Goal: Information Seeking & Learning: Learn about a topic

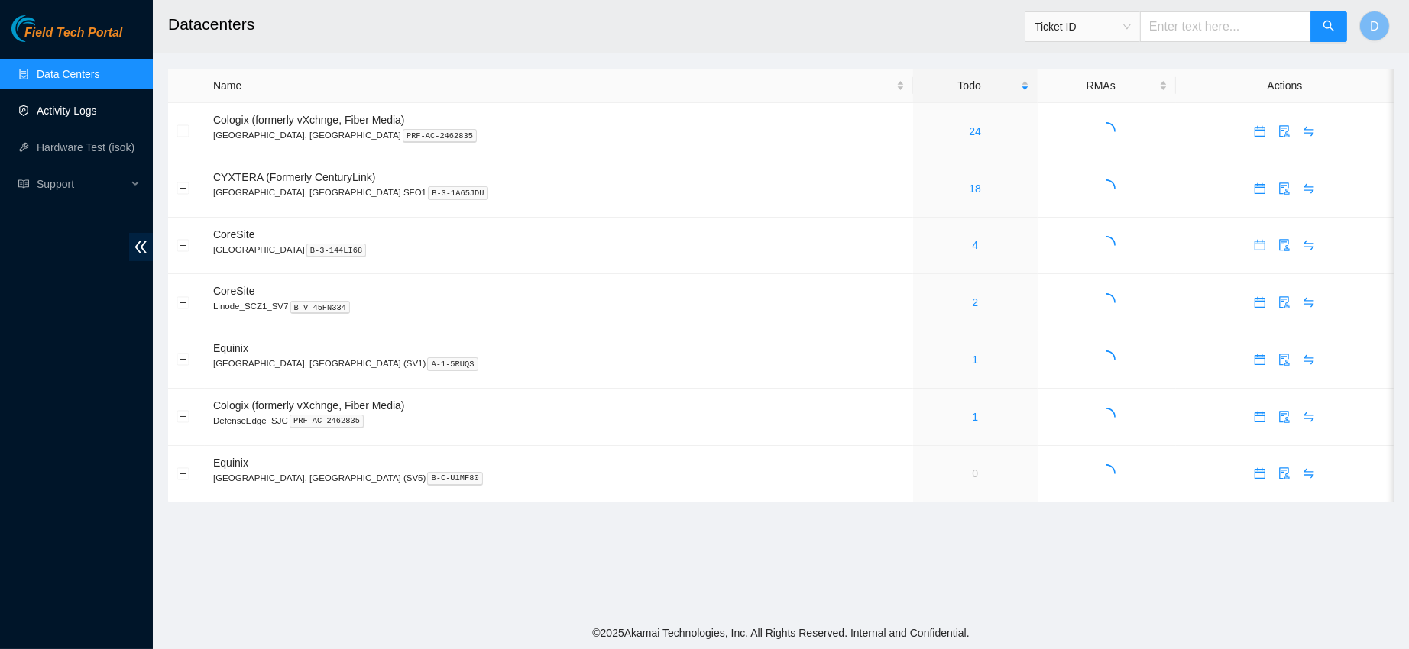
click at [89, 107] on link "Activity Logs" at bounding box center [67, 111] width 60 height 12
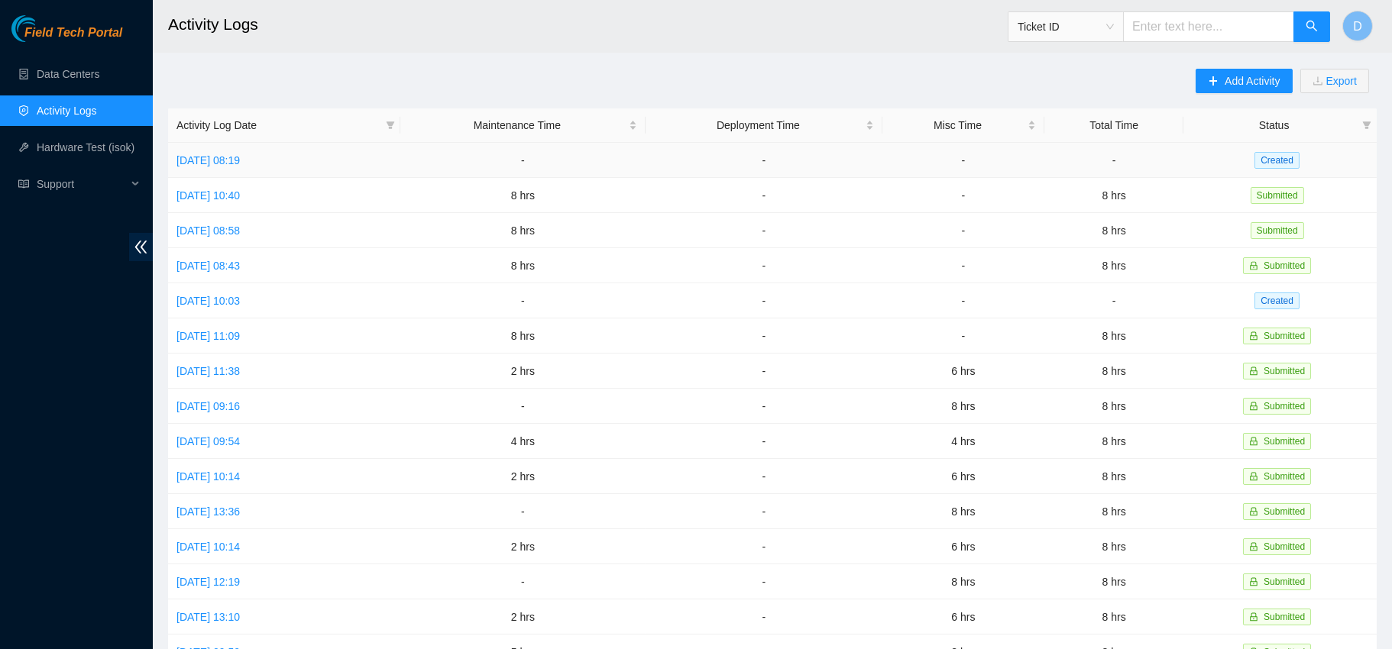
click at [240, 165] on link "[DATE] 08:19" at bounding box center [207, 160] width 63 height 12
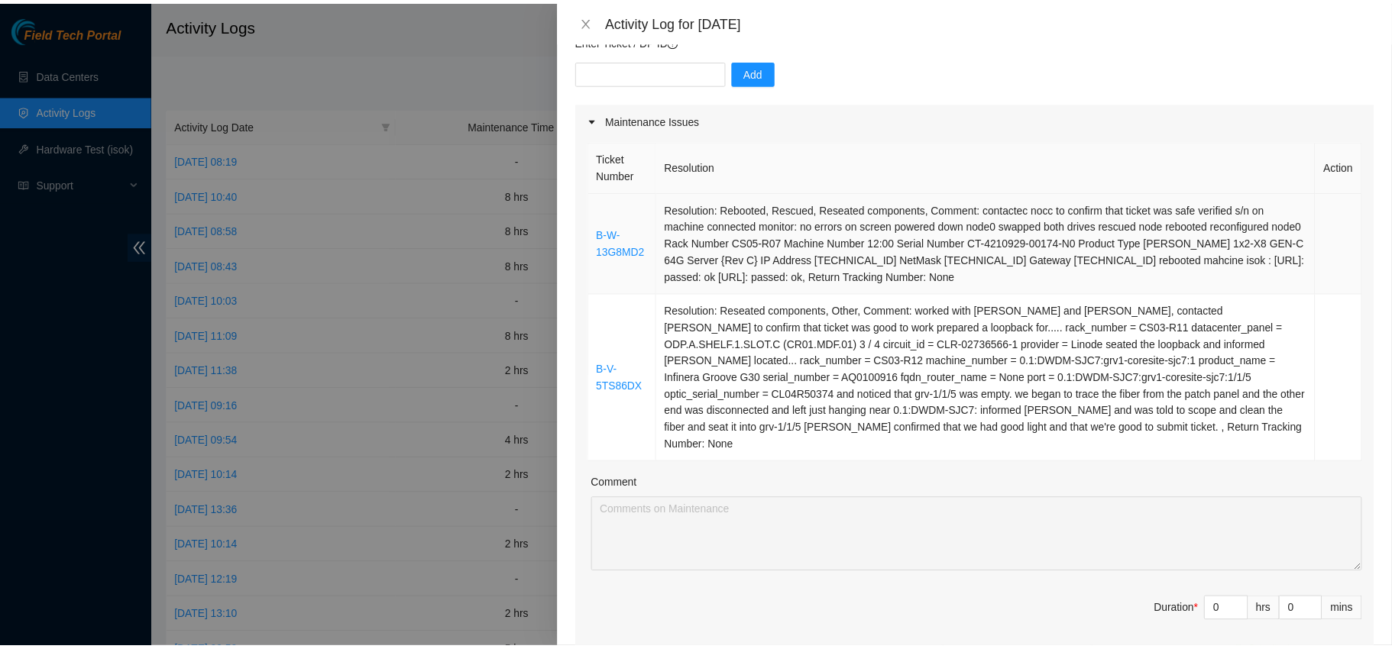
scroll to position [143, 0]
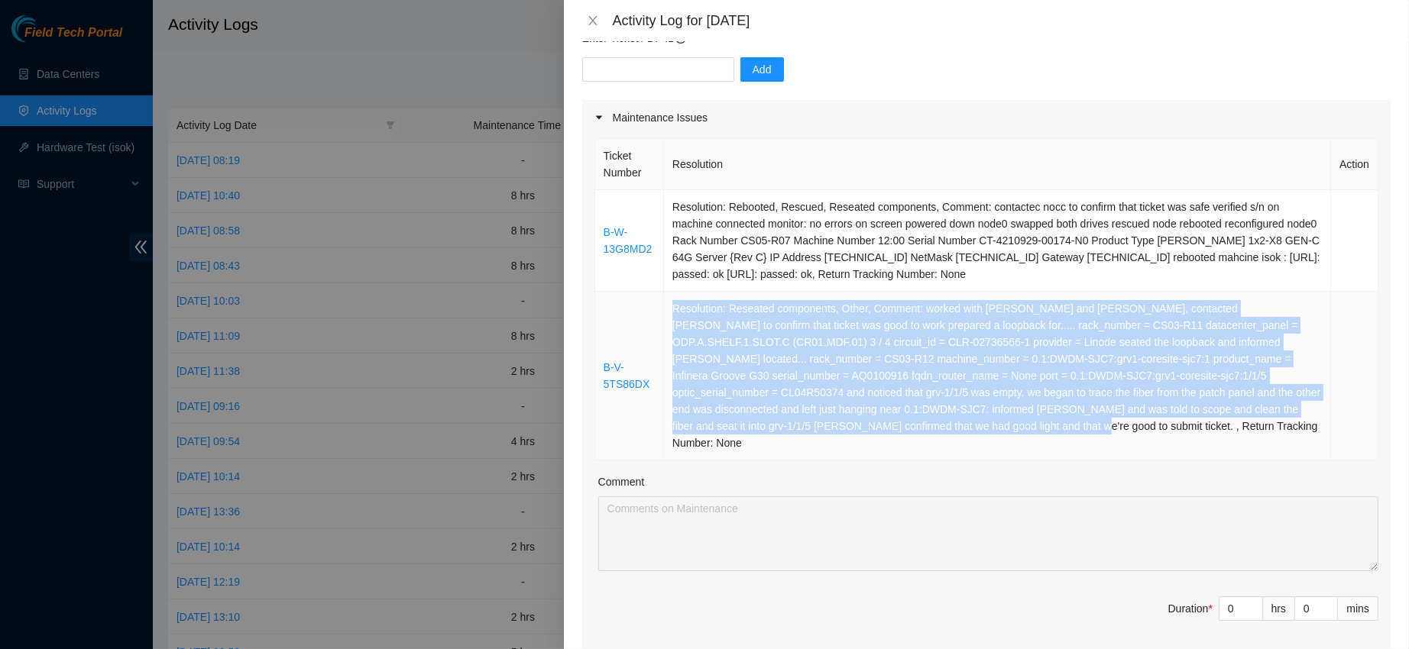
drag, startPoint x: 672, startPoint y: 310, endPoint x: 910, endPoint y: 426, distance: 264.1
click at [910, 426] on td "Resolution: Reseated components, Other, Comment: worked with [PERSON_NAME] and …" at bounding box center [997, 376] width 667 height 169
copy td "Resolution: Reseated components, Other, Comment: worked with [PERSON_NAME] and …"
click at [598, 19] on icon "close" at bounding box center [593, 21] width 12 height 12
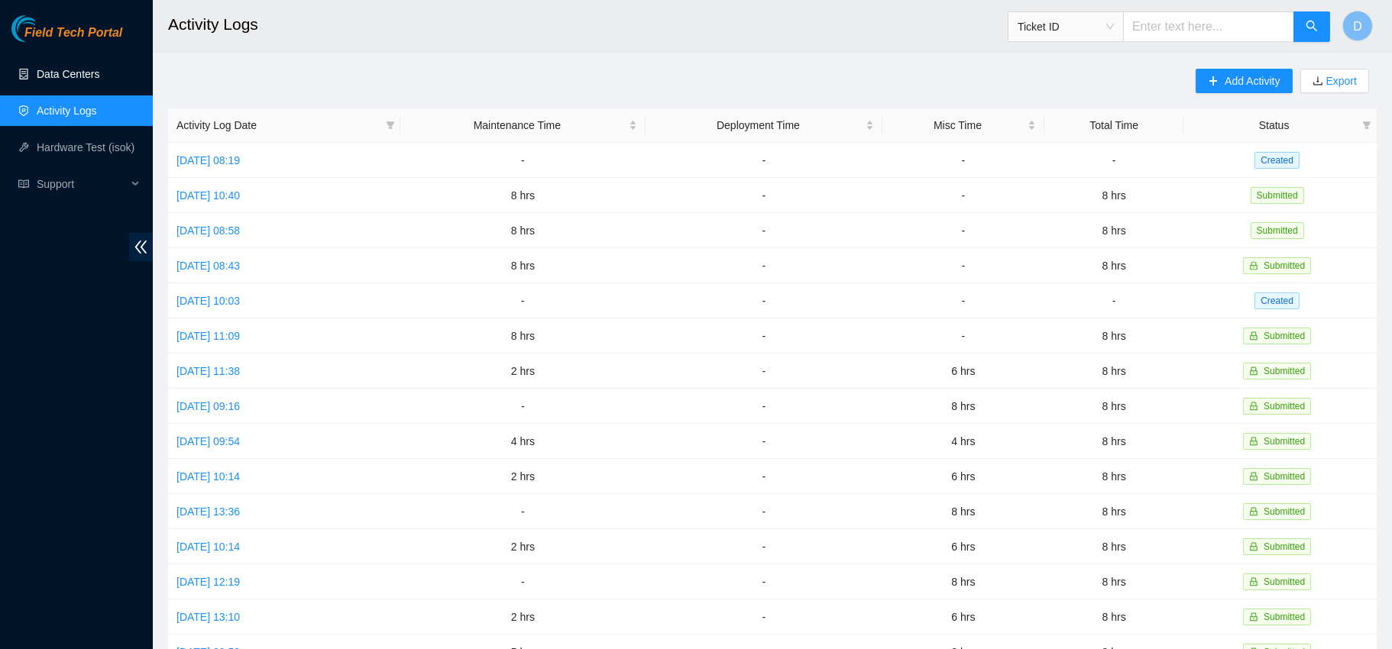
click at [60, 70] on link "Data Centers" at bounding box center [68, 74] width 63 height 12
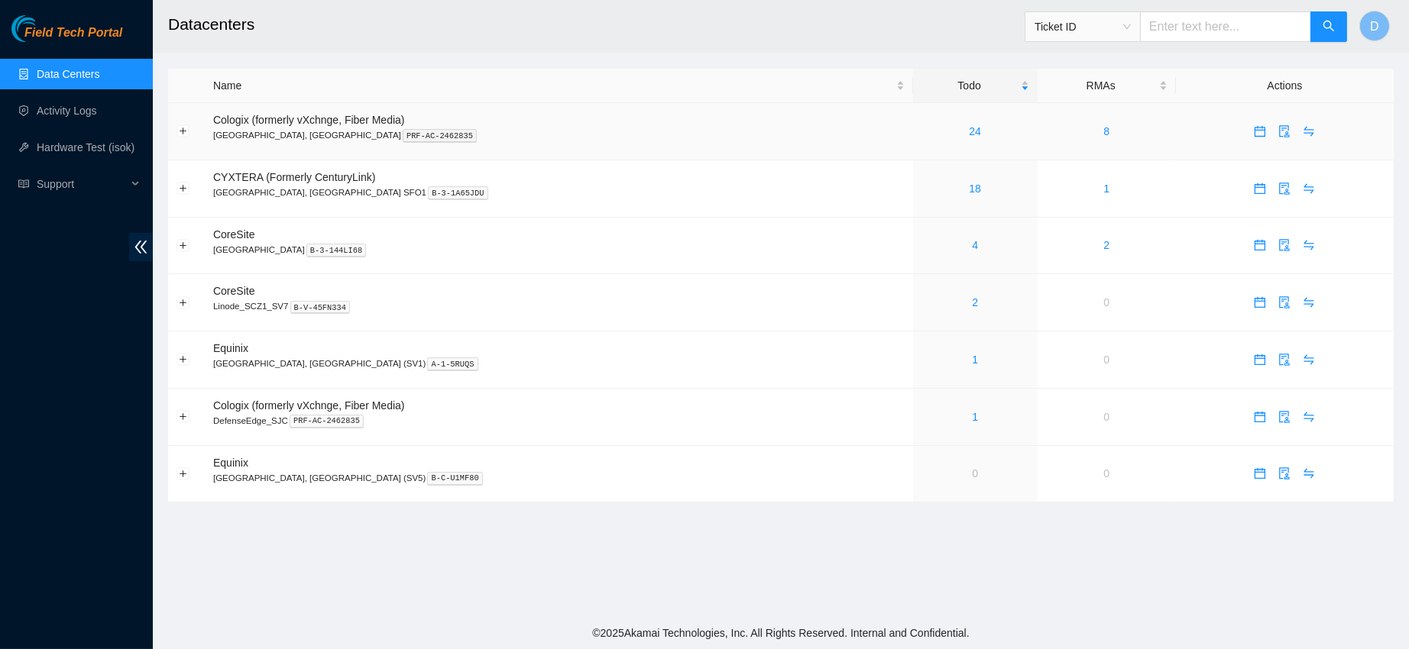
click at [969, 130] on link "24" at bounding box center [975, 131] width 12 height 12
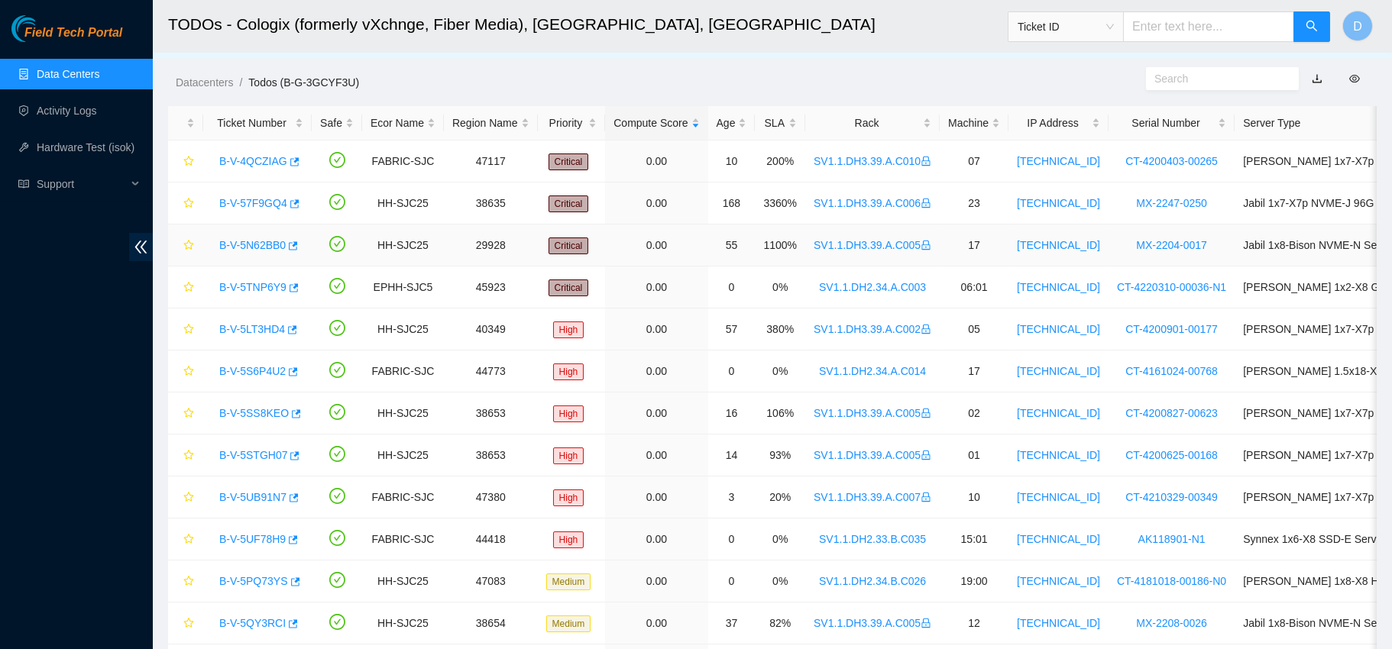
scroll to position [10, 0]
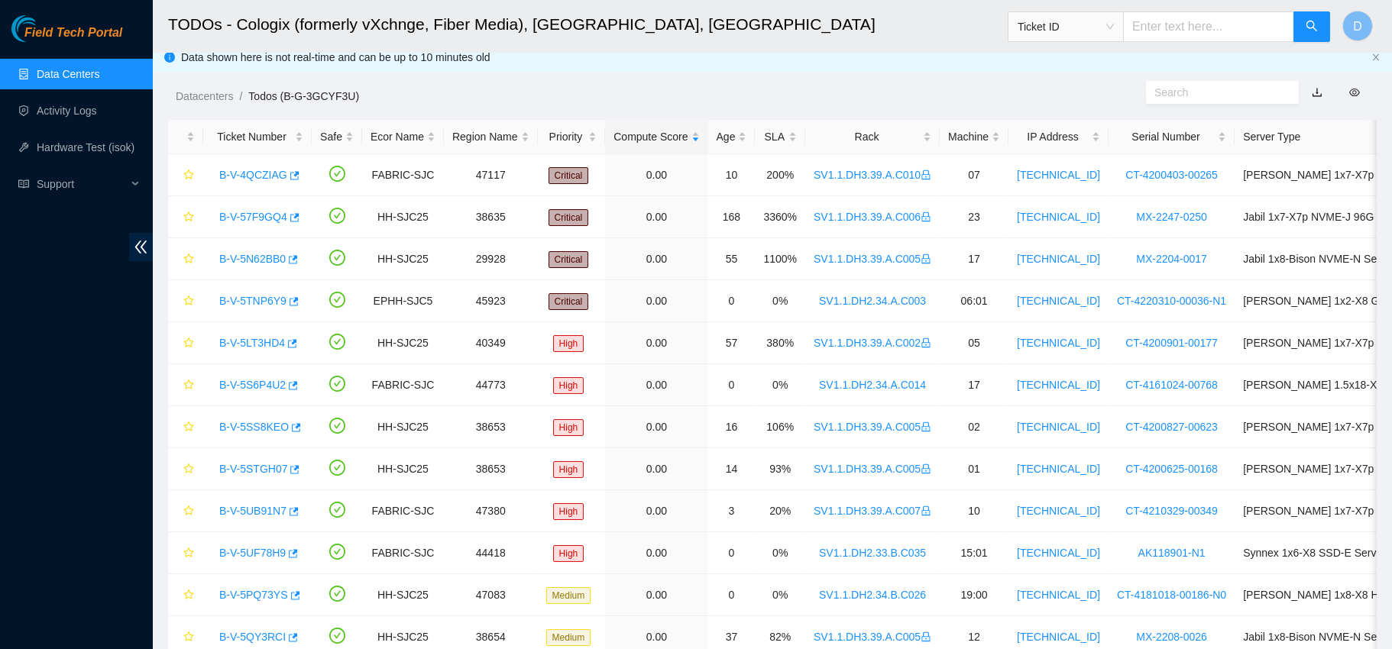
click at [851, 131] on div "Rack" at bounding box center [873, 136] width 118 height 17
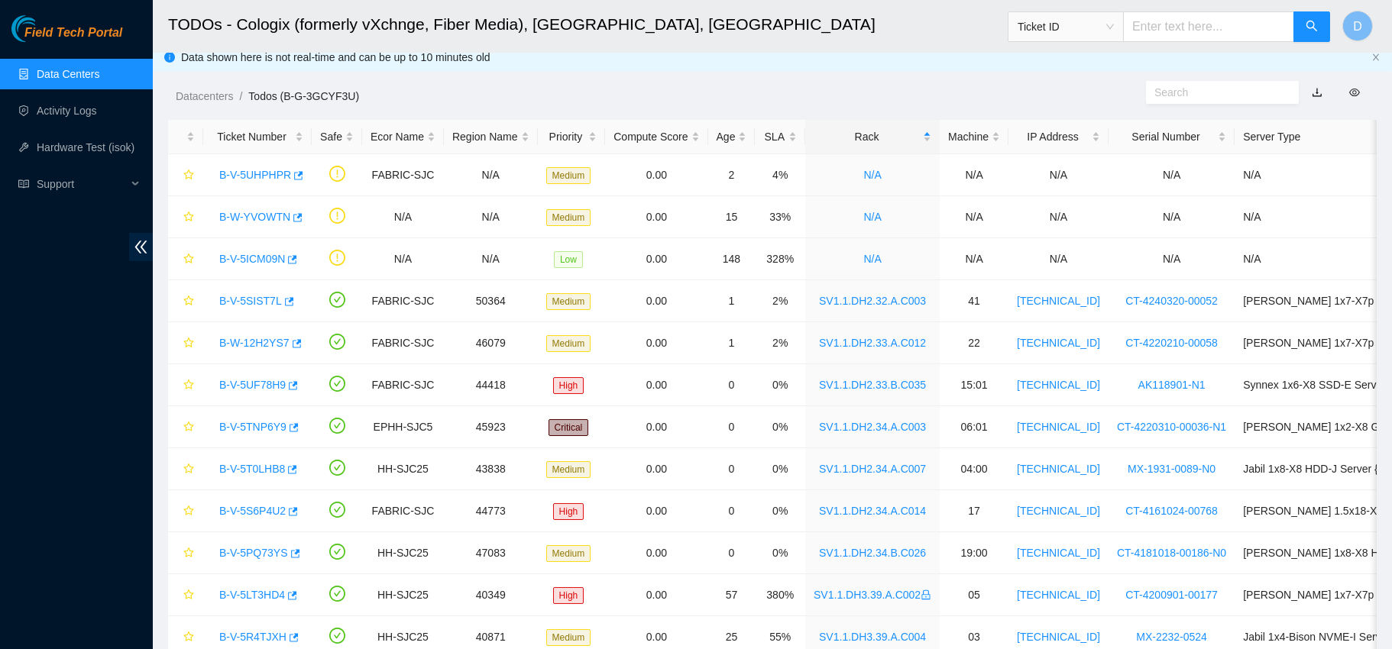
click at [863, 142] on div "Rack" at bounding box center [873, 136] width 118 height 17
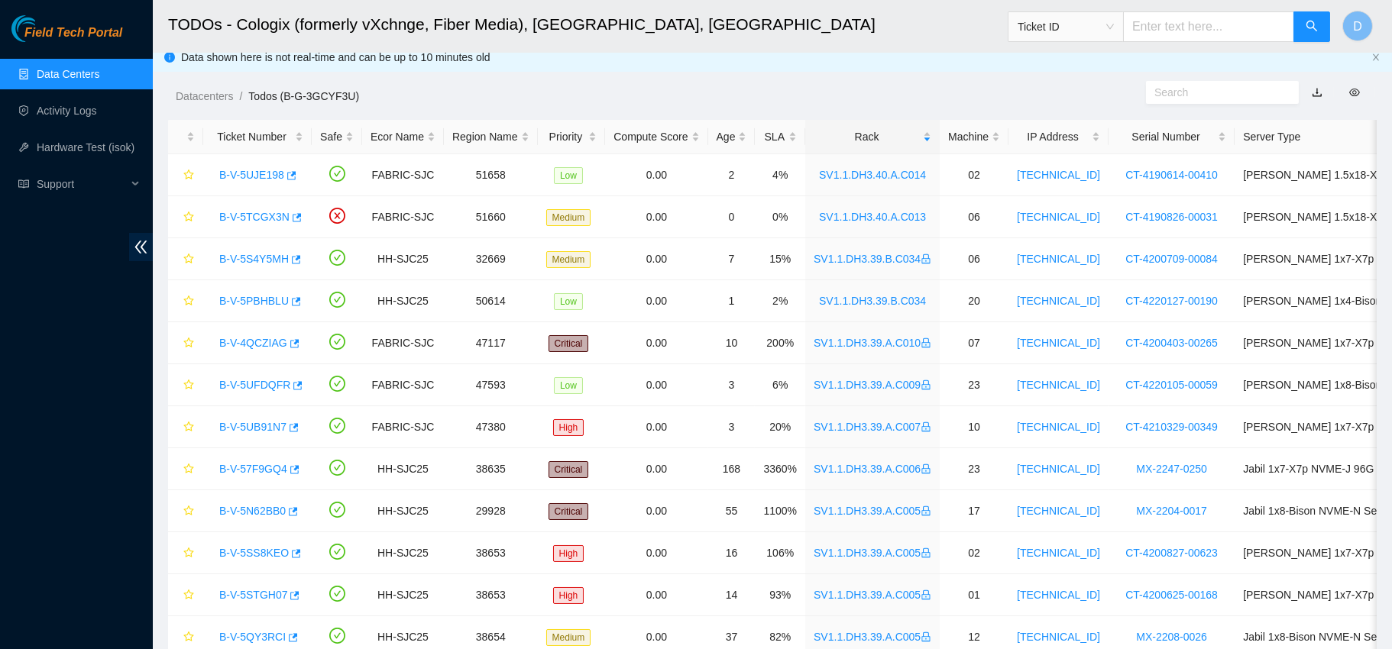
click at [856, 145] on div "Rack" at bounding box center [873, 136] width 118 height 17
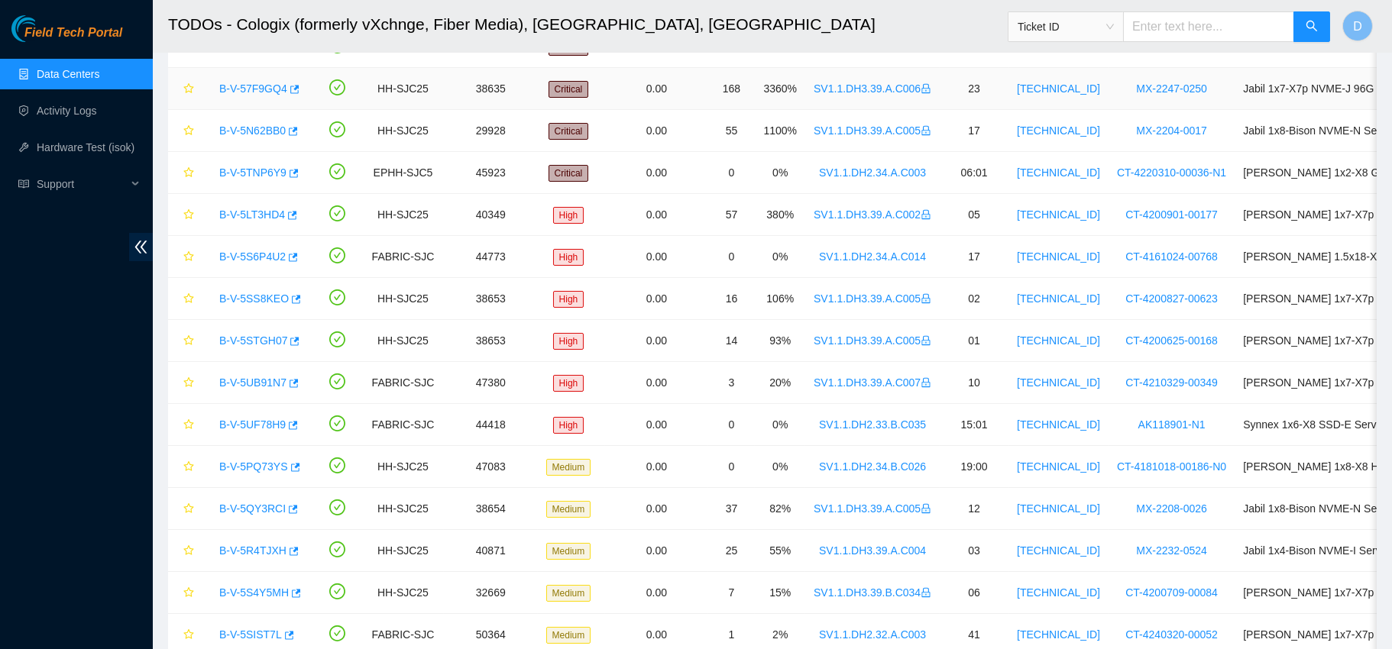
scroll to position [147, 0]
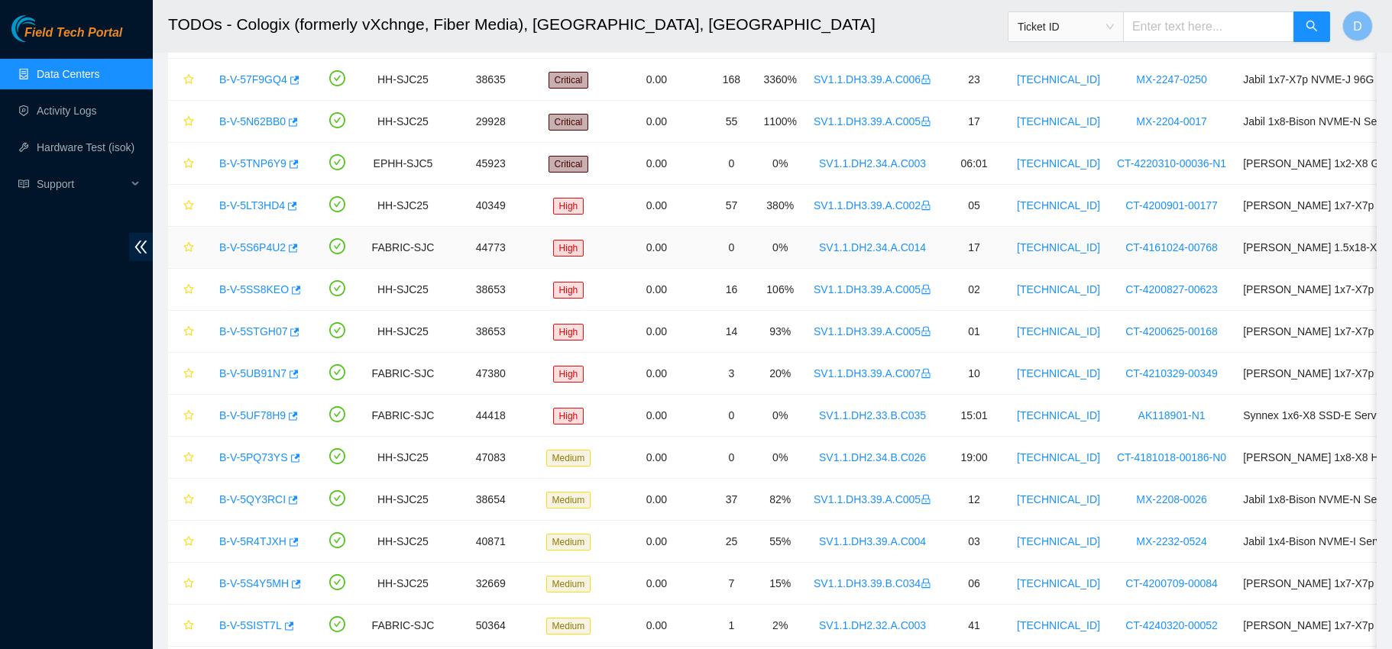
click at [245, 243] on link "B-V-5S6P4U2" at bounding box center [252, 247] width 66 height 12
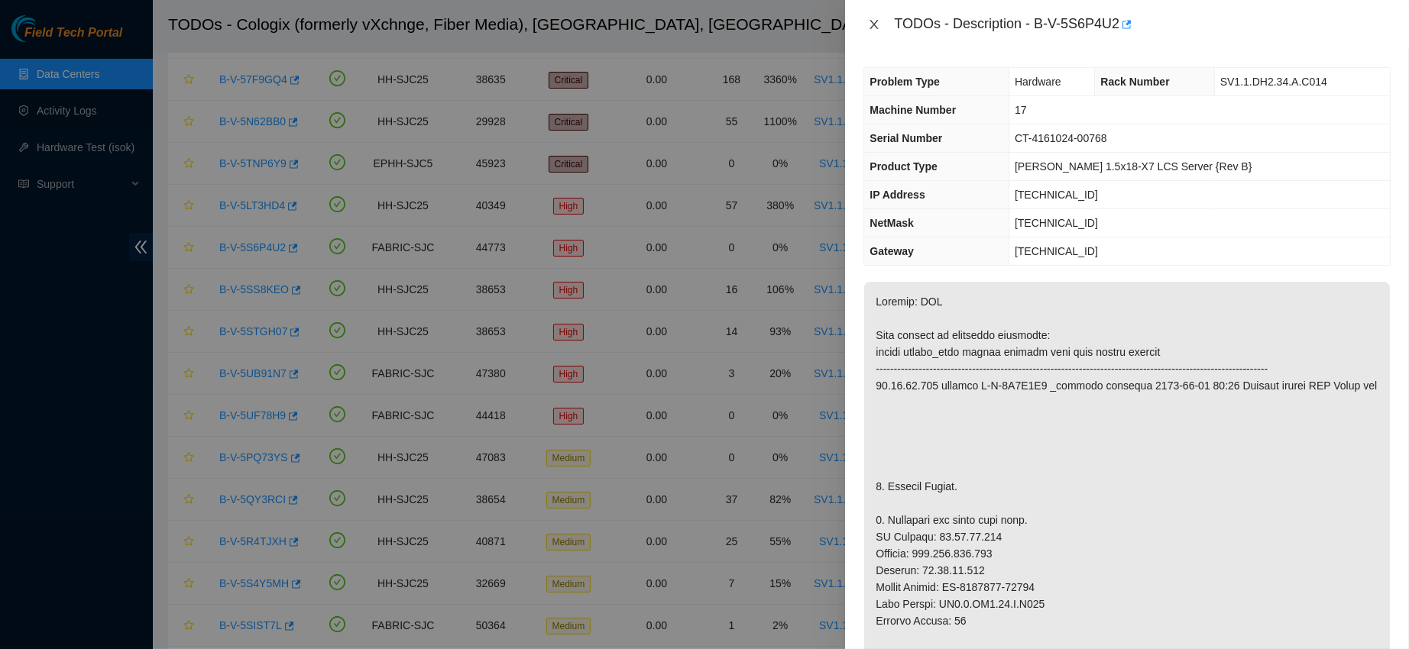
click at [868, 23] on icon "close" at bounding box center [874, 24] width 12 height 12
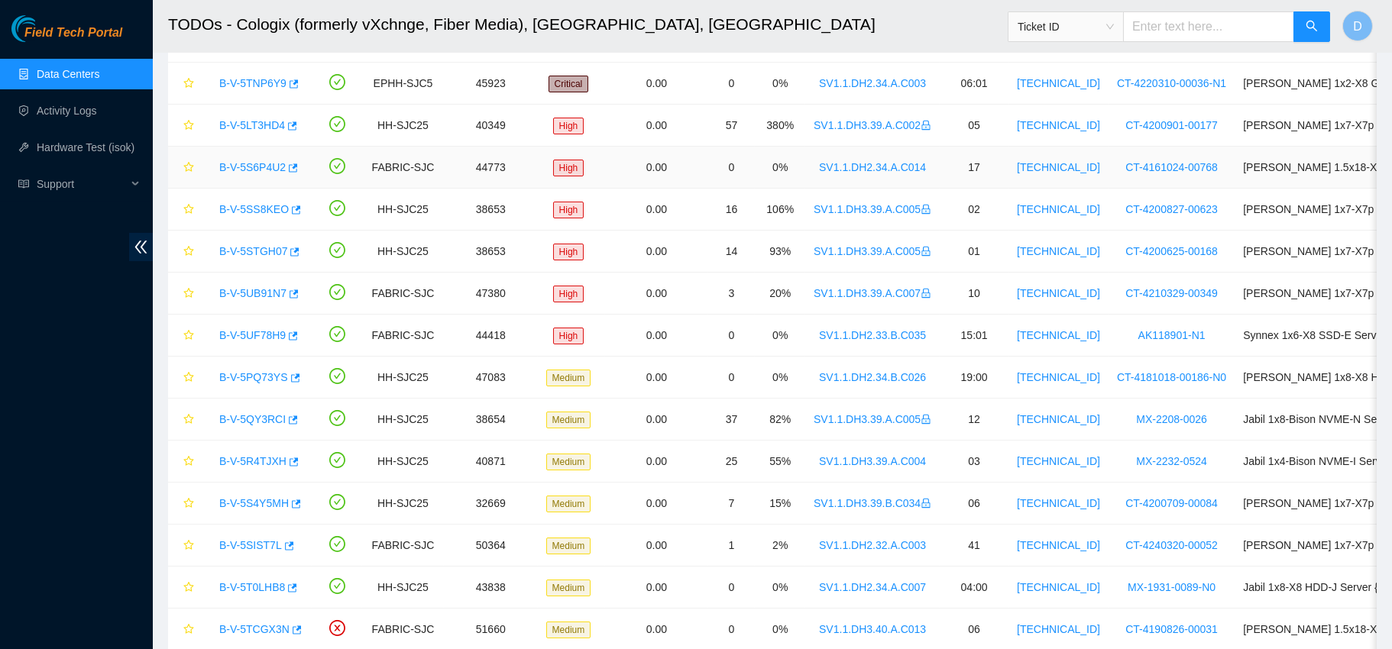
scroll to position [235, 0]
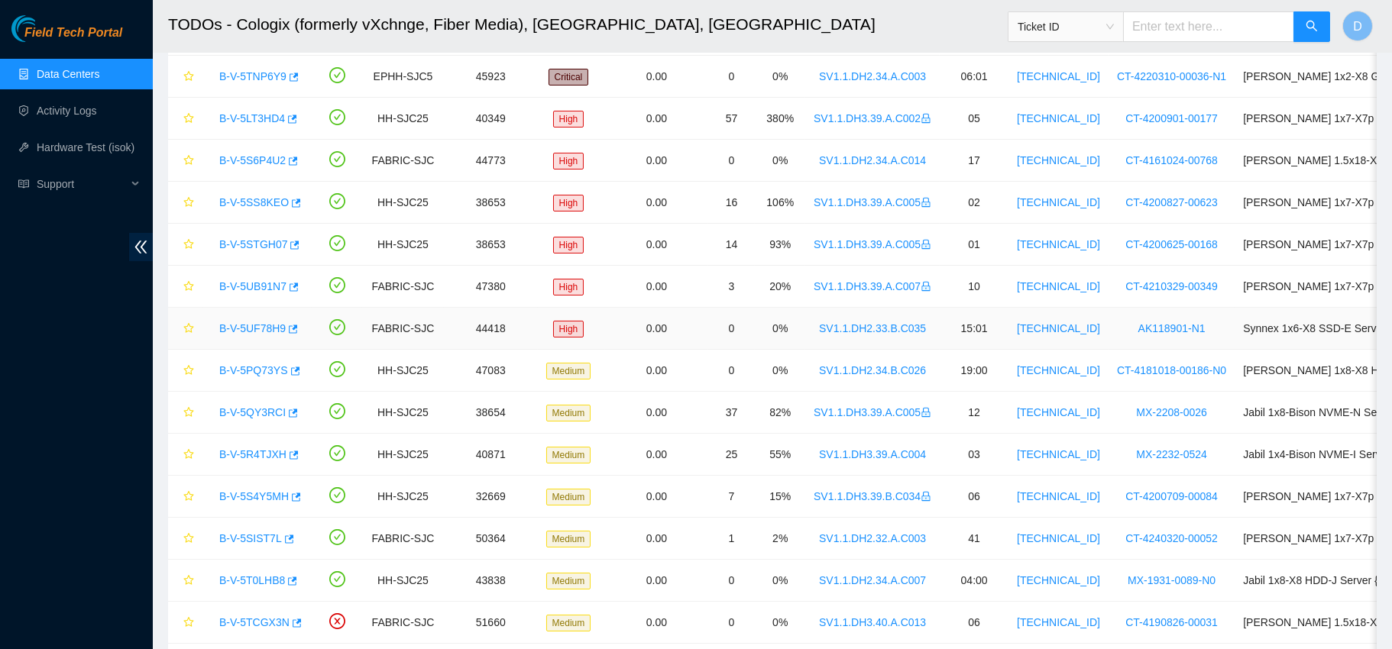
click at [255, 317] on div "B-V-5UF78H9" at bounding box center [258, 328] width 92 height 24
click at [253, 328] on link "B-V-5UF78H9" at bounding box center [252, 328] width 66 height 12
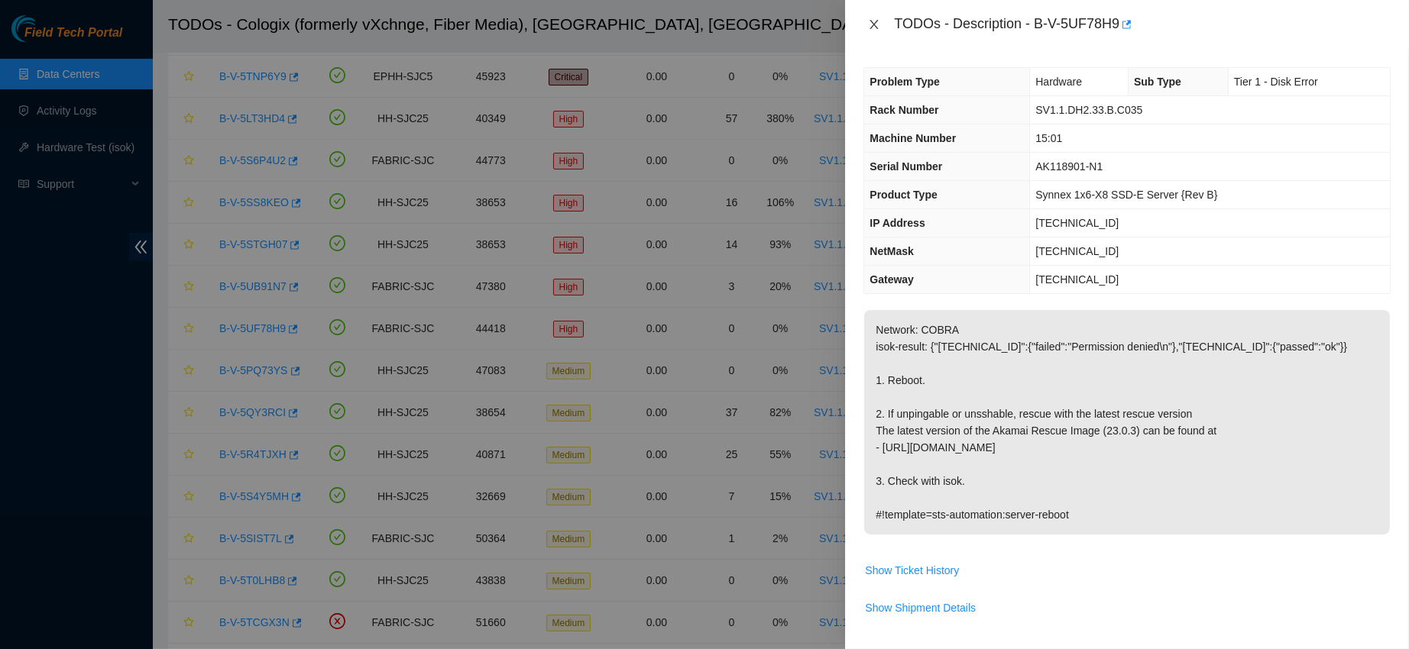
click at [872, 21] on icon "close" at bounding box center [874, 24] width 8 height 9
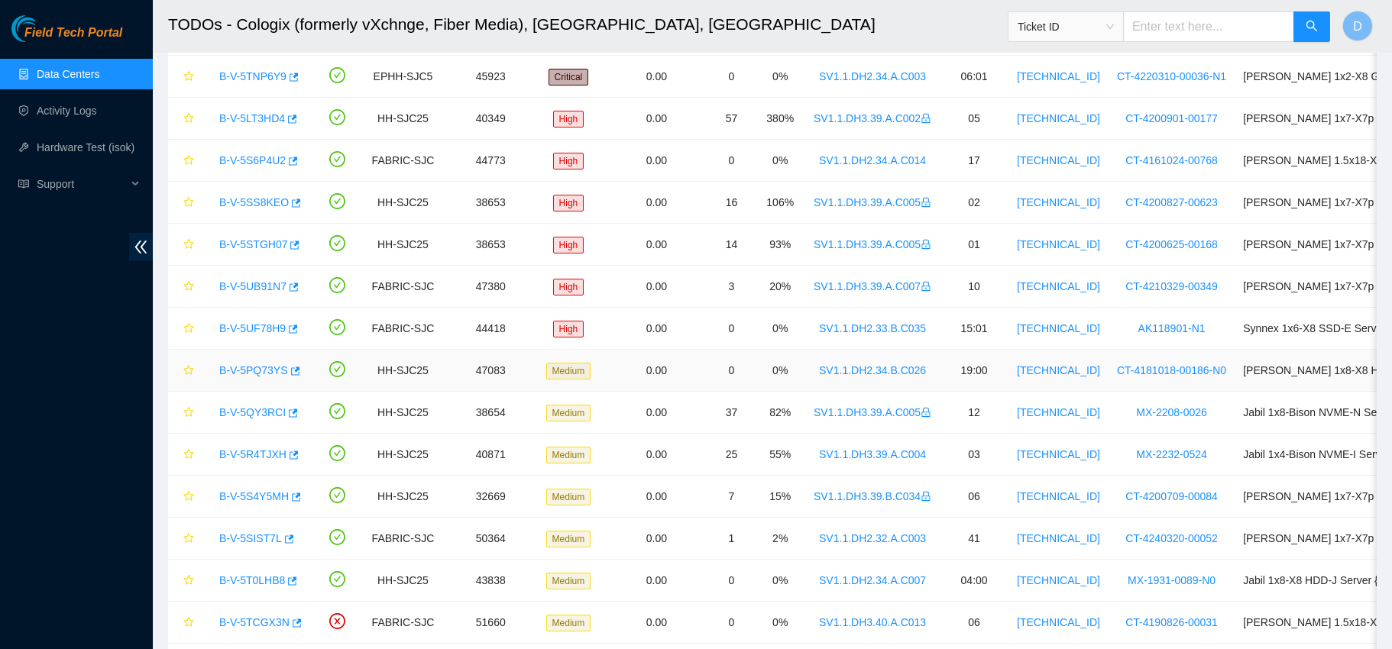
click at [270, 368] on link "B-V-5PQ73YS" at bounding box center [253, 370] width 69 height 12
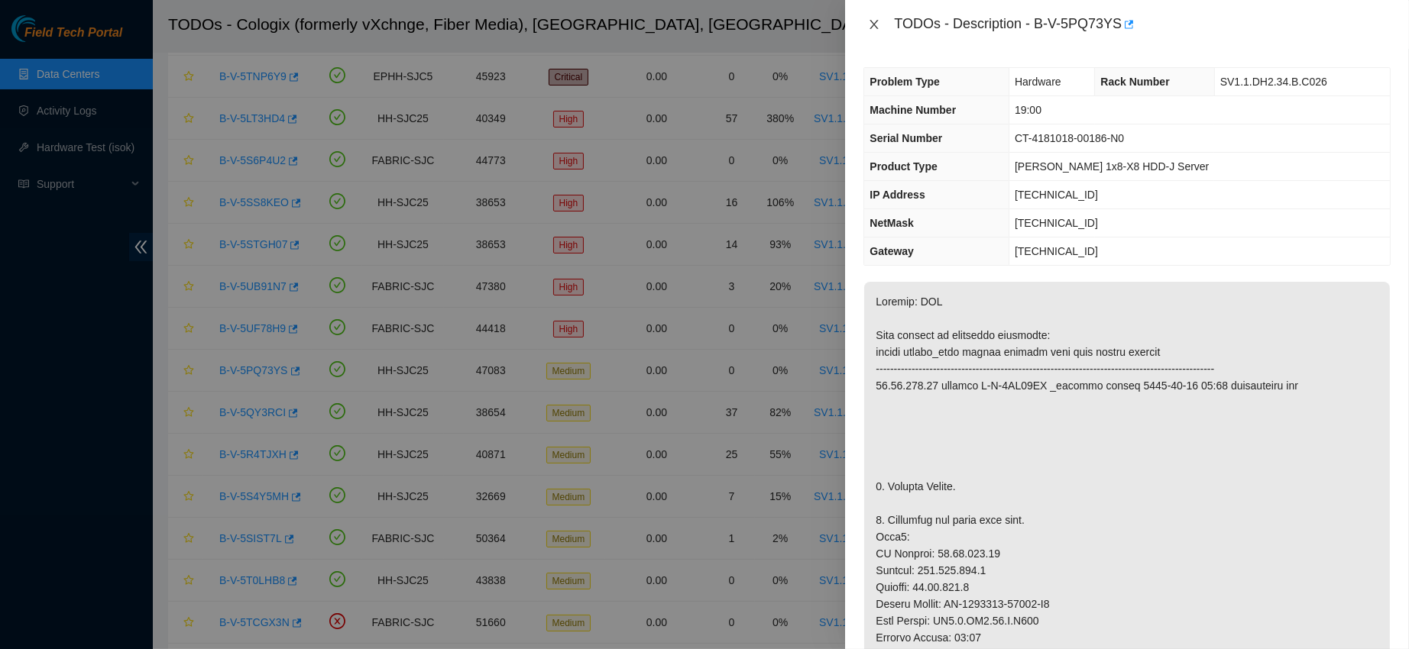
click at [868, 28] on icon "close" at bounding box center [874, 24] width 12 height 12
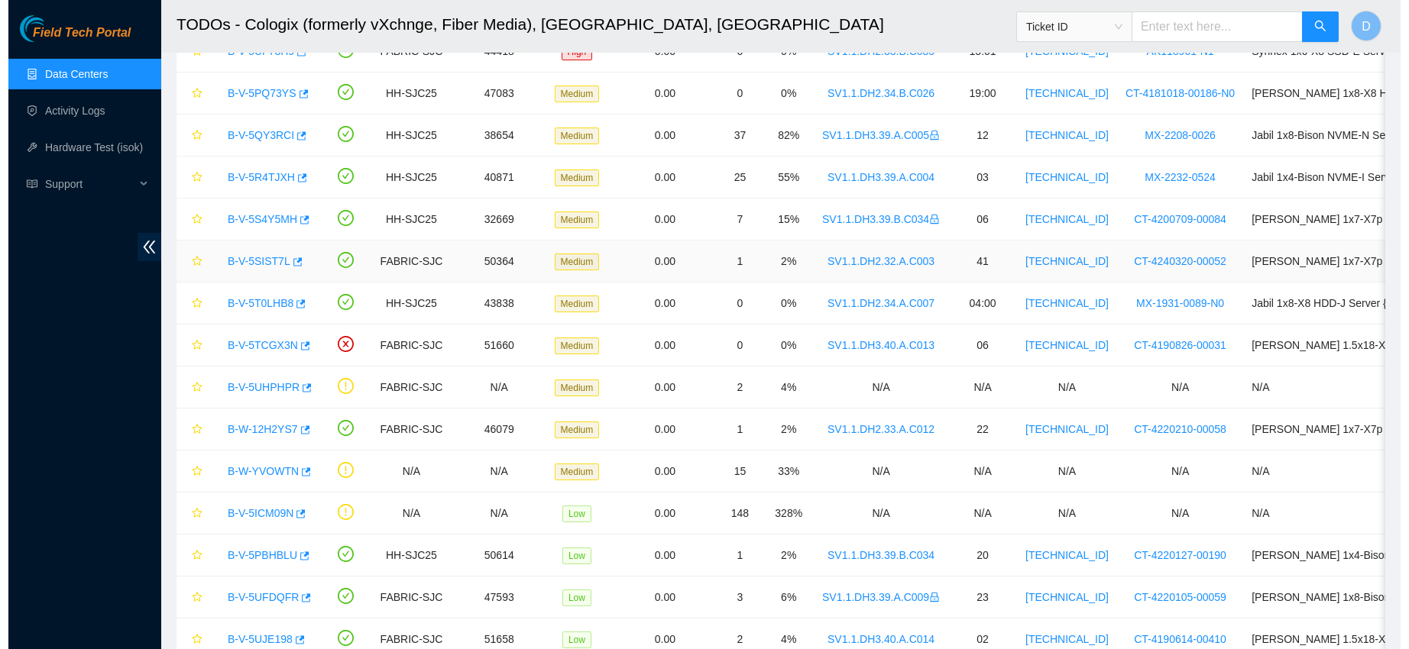
scroll to position [513, 0]
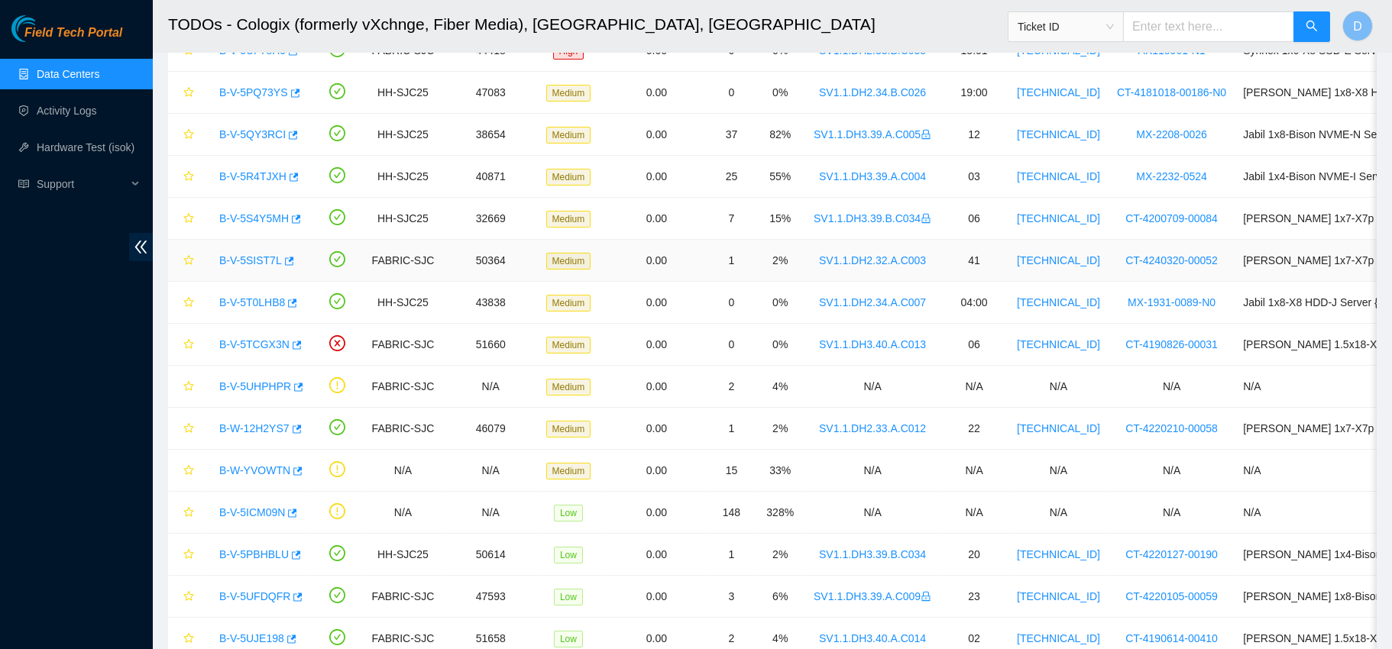
click at [254, 261] on link "B-V-5SIST7L" at bounding box center [250, 260] width 63 height 12
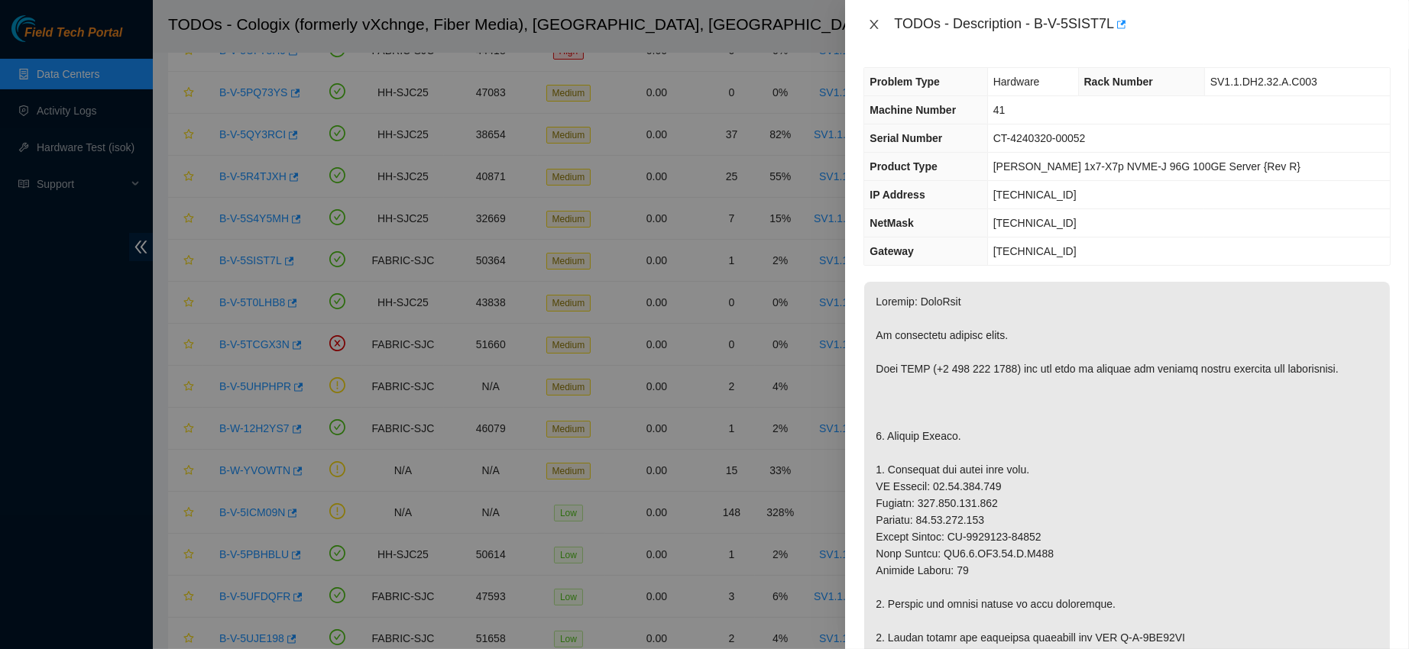
click at [875, 24] on icon "close" at bounding box center [874, 24] width 8 height 9
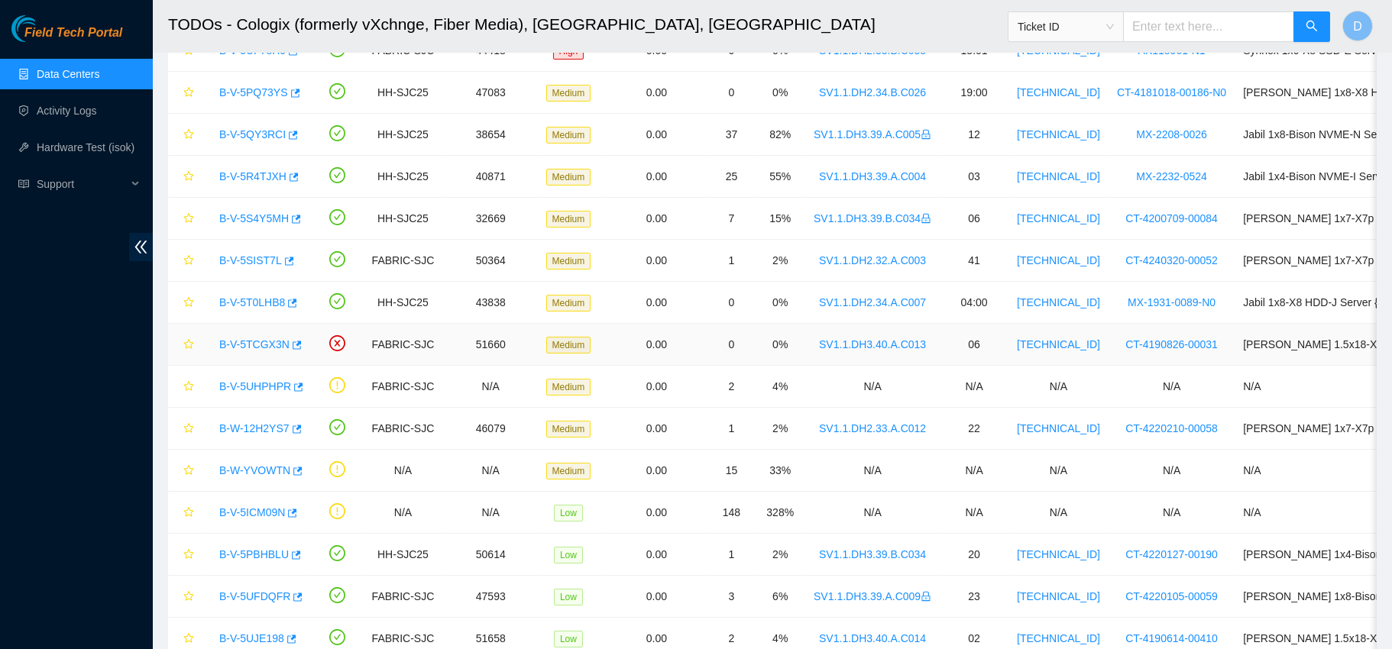
click at [266, 345] on link "B-V-5TCGX3N" at bounding box center [254, 344] width 70 height 12
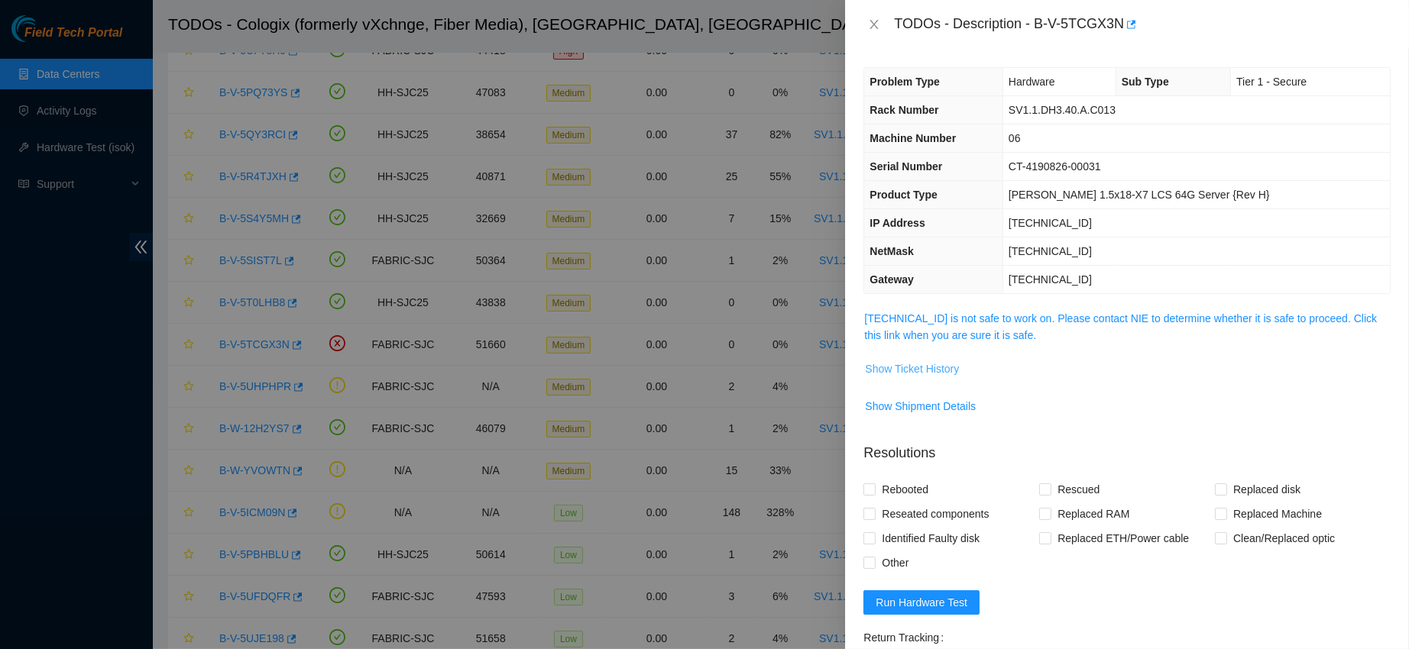
click at [905, 369] on span "Show Ticket History" at bounding box center [912, 369] width 94 height 17
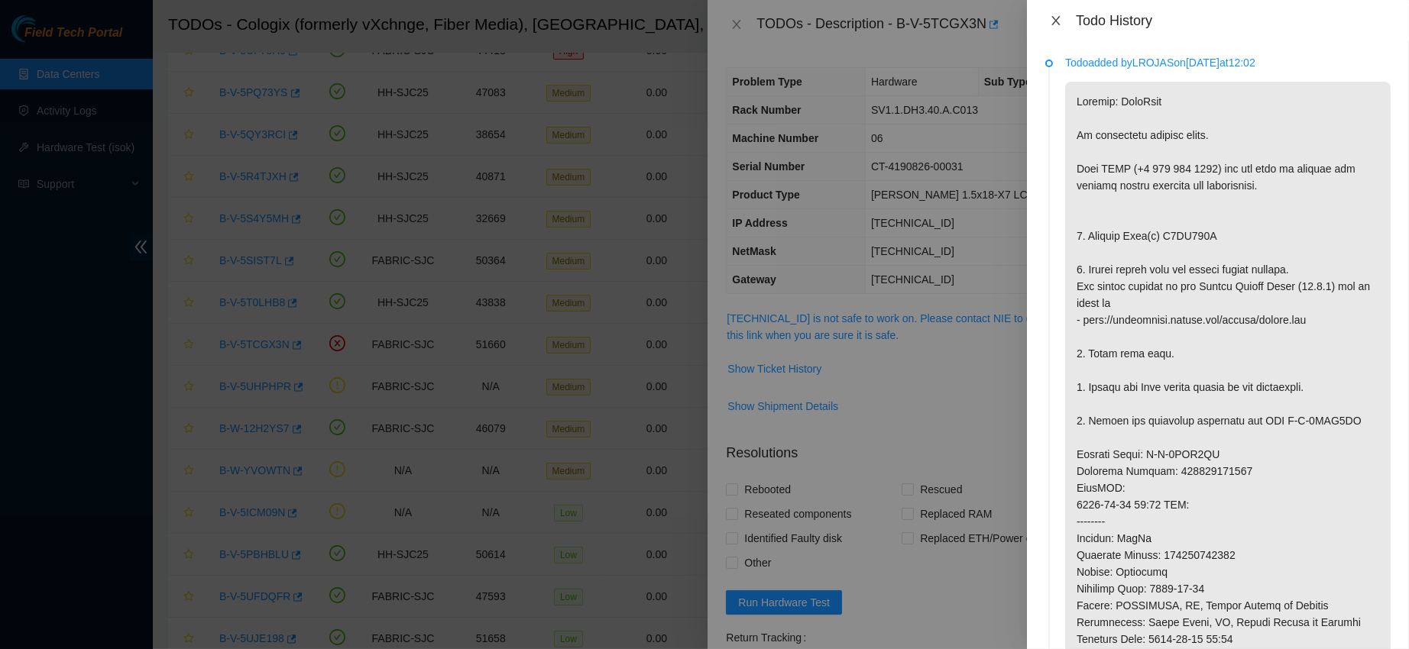
click at [1056, 21] on icon "close" at bounding box center [1056, 21] width 12 height 12
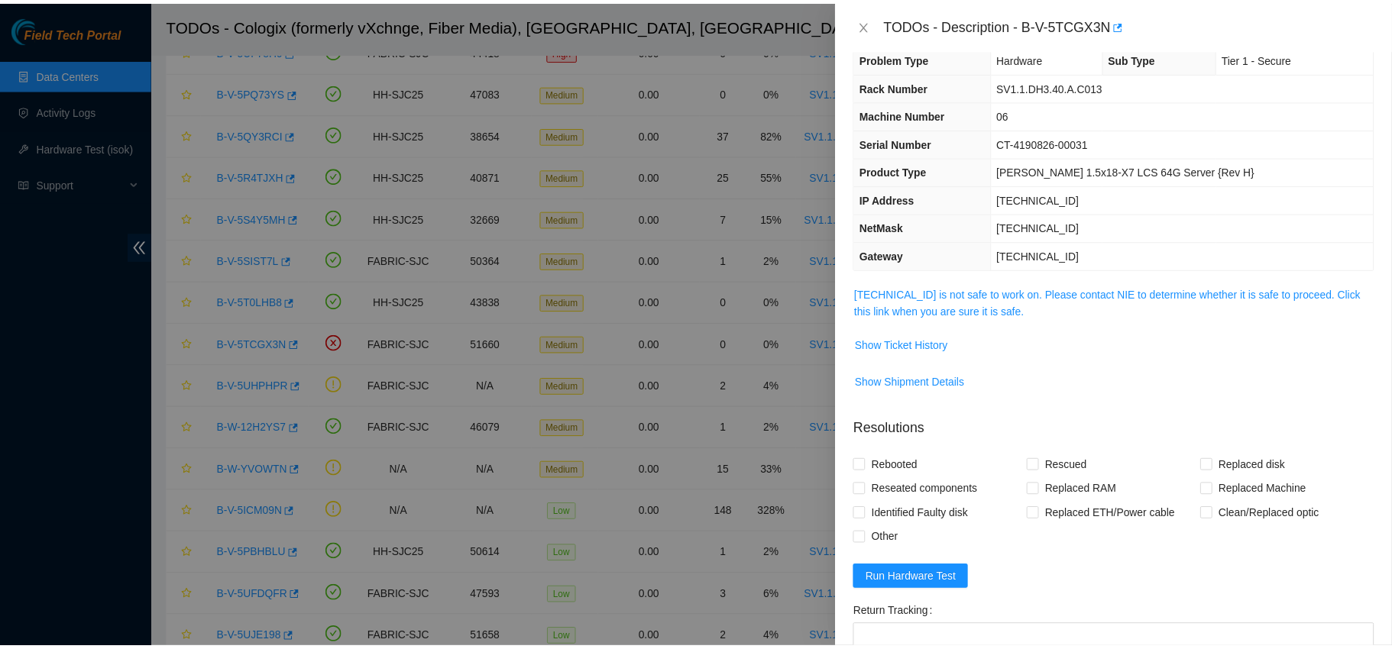
scroll to position [33, 0]
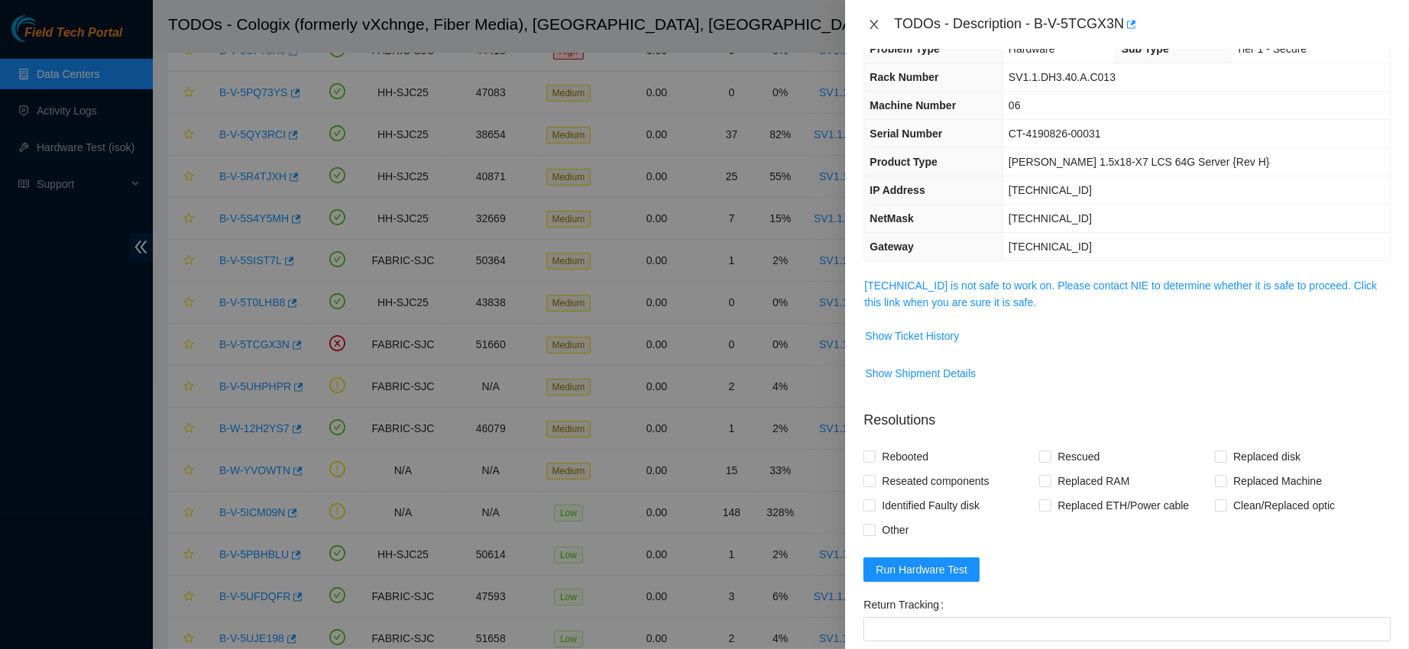
click at [863, 21] on button "Close" at bounding box center [873, 25] width 21 height 15
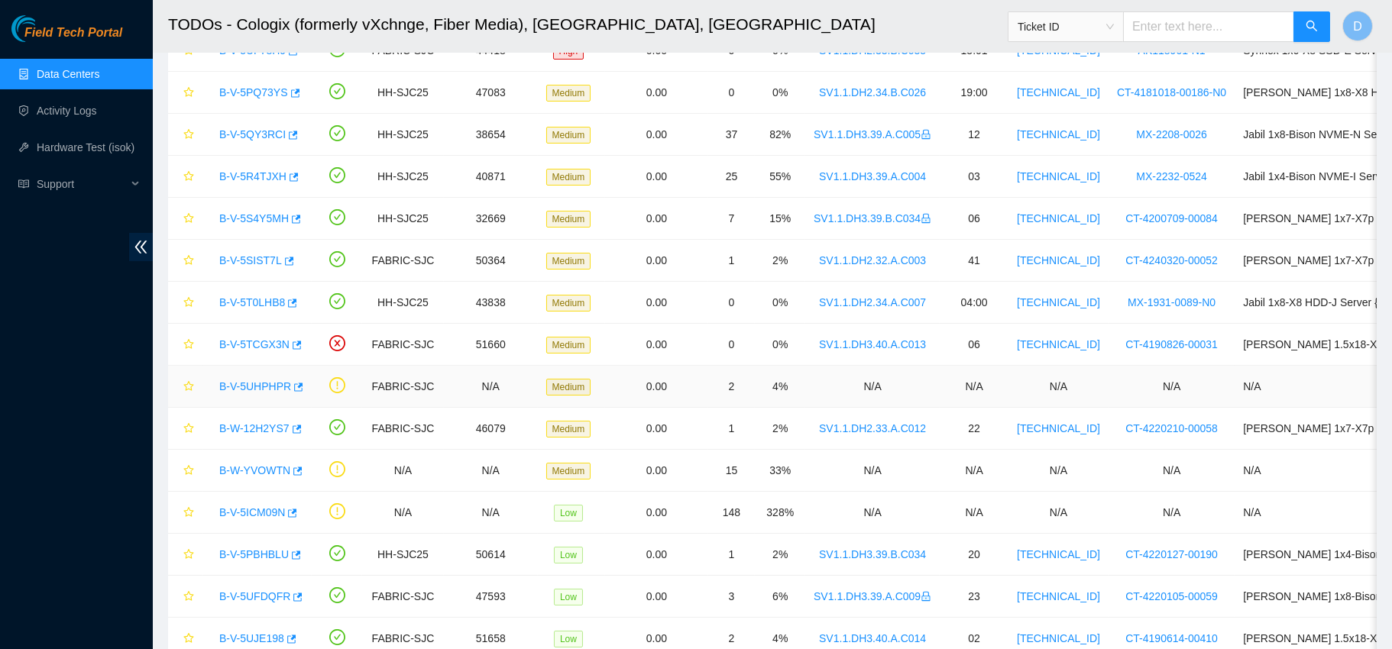
scroll to position [586, 0]
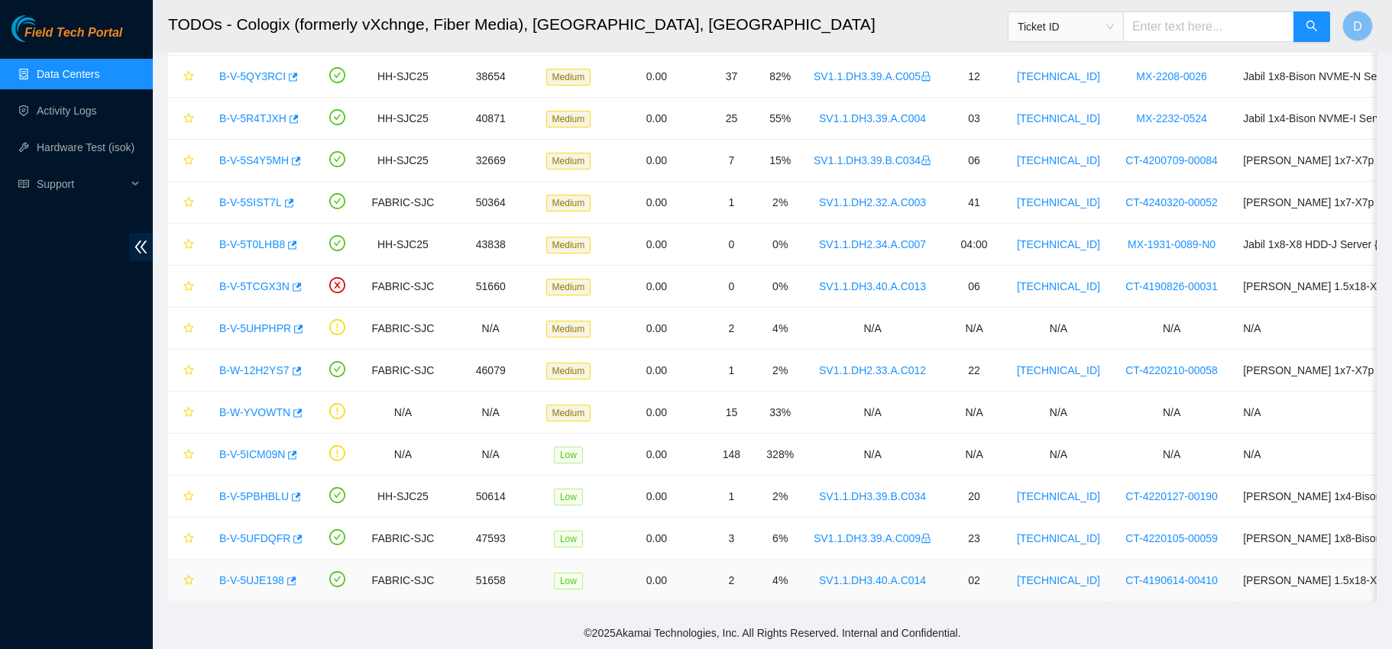
click at [240, 575] on link "B-V-5UJE198" at bounding box center [251, 581] width 65 height 12
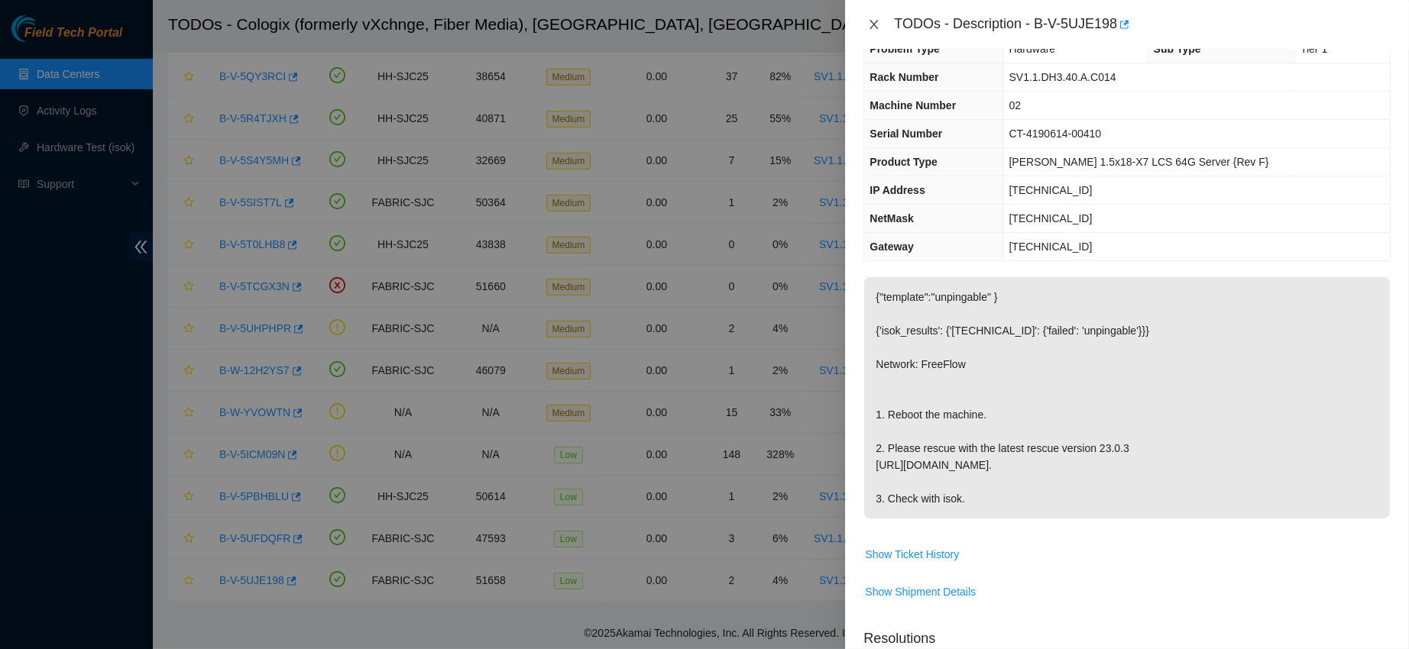
click at [875, 31] on button "Close" at bounding box center [873, 25] width 21 height 15
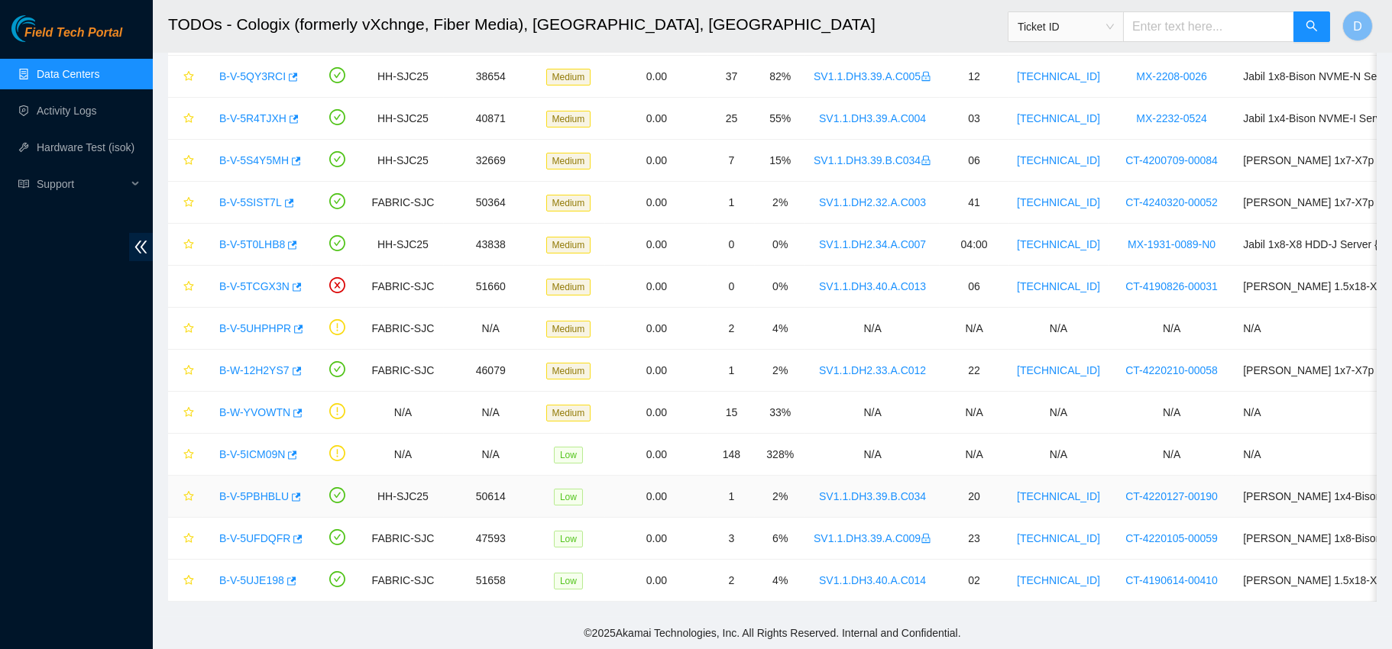
click at [260, 491] on link "B-V-5PBHBLU" at bounding box center [254, 497] width 70 height 12
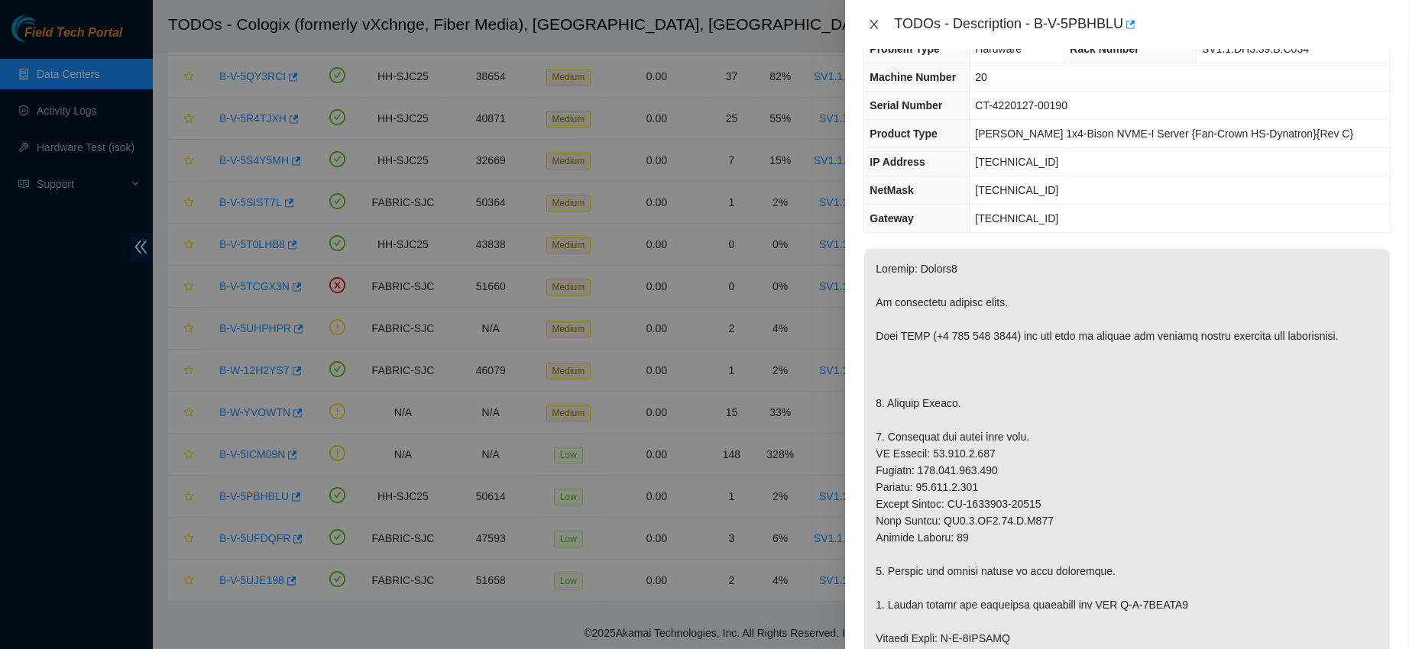
click at [879, 22] on icon "close" at bounding box center [874, 24] width 12 height 12
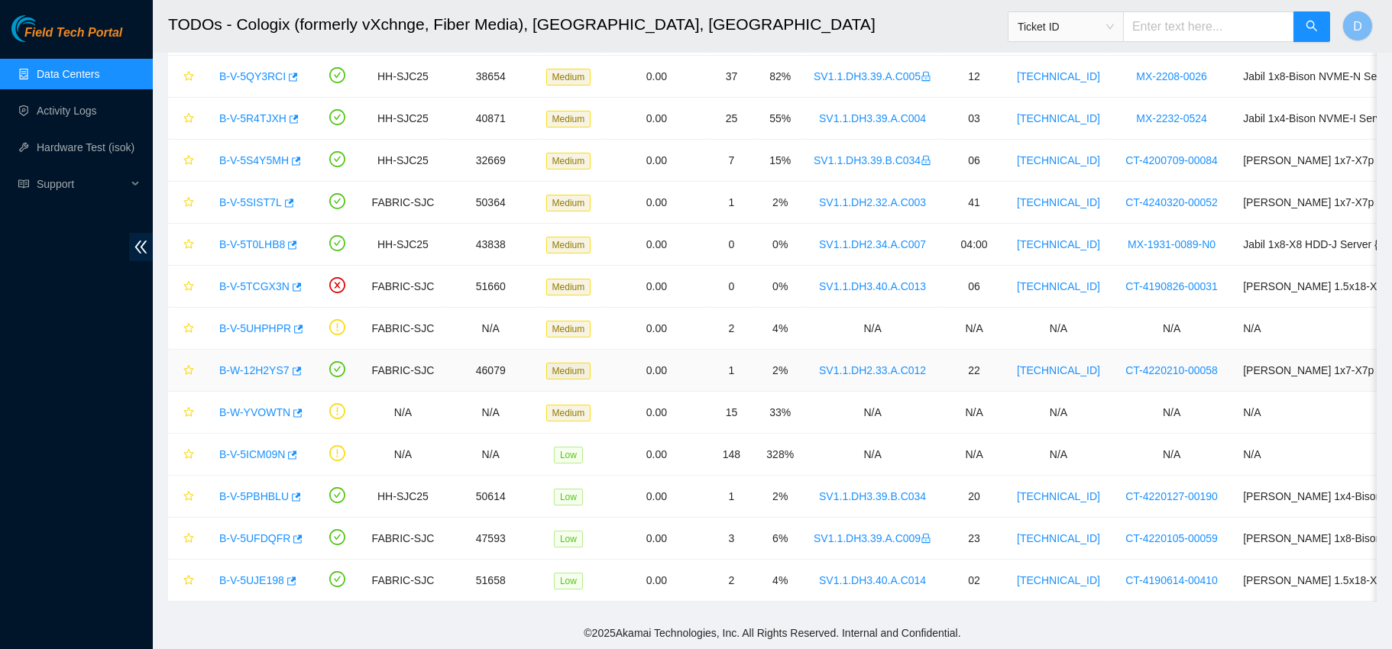
click at [248, 364] on link "B-W-12H2YS7" at bounding box center [254, 370] width 70 height 12
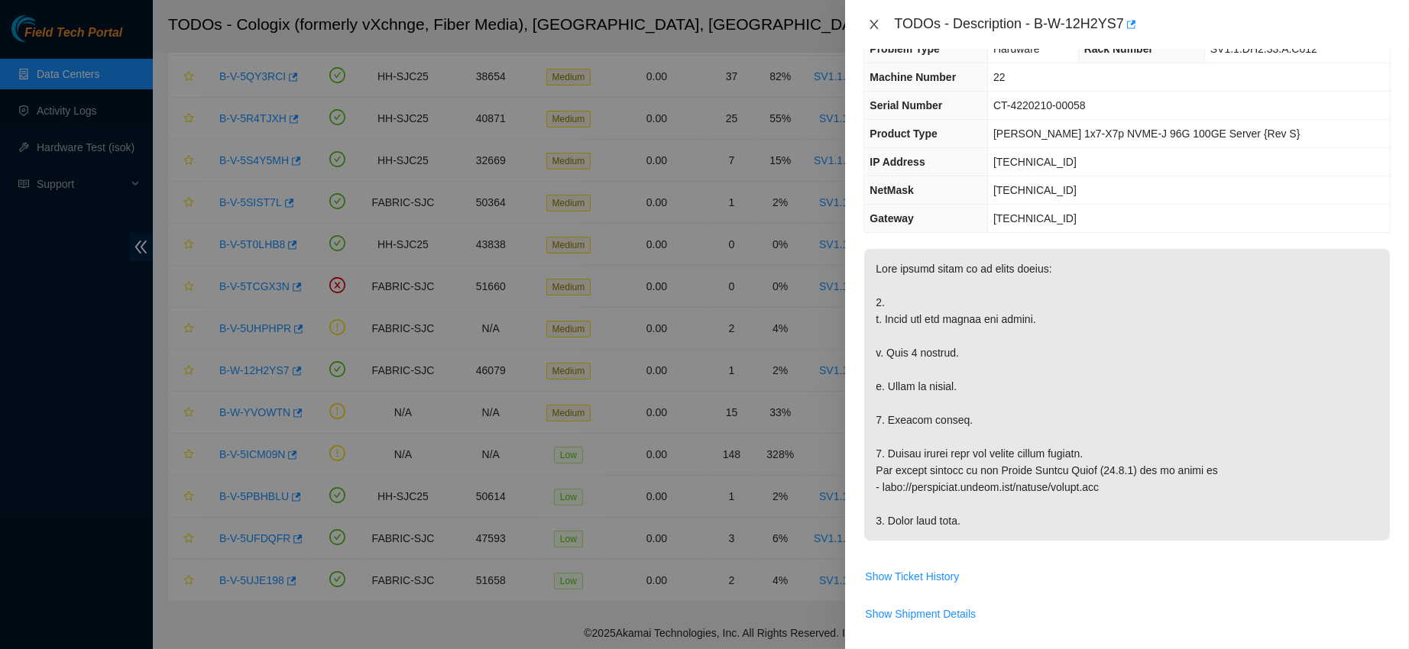
click at [875, 24] on icon "close" at bounding box center [874, 24] width 8 height 9
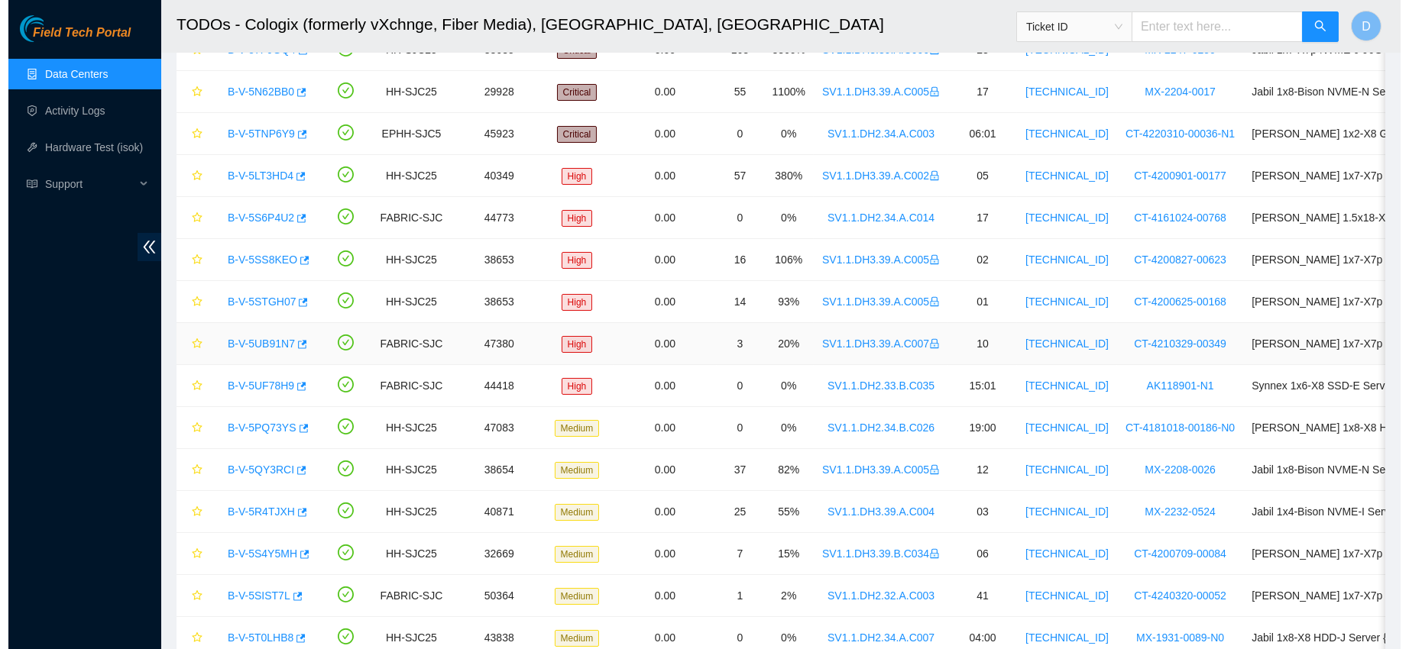
scroll to position [0, 0]
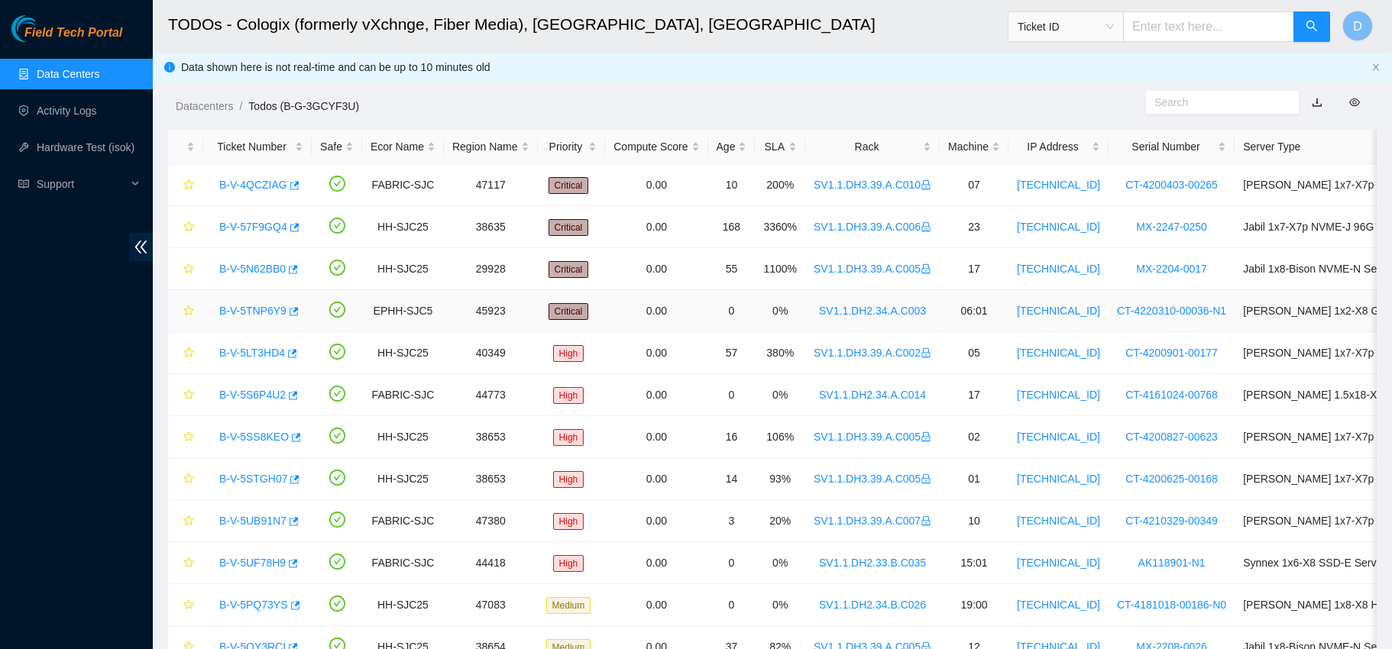
click at [262, 312] on link "B-V-5TNP6Y9" at bounding box center [252, 311] width 67 height 12
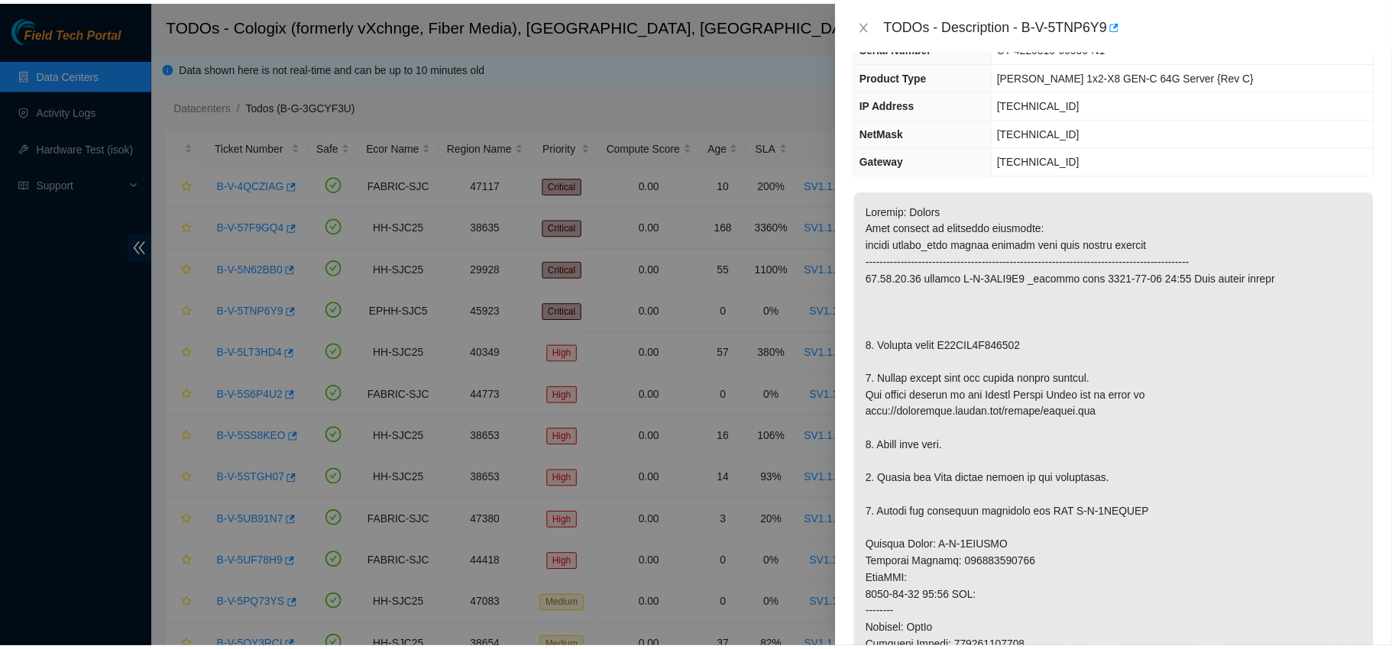
scroll to position [125, 0]
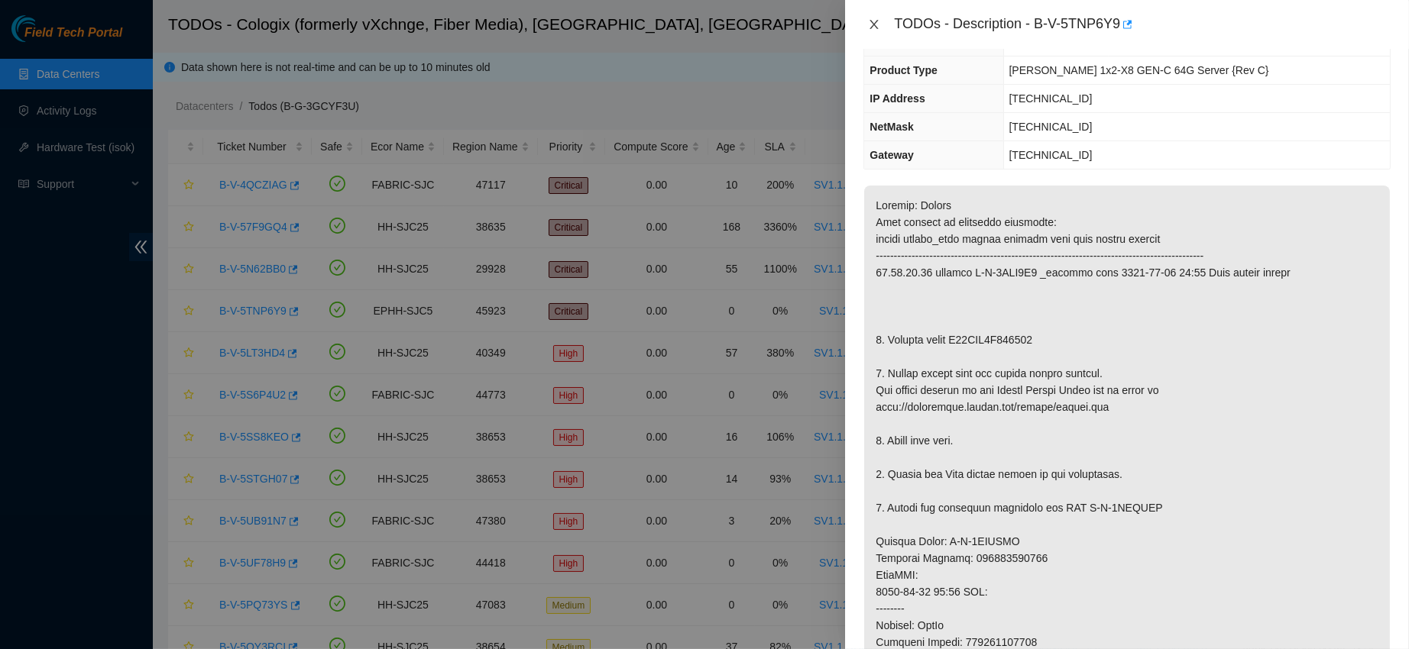
click at [869, 23] on icon "close" at bounding box center [874, 24] width 12 height 12
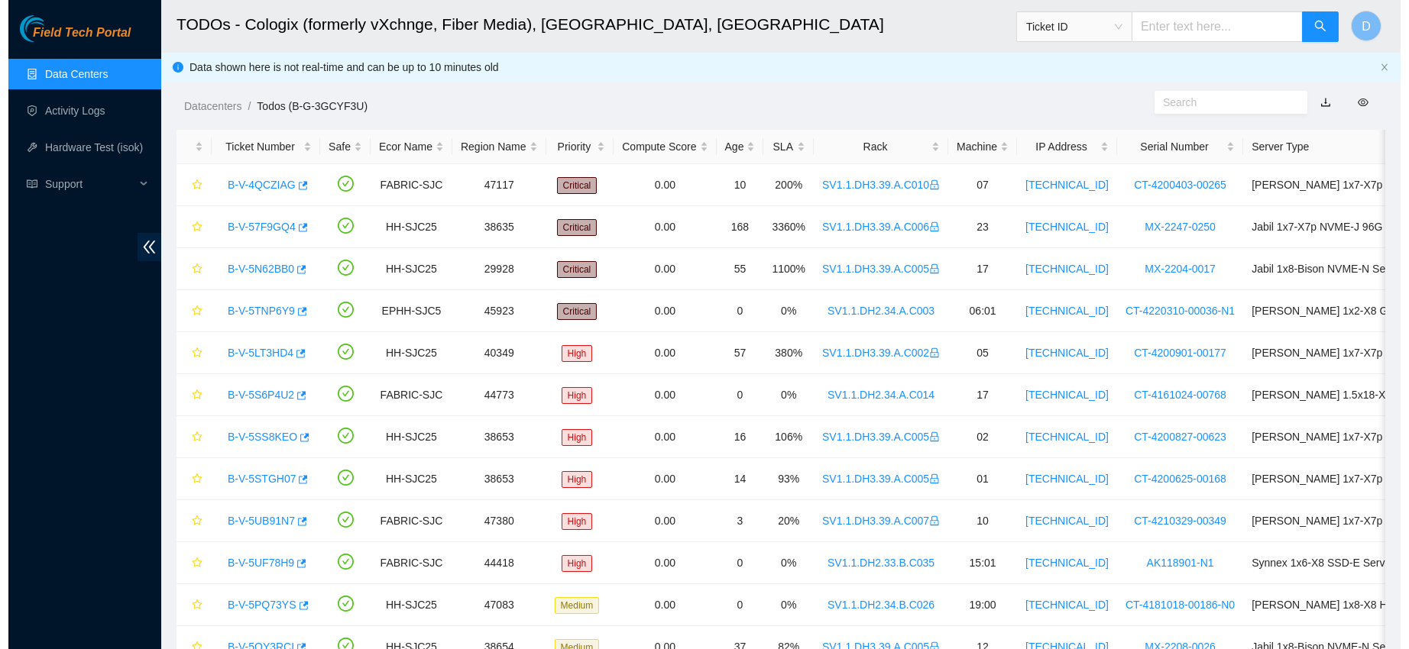
scroll to position [175, 0]
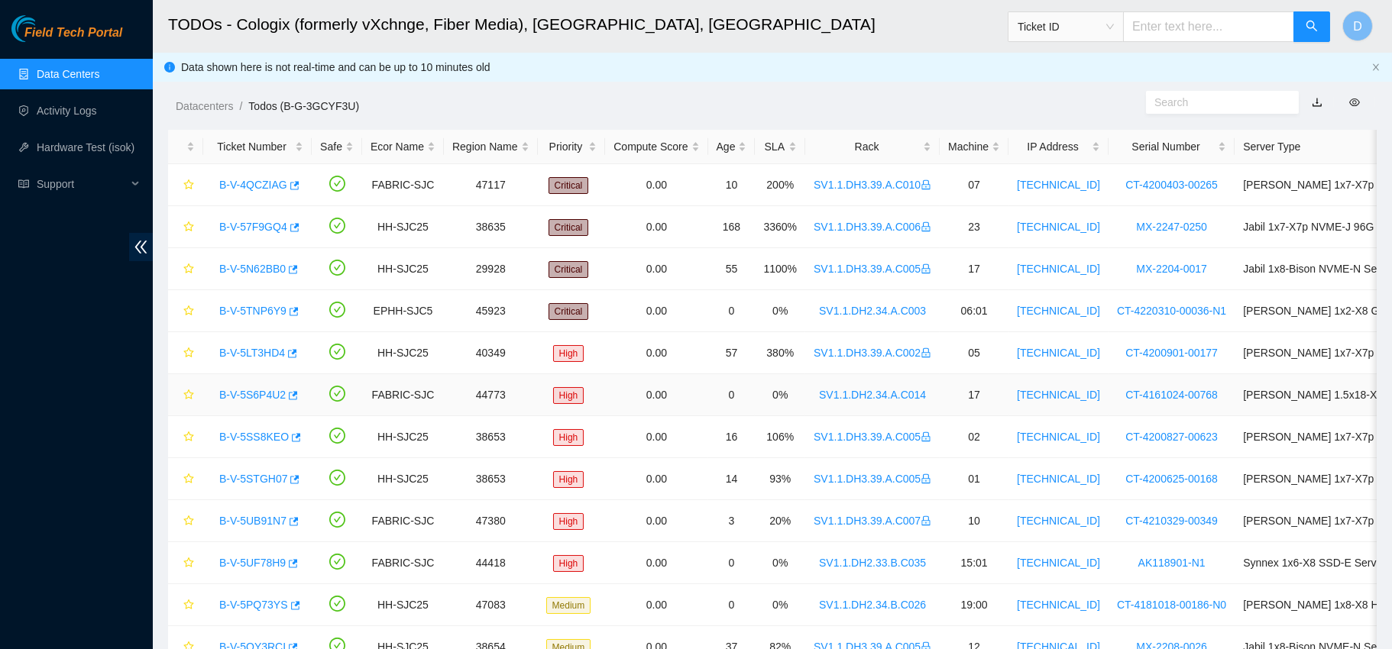
click at [266, 394] on link "B-V-5S6P4U2" at bounding box center [252, 395] width 66 height 12
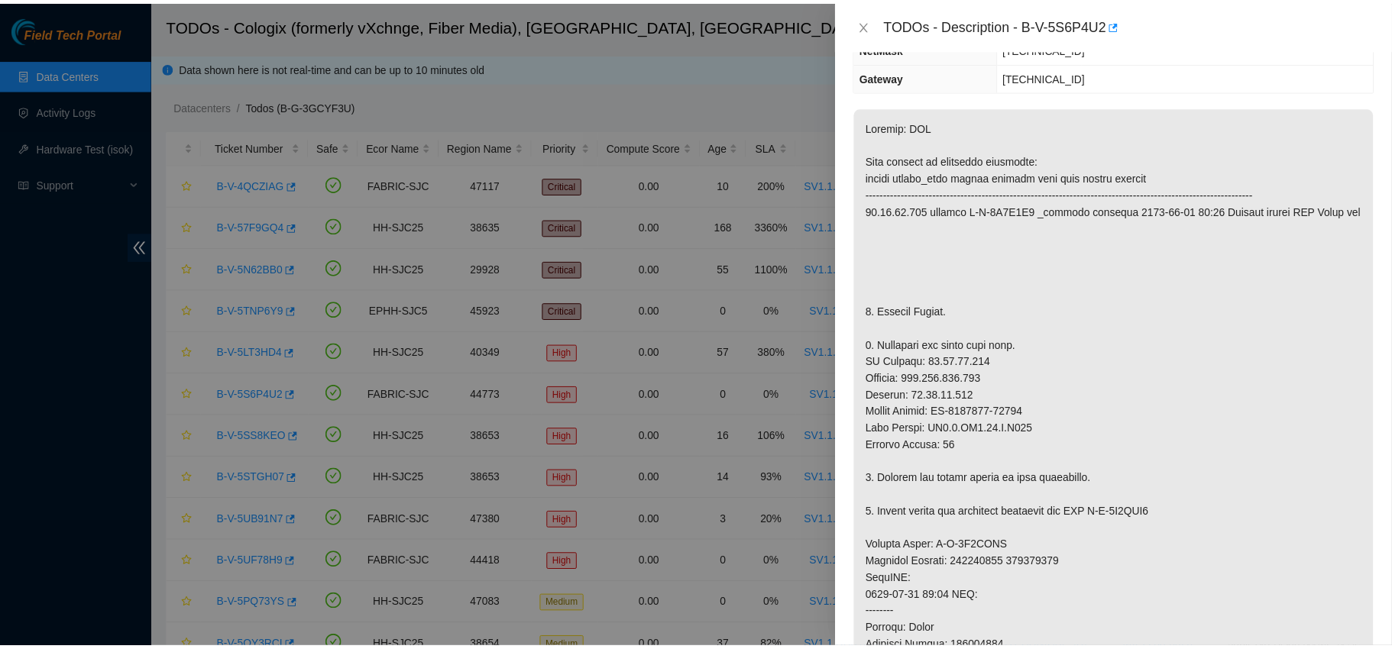
scroll to position [125, 0]
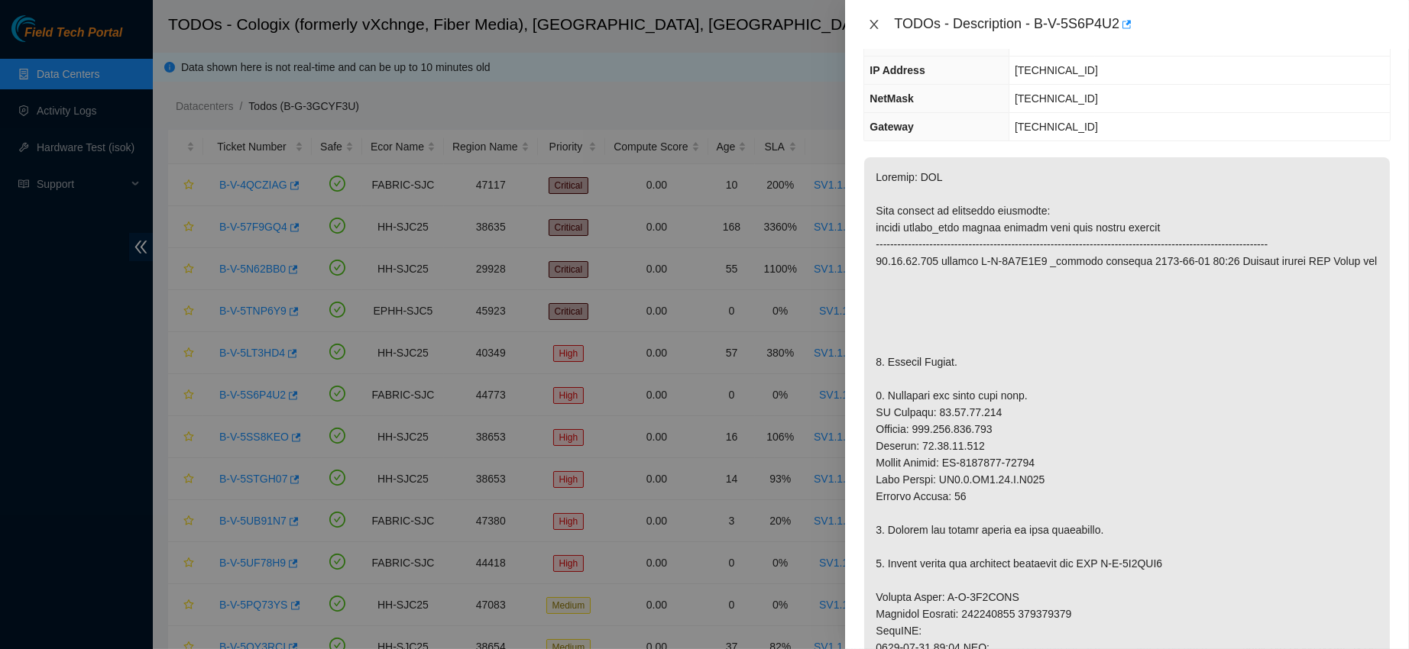
click at [876, 27] on icon "close" at bounding box center [874, 24] width 12 height 12
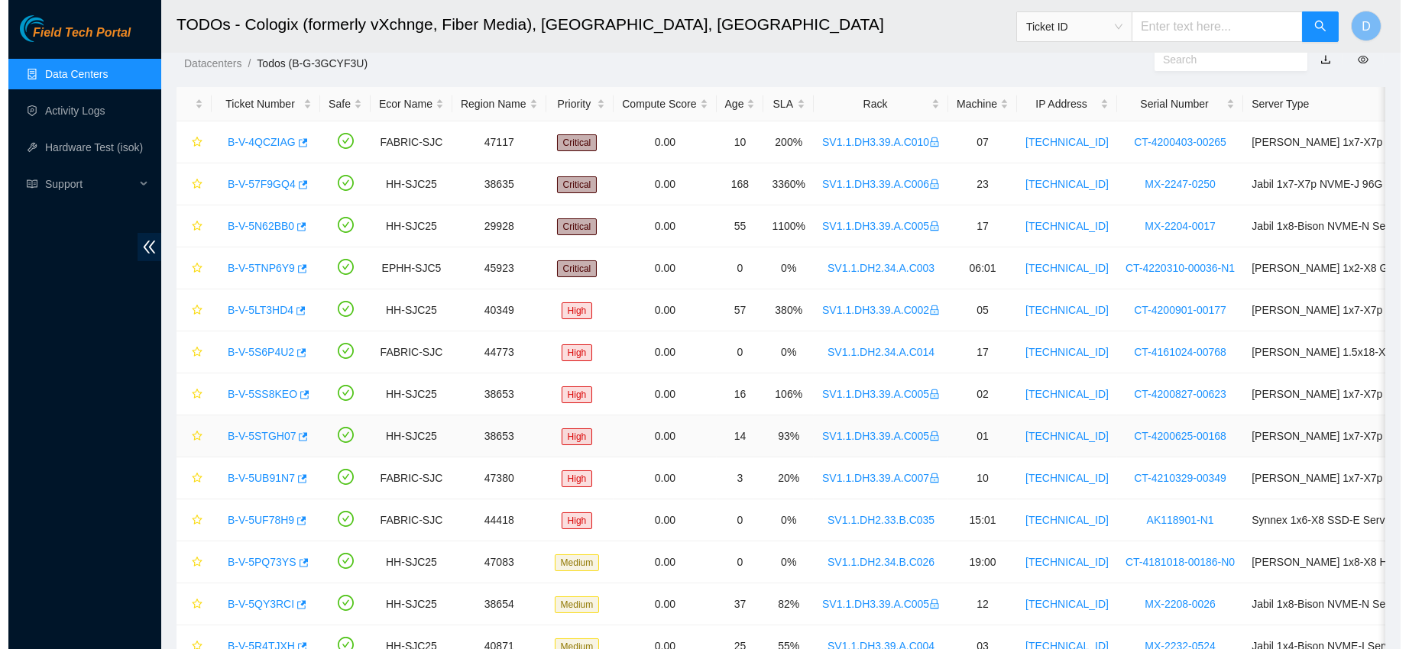
scroll to position [48, 0]
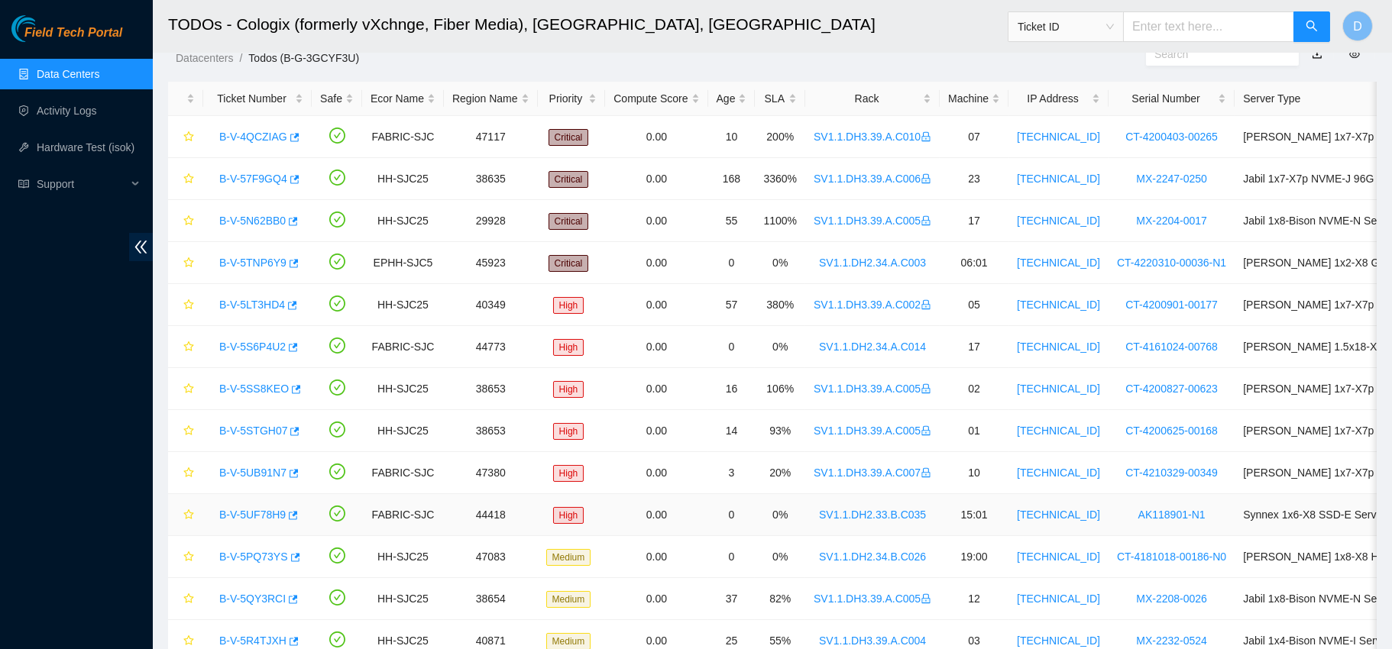
click at [257, 509] on link "B-V-5UF78H9" at bounding box center [252, 515] width 66 height 12
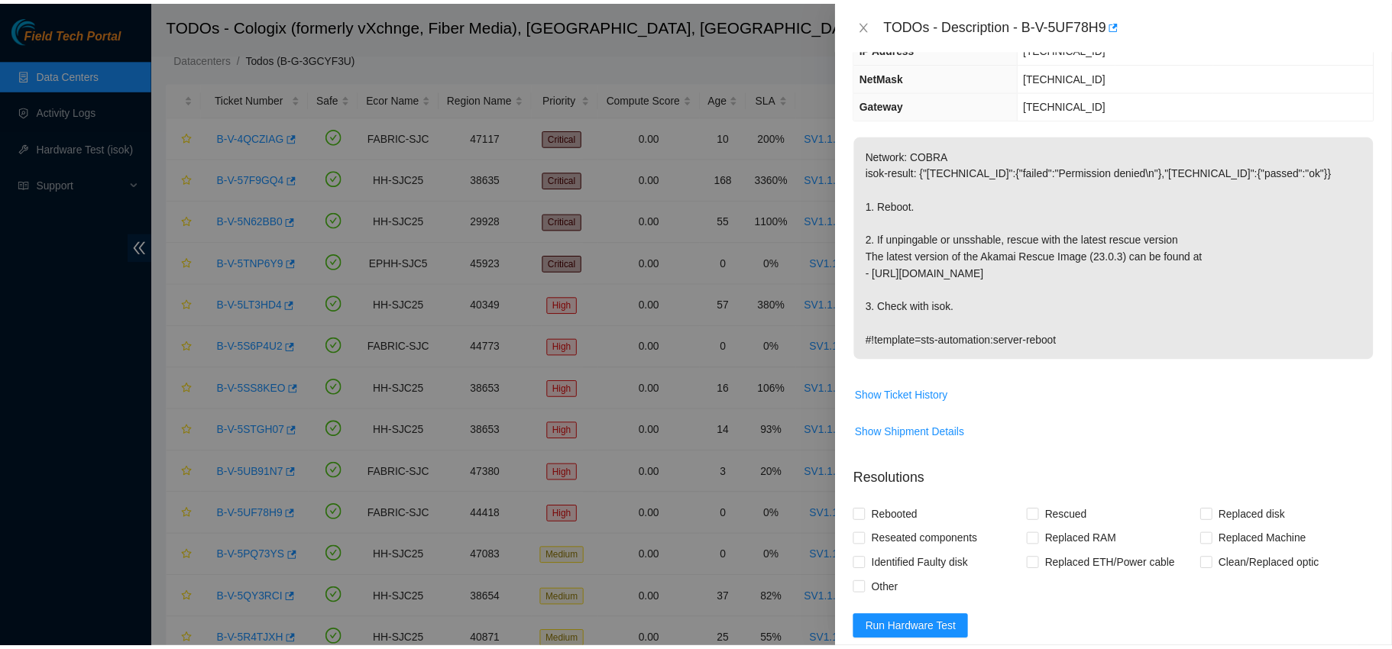
scroll to position [125, 0]
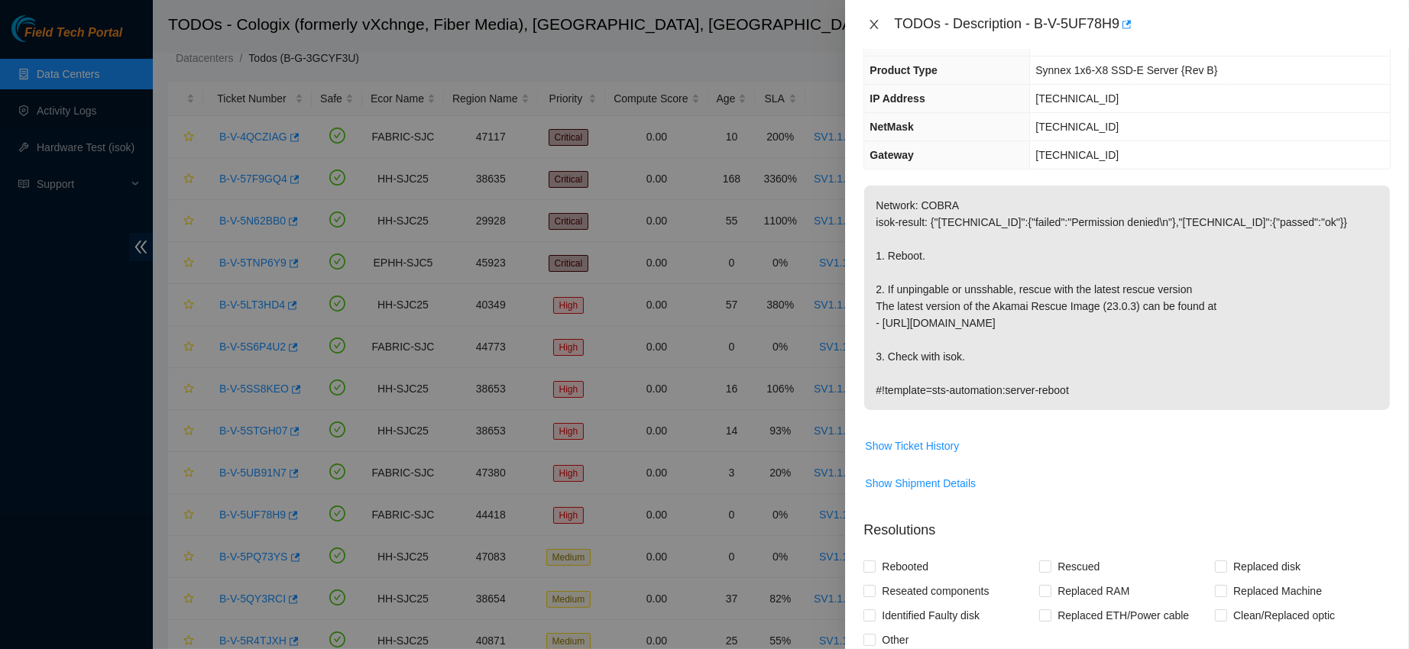
click at [868, 19] on icon "close" at bounding box center [874, 24] width 12 height 12
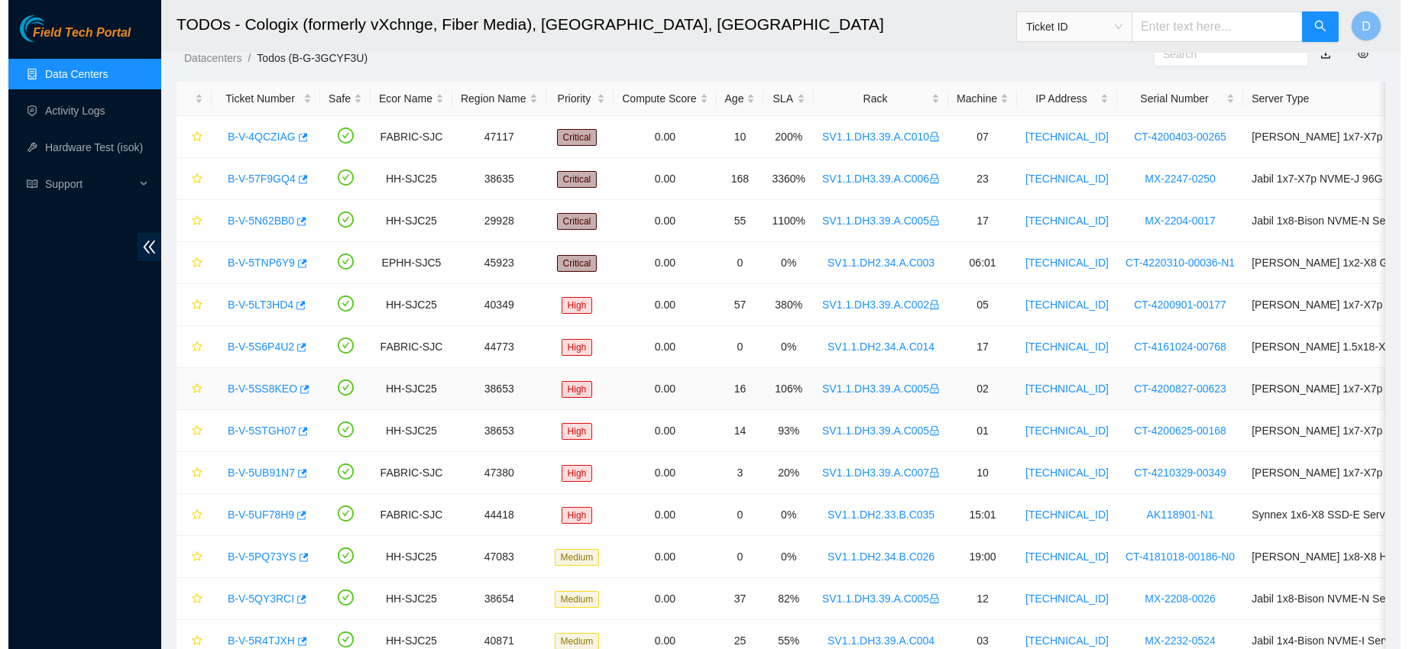
scroll to position [175, 0]
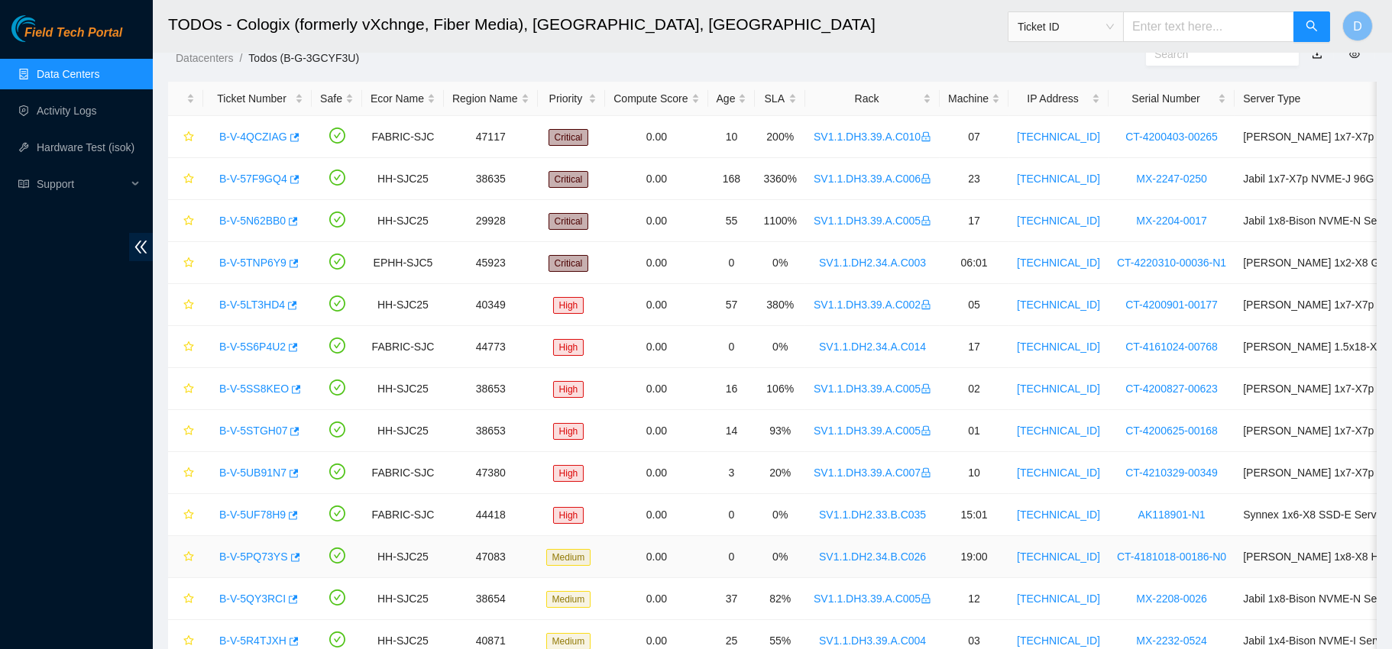
click at [264, 551] on link "B-V-5PQ73YS" at bounding box center [253, 557] width 69 height 12
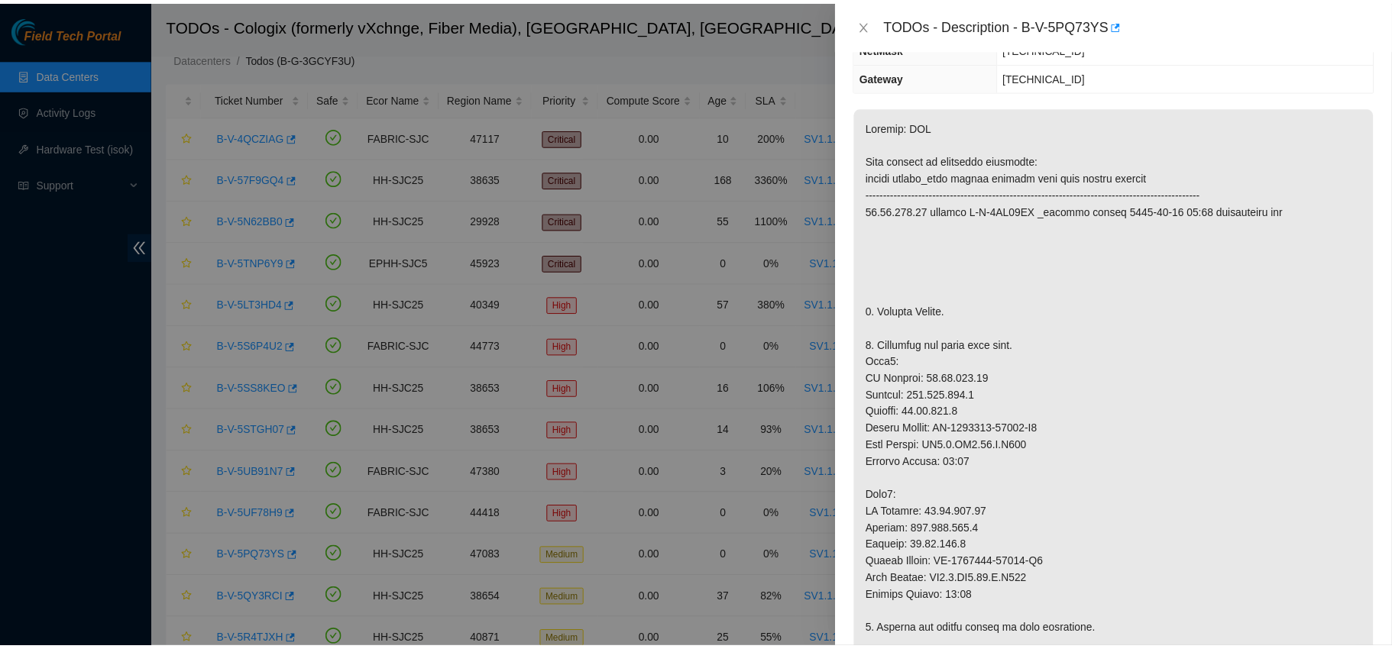
scroll to position [125, 0]
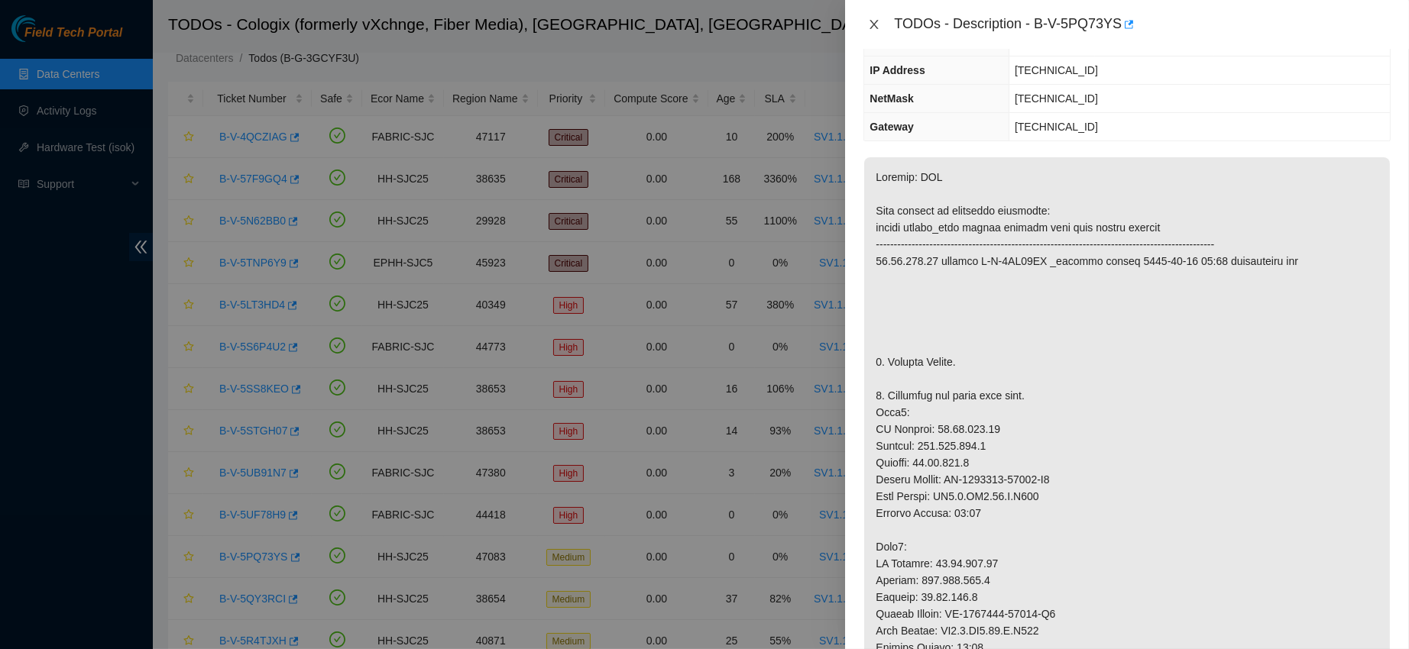
click at [879, 24] on icon "close" at bounding box center [874, 24] width 12 height 12
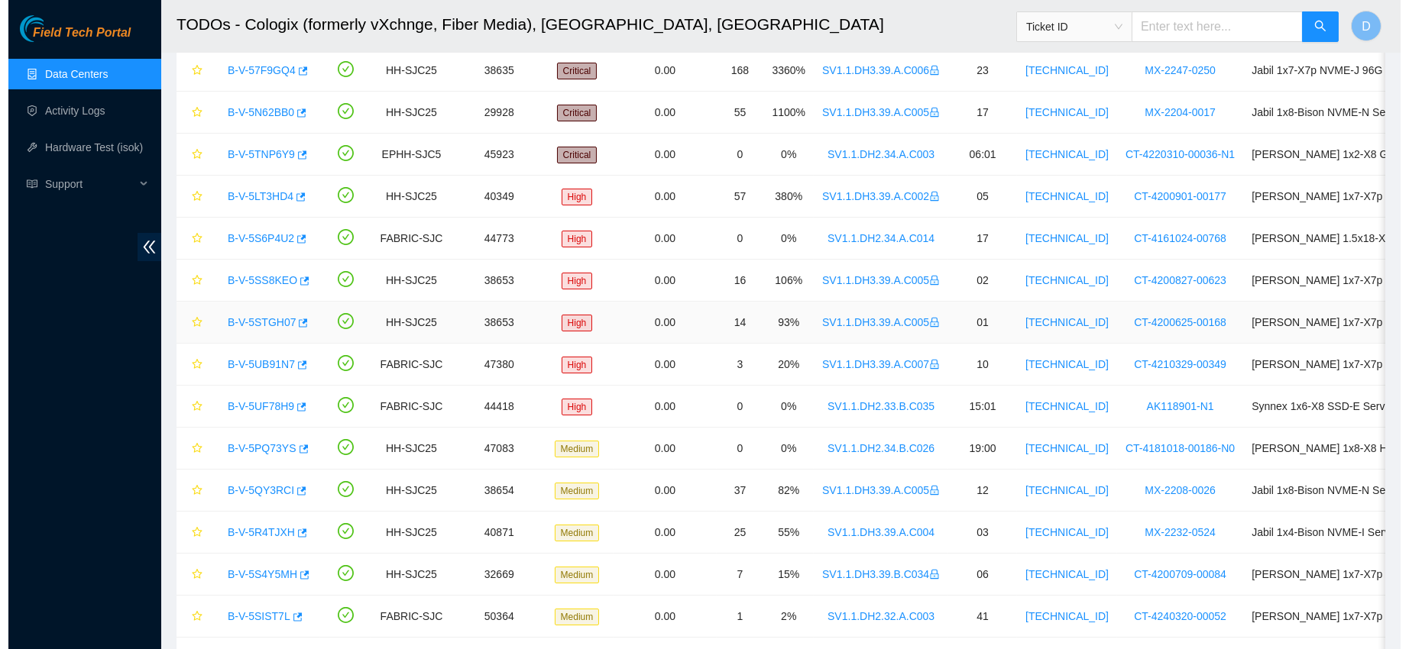
scroll to position [173, 0]
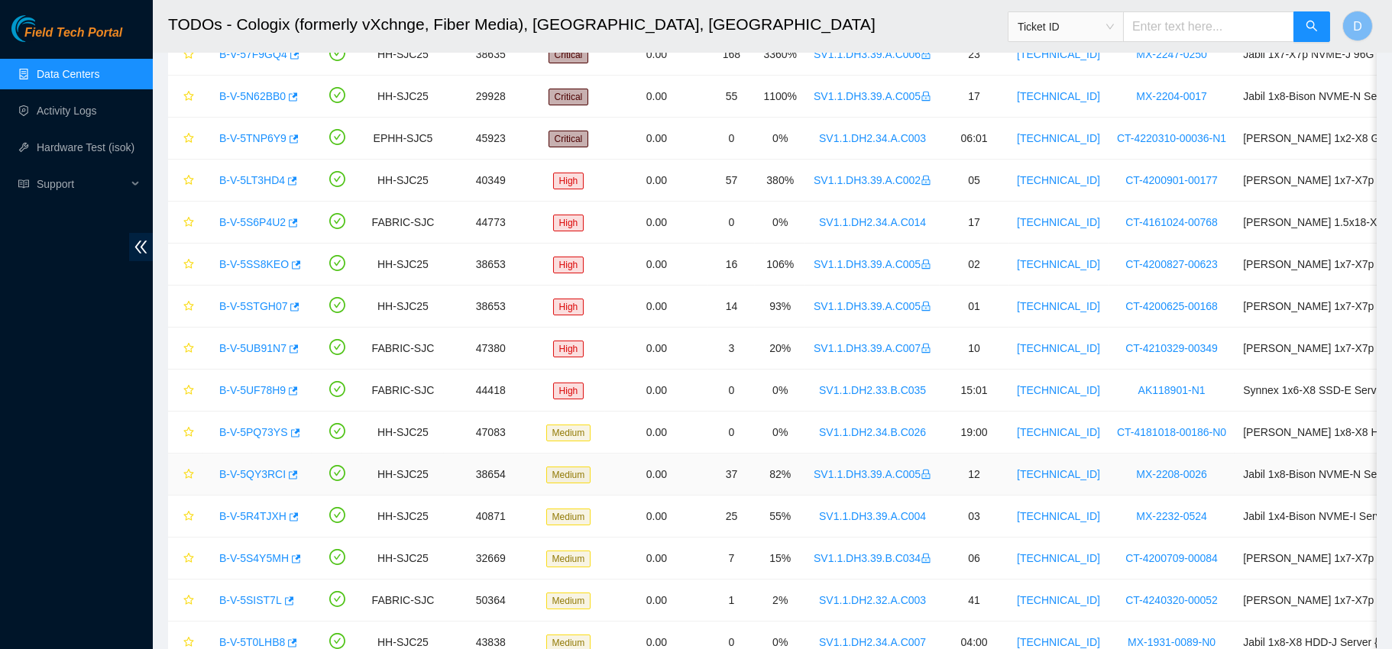
click at [262, 472] on link "B-V-5QY3RCI" at bounding box center [252, 474] width 66 height 12
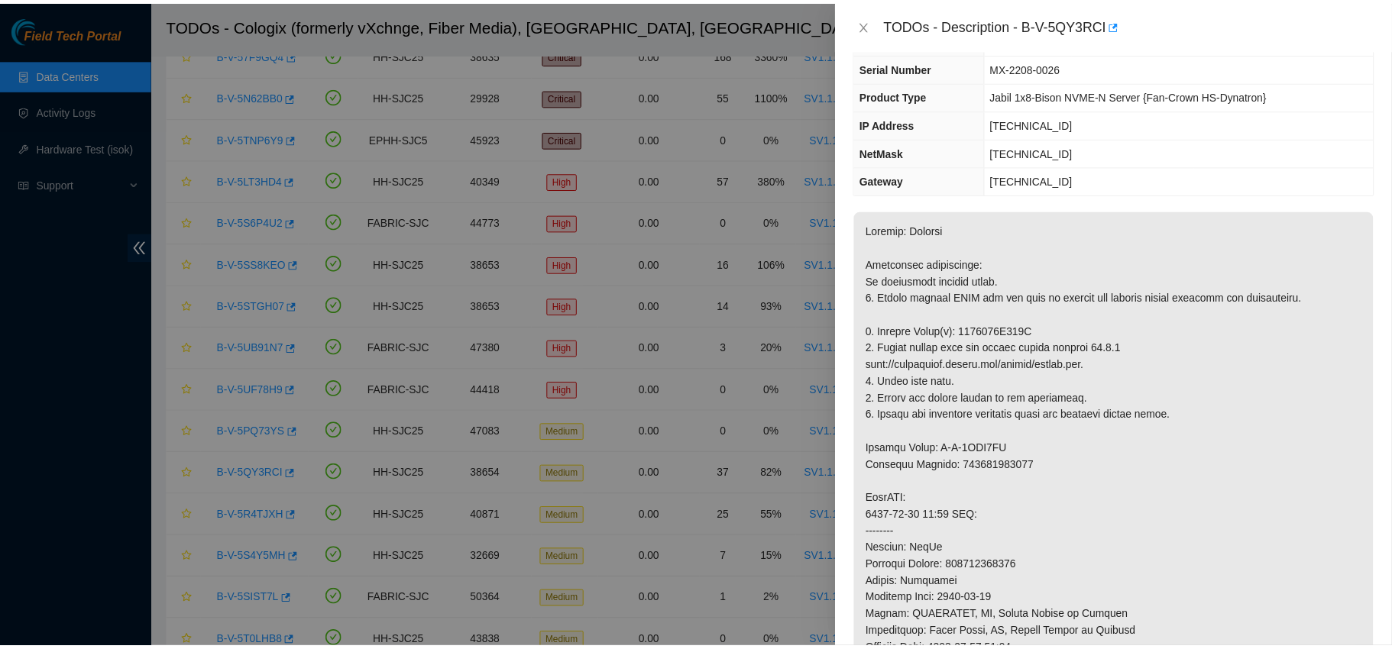
scroll to position [74, 0]
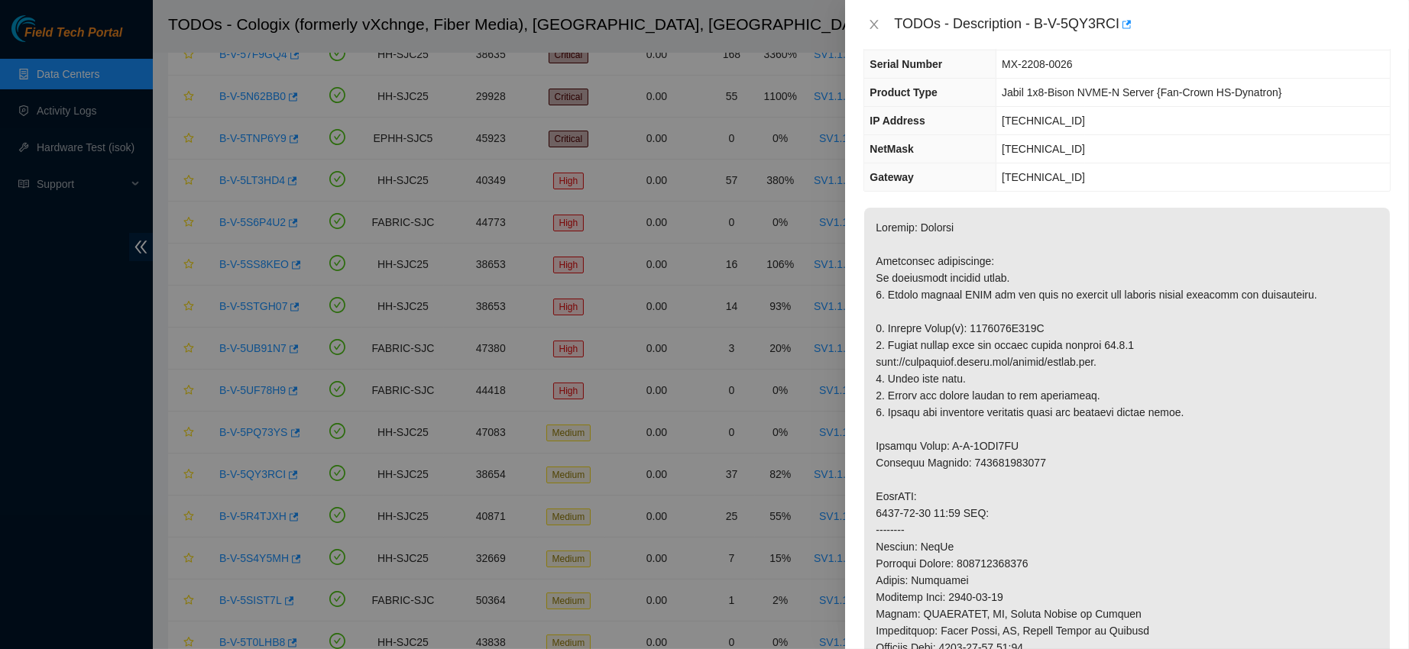
click at [874, 14] on div "TODOs - Description - B-V-5QY3RCI" at bounding box center [1126, 24] width 527 height 24
click at [873, 19] on icon "close" at bounding box center [874, 24] width 12 height 12
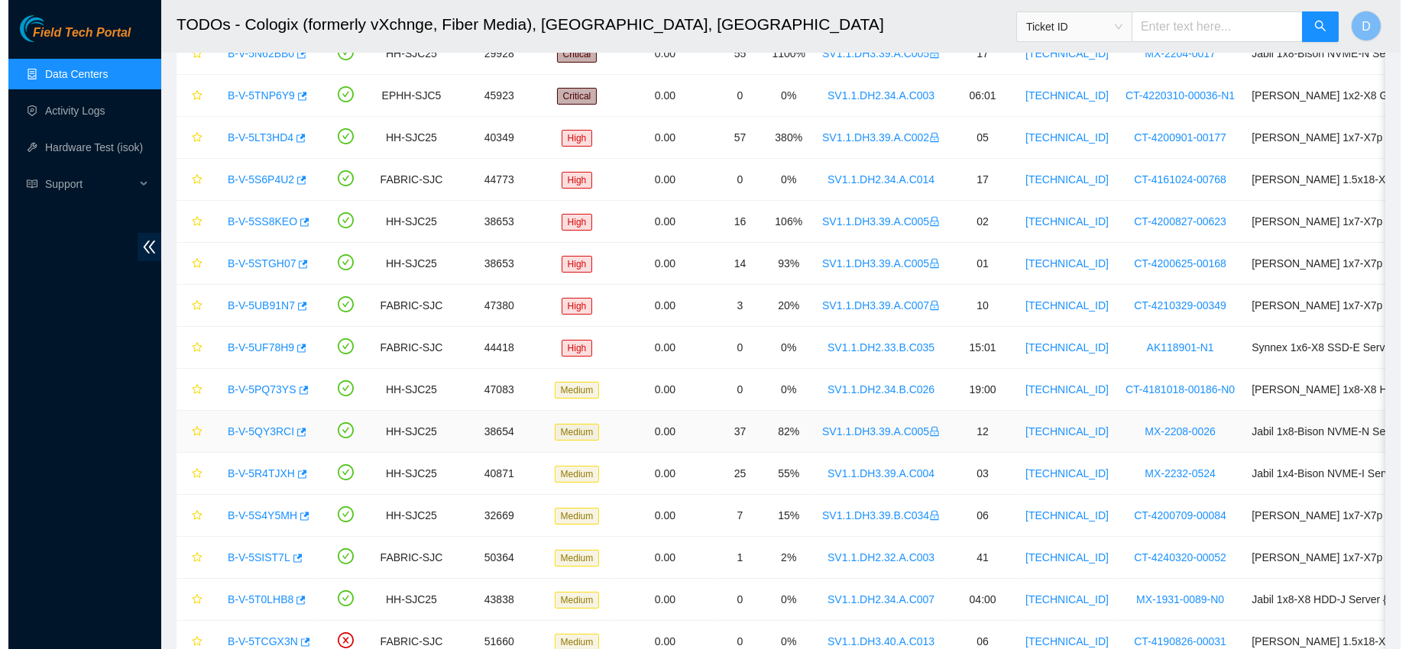
scroll to position [216, 0]
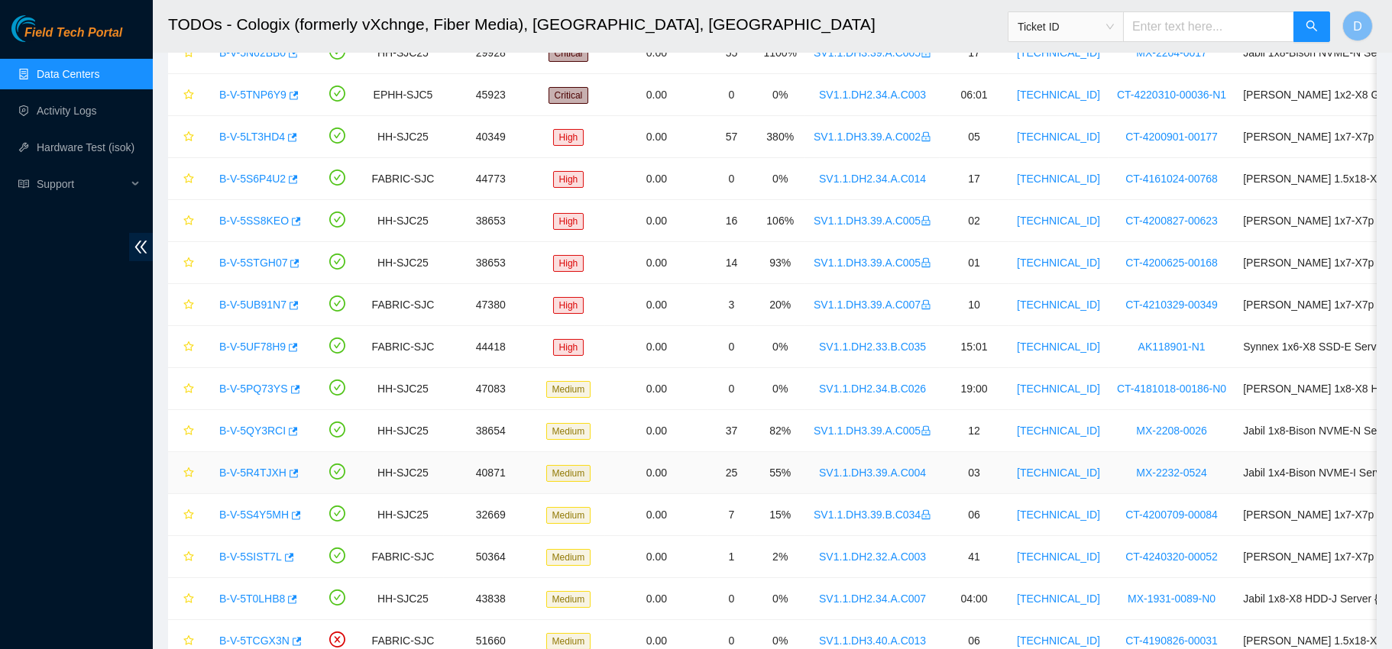
click at [257, 467] on link "B-V-5R4TJXH" at bounding box center [252, 473] width 67 height 12
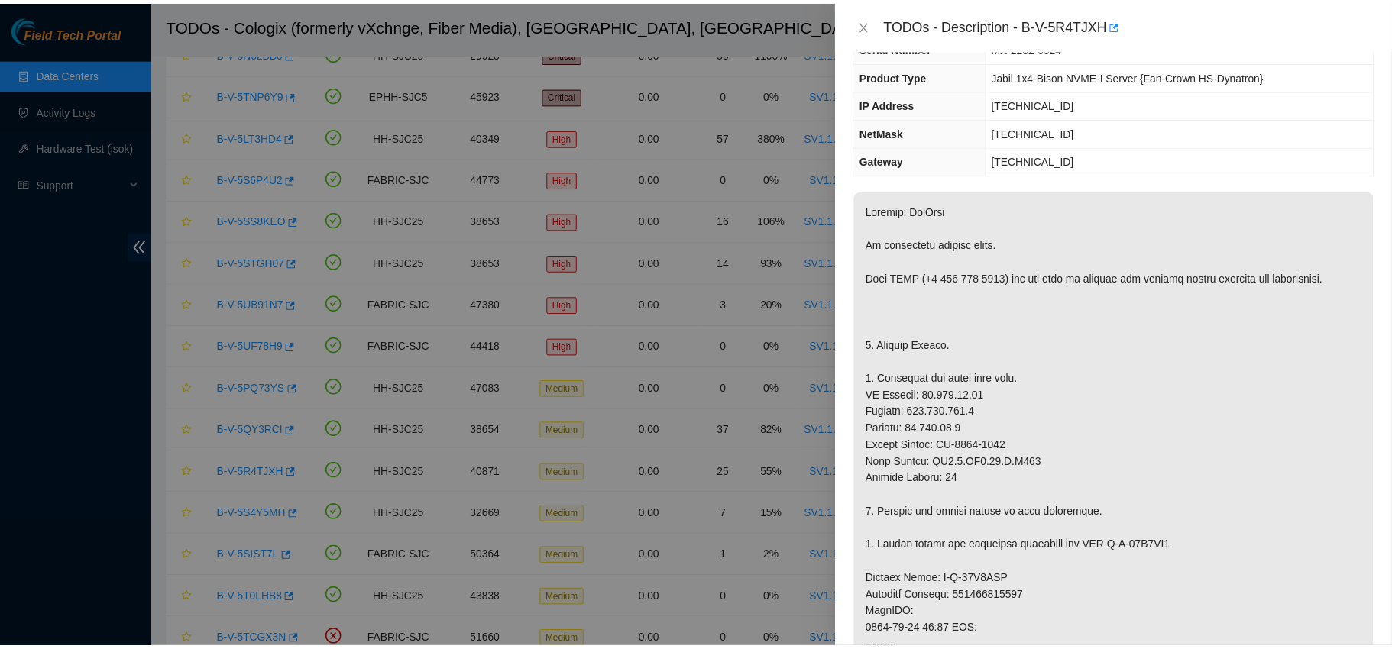
scroll to position [74, 0]
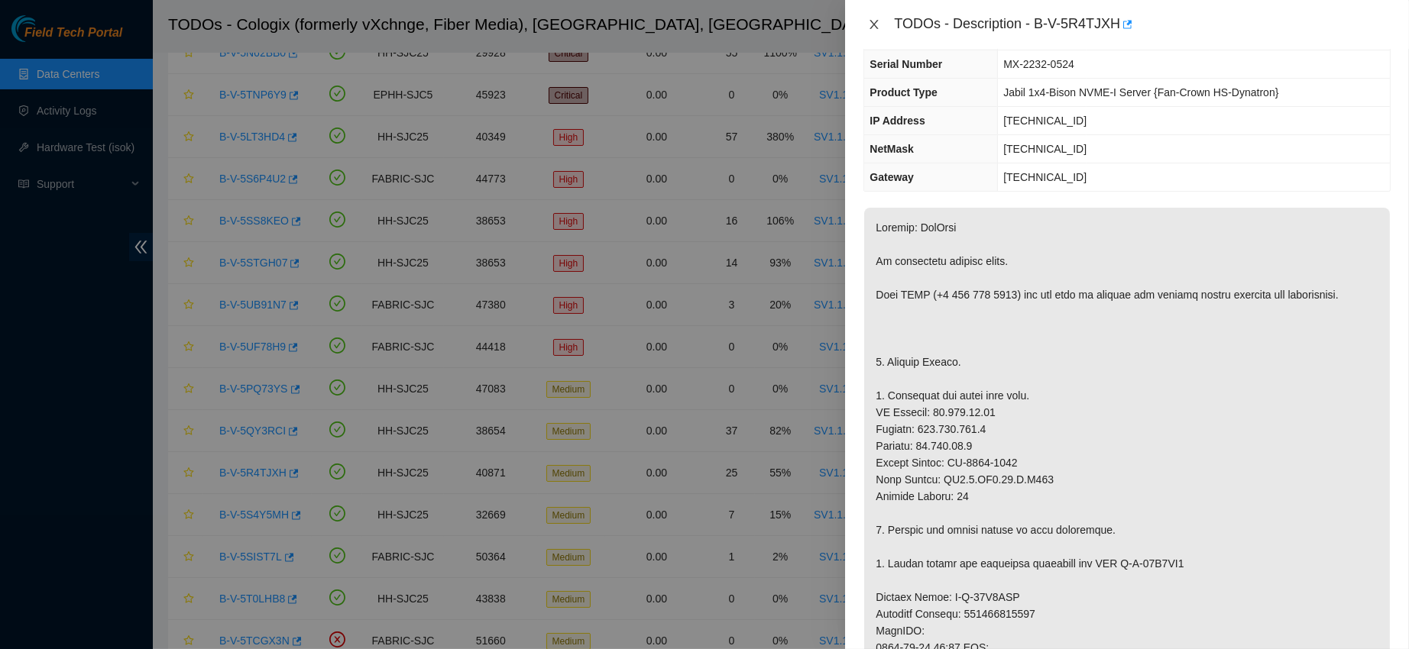
click at [873, 21] on icon "close" at bounding box center [874, 24] width 12 height 12
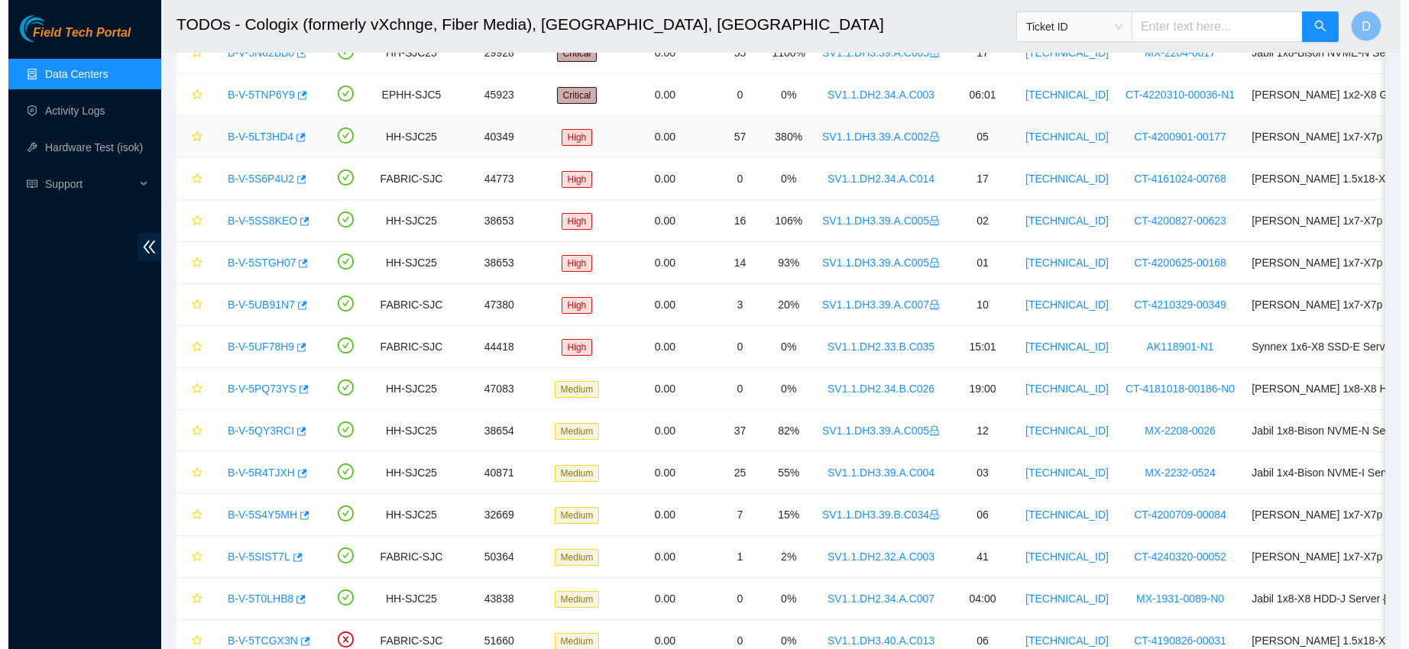
scroll to position [91, 0]
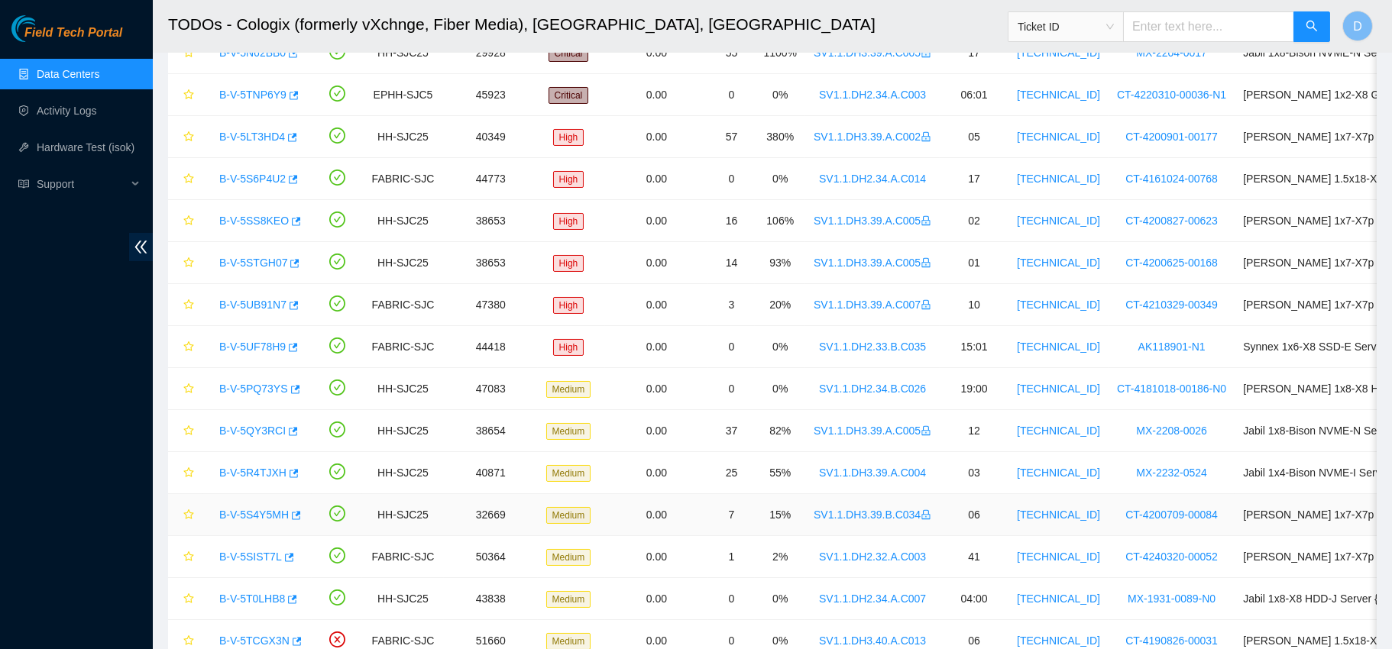
click at [274, 511] on link "B-V-5S4Y5MH" at bounding box center [254, 515] width 70 height 12
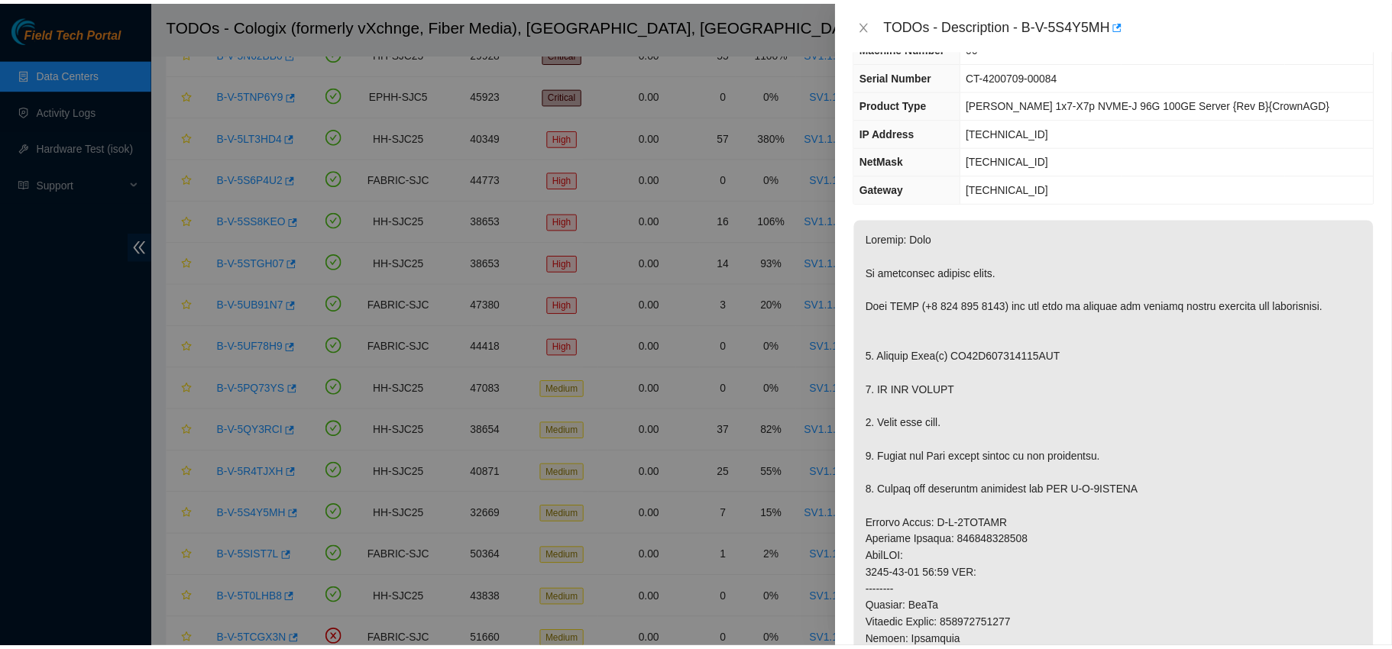
scroll to position [74, 0]
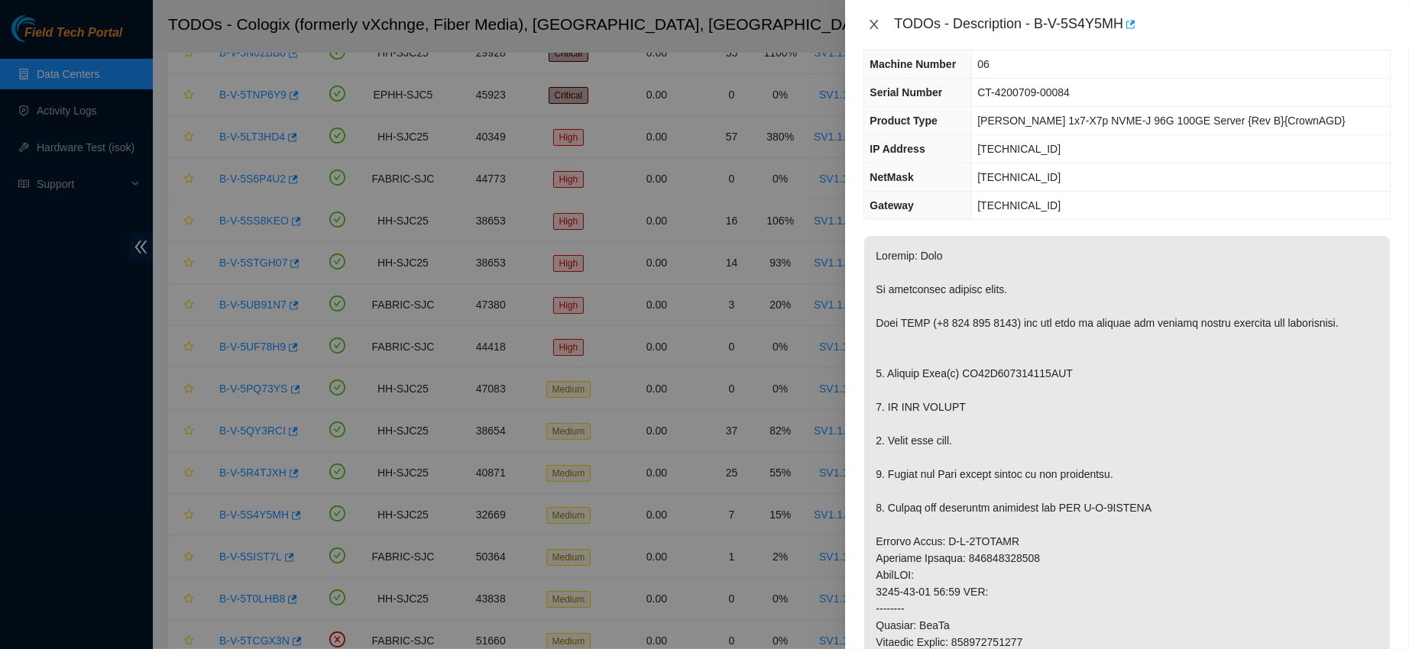
click at [876, 27] on icon "close" at bounding box center [874, 24] width 12 height 12
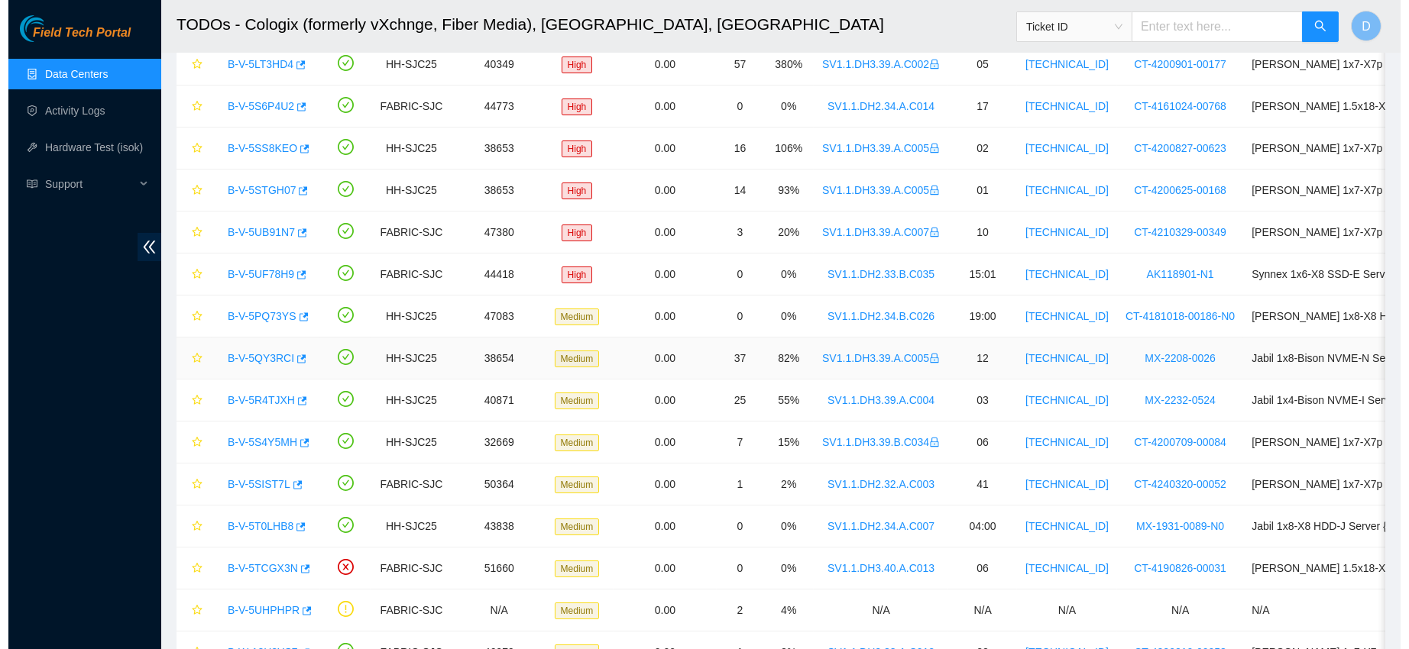
scroll to position [290, 0]
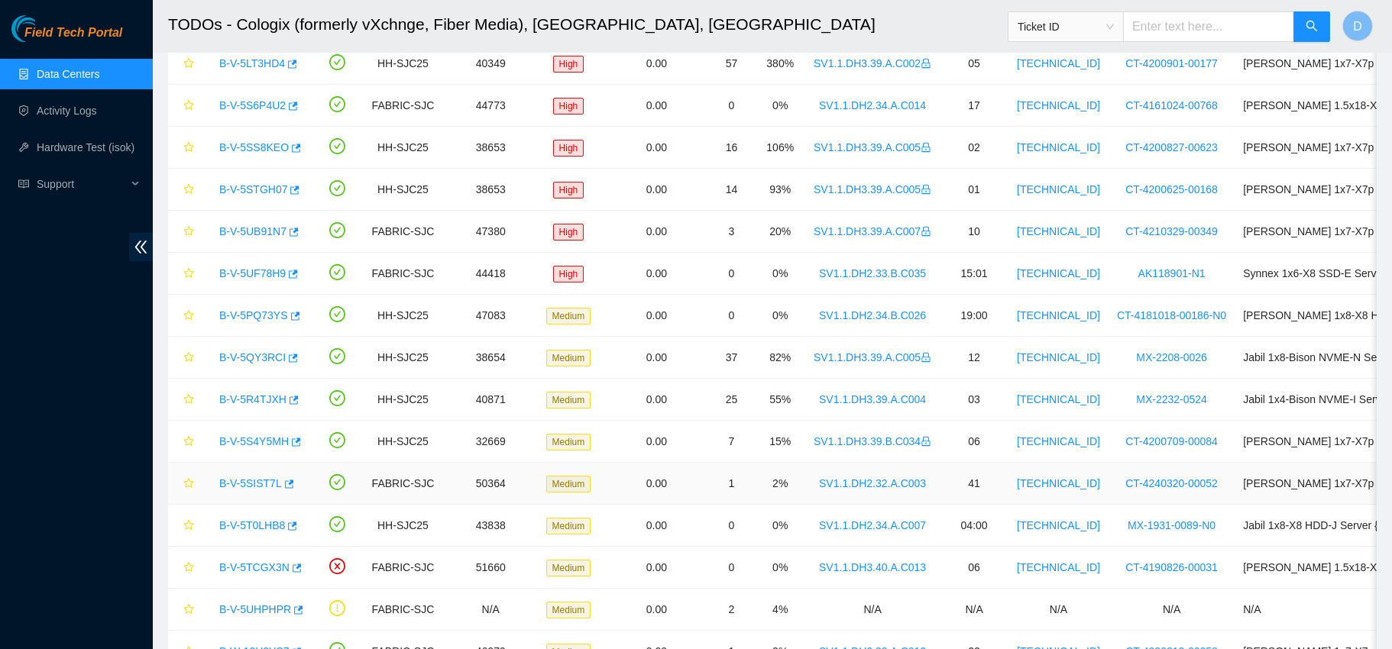
click at [241, 480] on link "B-V-5SIST7L" at bounding box center [250, 484] width 63 height 12
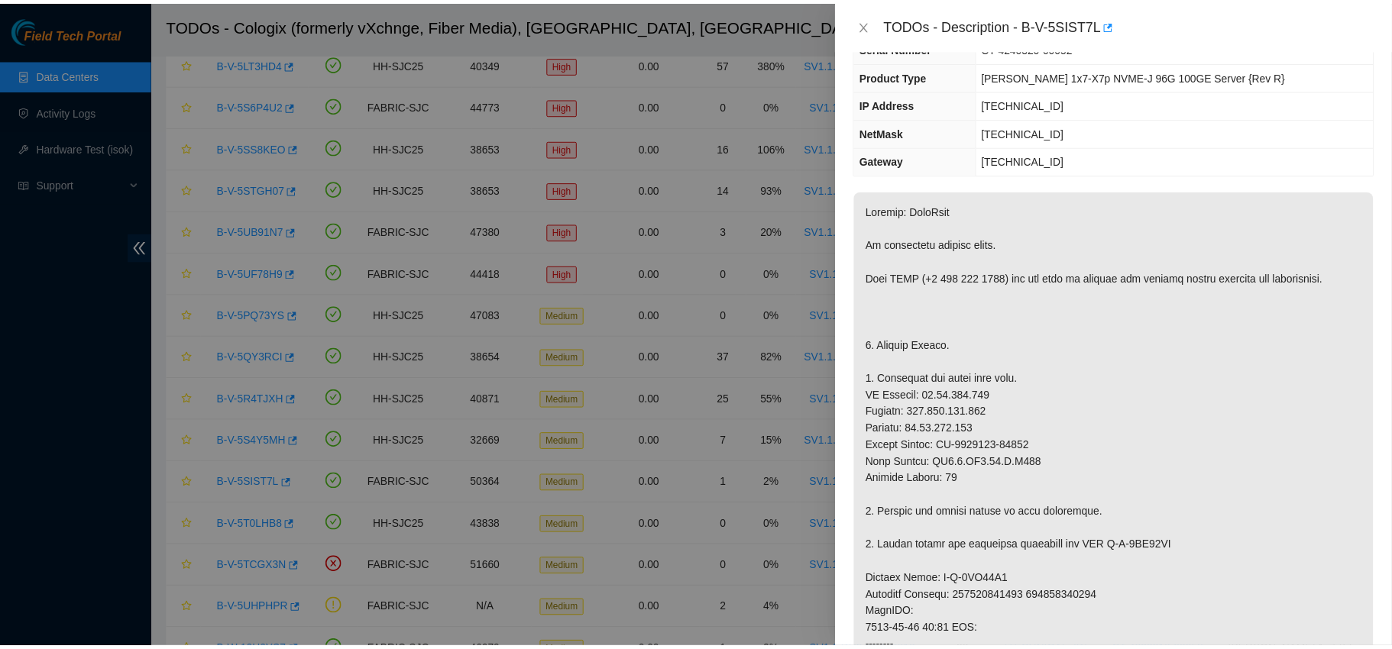
scroll to position [74, 0]
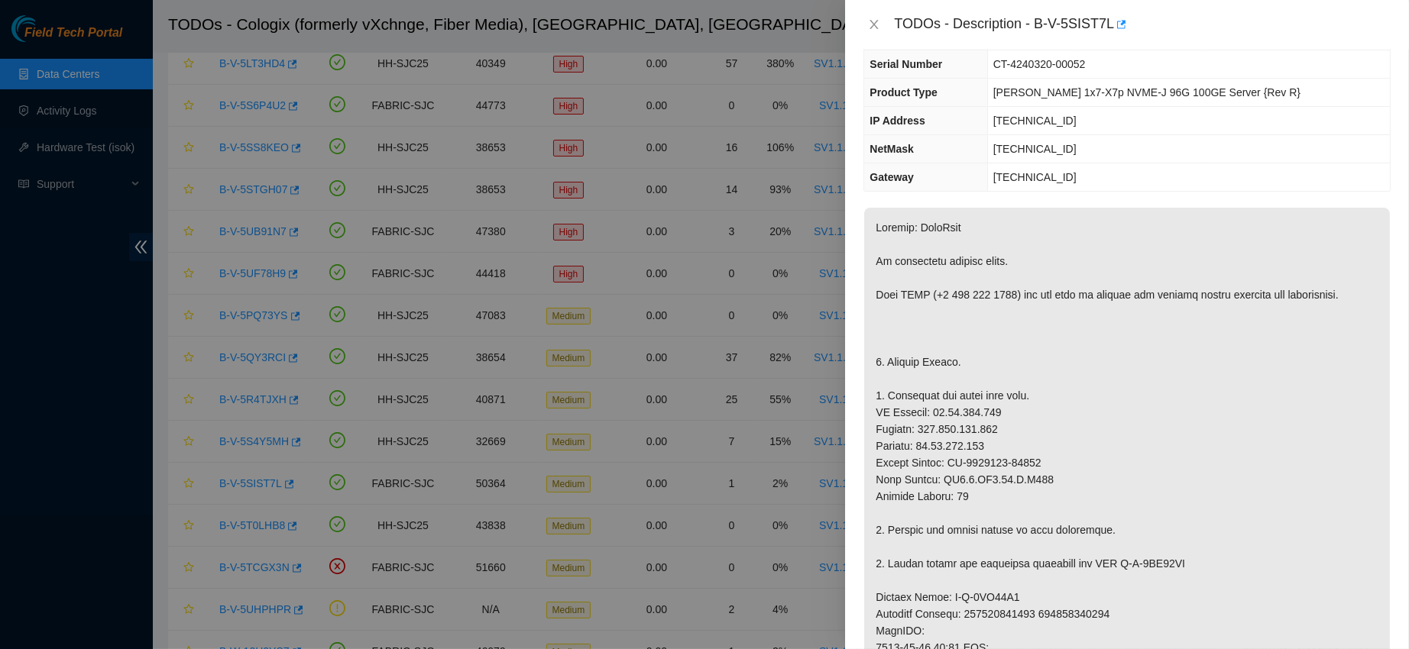
click at [866, 37] on div "TODOs - Description - B-V-5SIST7L" at bounding box center [1127, 24] width 564 height 49
click at [869, 28] on icon "close" at bounding box center [874, 24] width 12 height 12
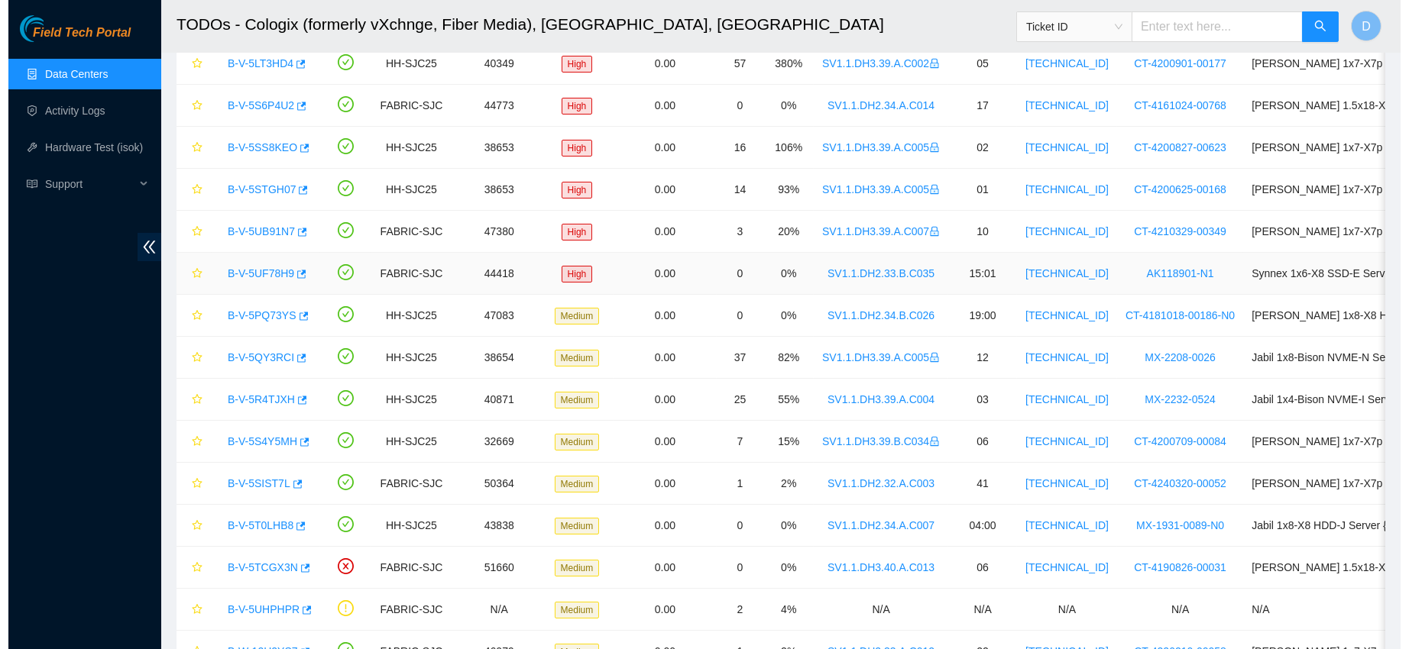
scroll to position [91, 0]
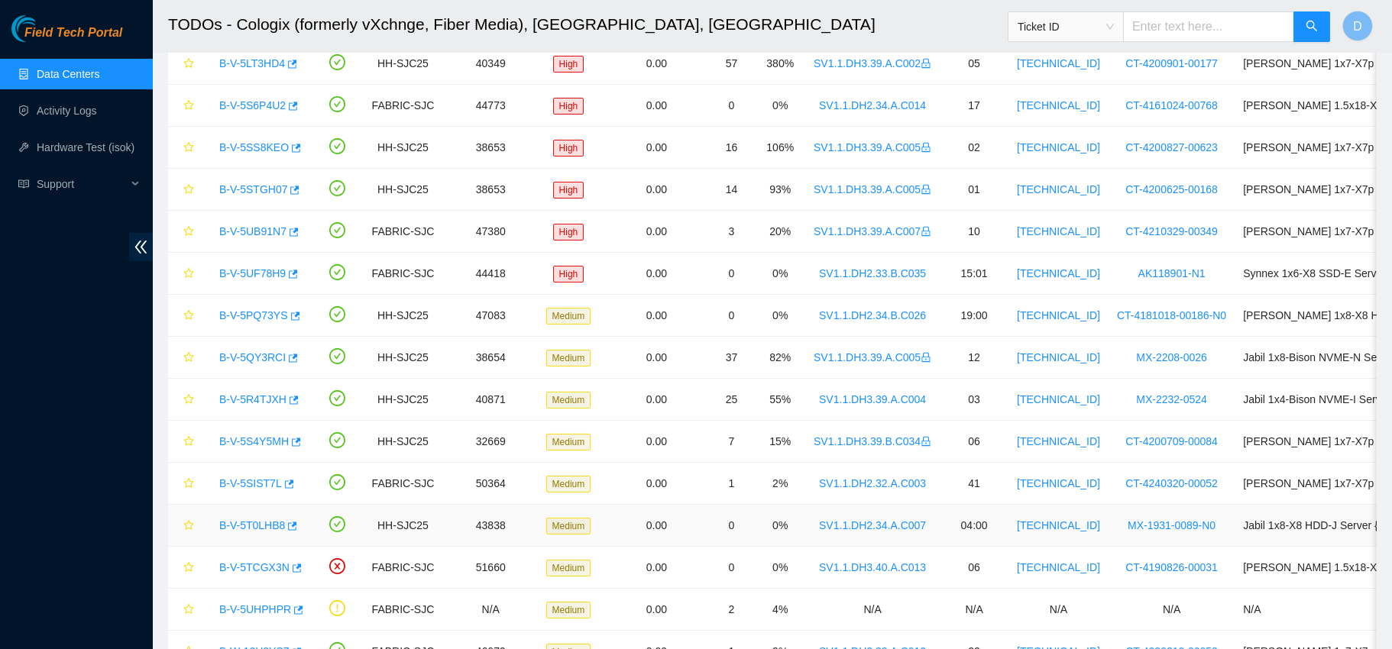
click at [248, 520] on link "B-V-5T0LHB8" at bounding box center [252, 526] width 66 height 12
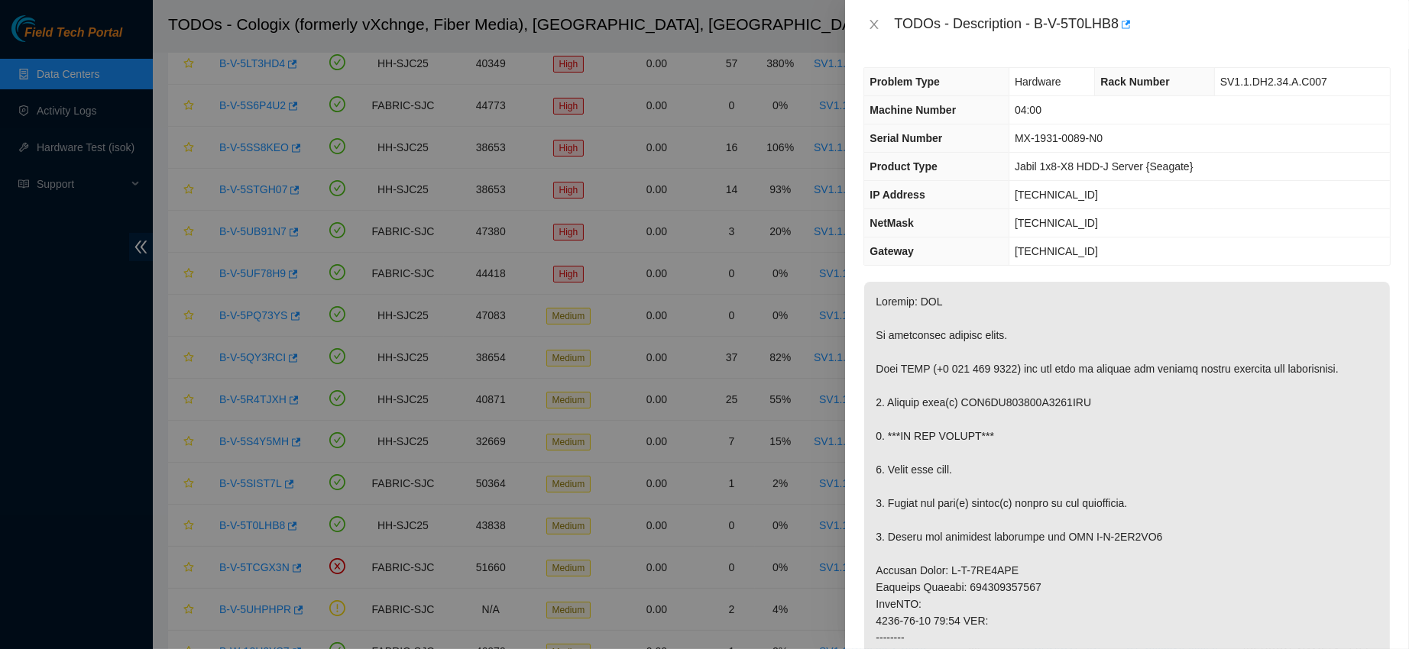
scroll to position [1, 0]
drag, startPoint x: 1083, startPoint y: 22, endPoint x: 1222, endPoint y: 13, distance: 138.6
click at [1222, 13] on div "TODOs - Description - B-V-5T0LHB8" at bounding box center [1142, 24] width 497 height 24
copy div "B-V-5T0LHB8"
click at [873, 27] on icon "close" at bounding box center [874, 24] width 12 height 12
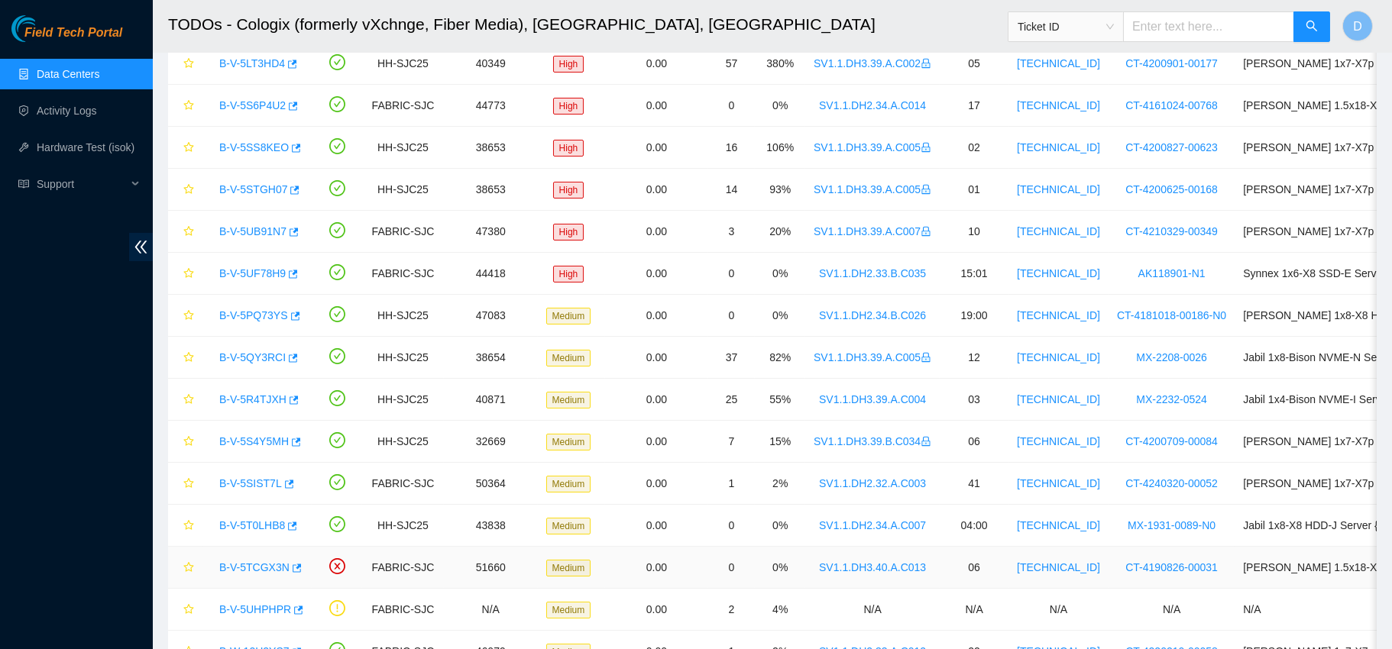
click at [267, 565] on link "B-V-5TCGX3N" at bounding box center [254, 568] width 70 height 12
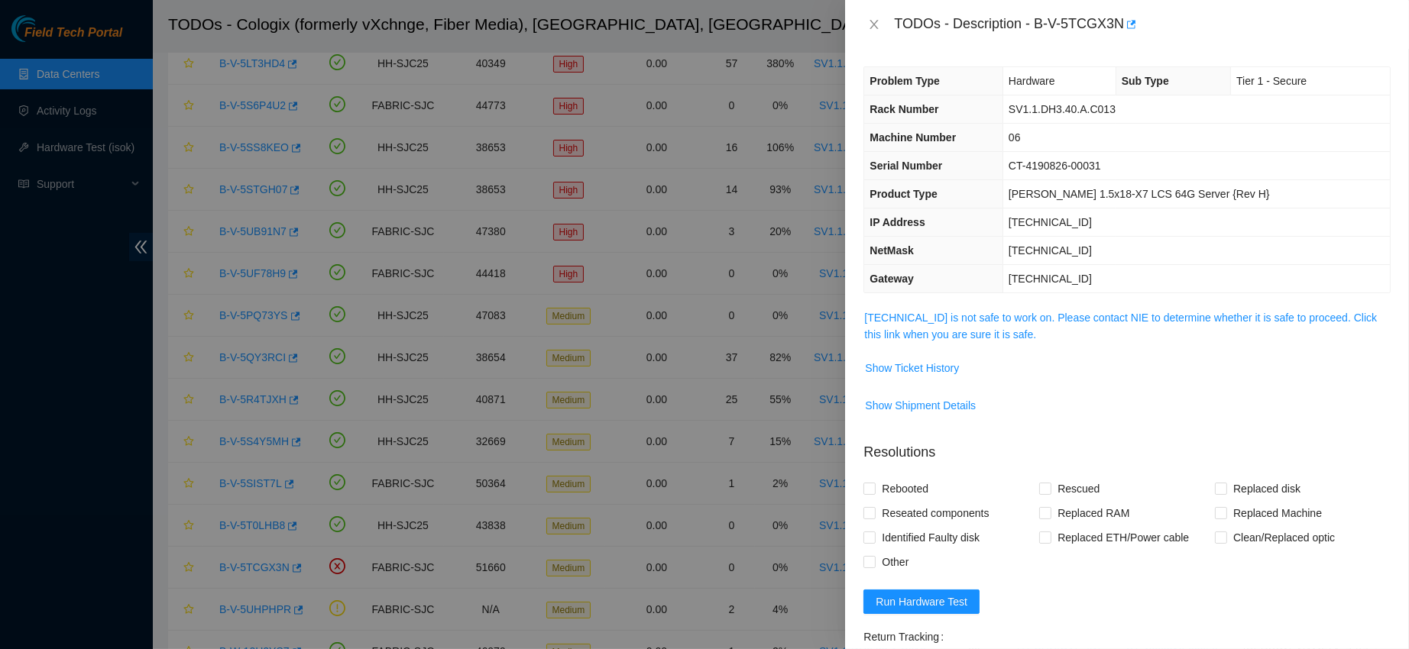
click at [963, 344] on td "[TECHNICAL_ID] is not safe to work on. Please contact NIE to determine whether …" at bounding box center [1126, 332] width 527 height 47
click at [976, 324] on span "[TECHNICAL_ID] is not safe to work on. Please contact NIE to determine whether …" at bounding box center [1127, 326] width 526 height 34
click at [974, 330] on link "[TECHNICAL_ID] is not safe to work on. Please contact NIE to determine whether …" at bounding box center [1120, 326] width 513 height 29
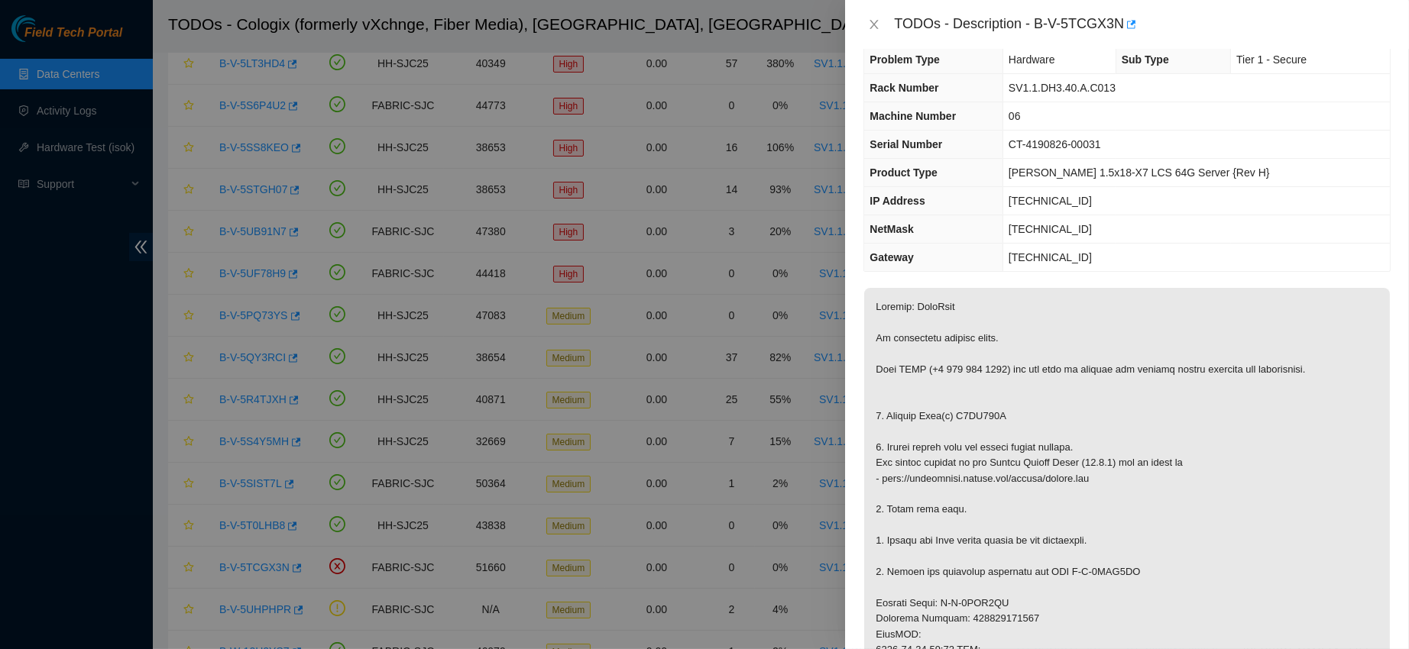
scroll to position [0, 0]
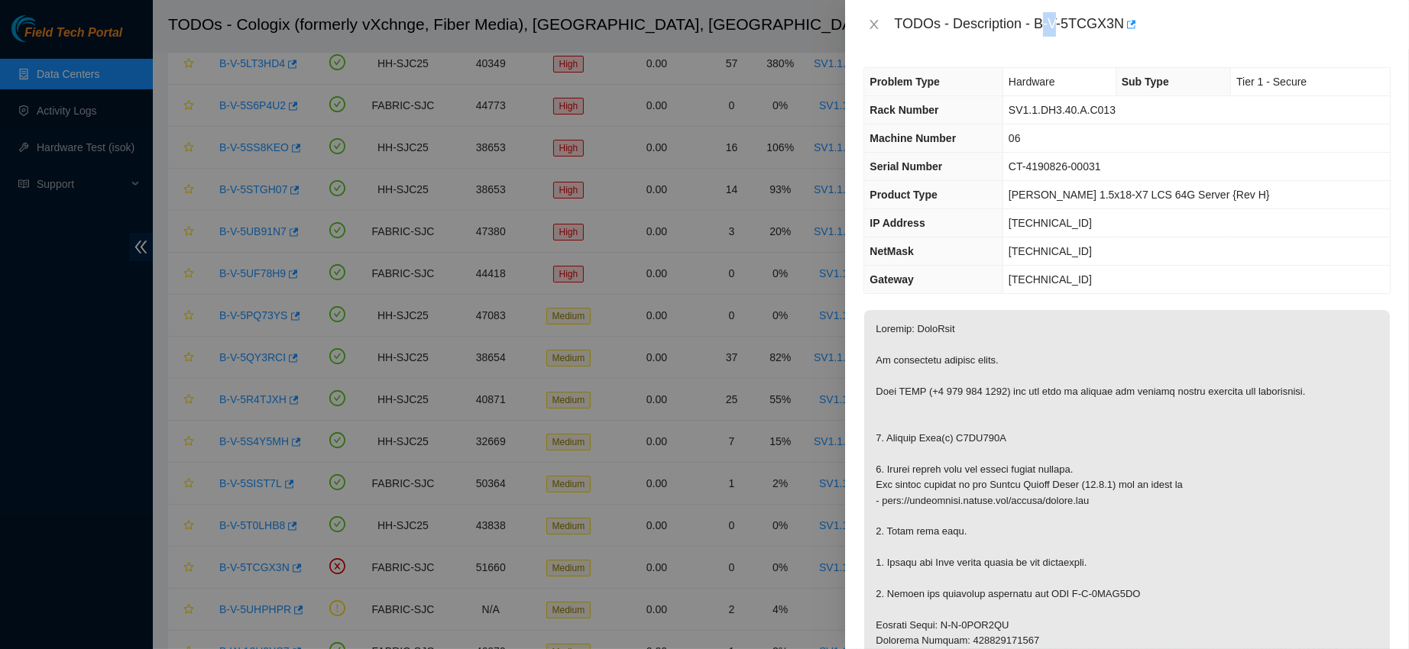
drag, startPoint x: 1089, startPoint y: 23, endPoint x: 1109, endPoint y: 23, distance: 20.6
click at [1109, 23] on div "TODOs - Description - B-V-5TCGX3N" at bounding box center [1142, 24] width 497 height 24
drag, startPoint x: 1083, startPoint y: 17, endPoint x: 1200, endPoint y: 12, distance: 116.2
click at [1200, 12] on div "TODOs - Description - B-V-5TCGX3N" at bounding box center [1142, 24] width 497 height 24
copy div "B-V-5TCGX3N"
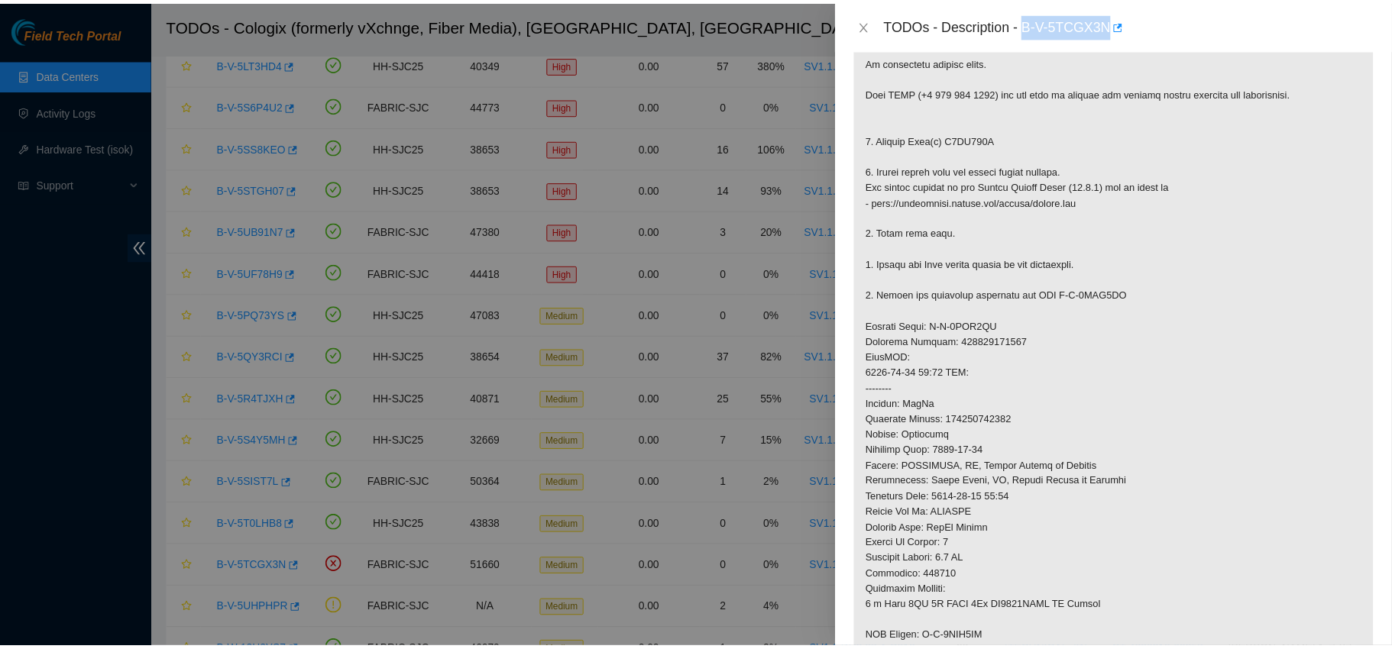
scroll to position [318, 0]
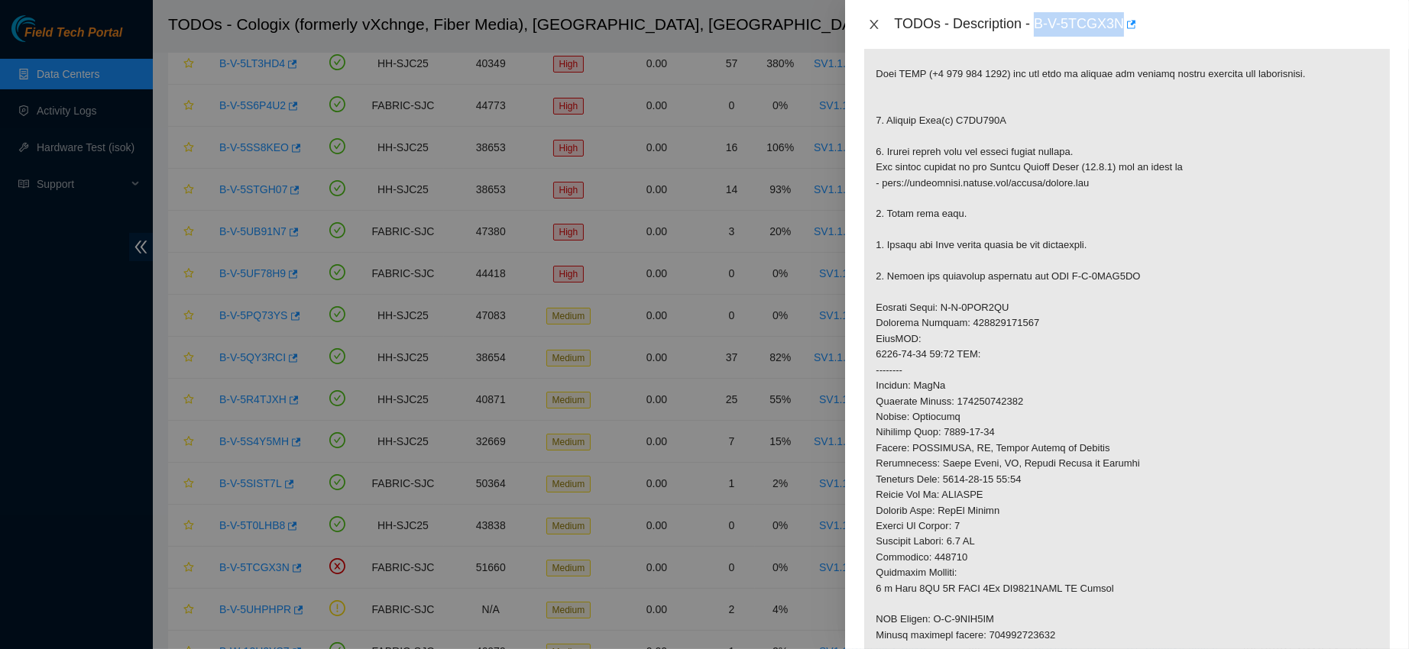
click at [873, 19] on icon "close" at bounding box center [874, 24] width 12 height 12
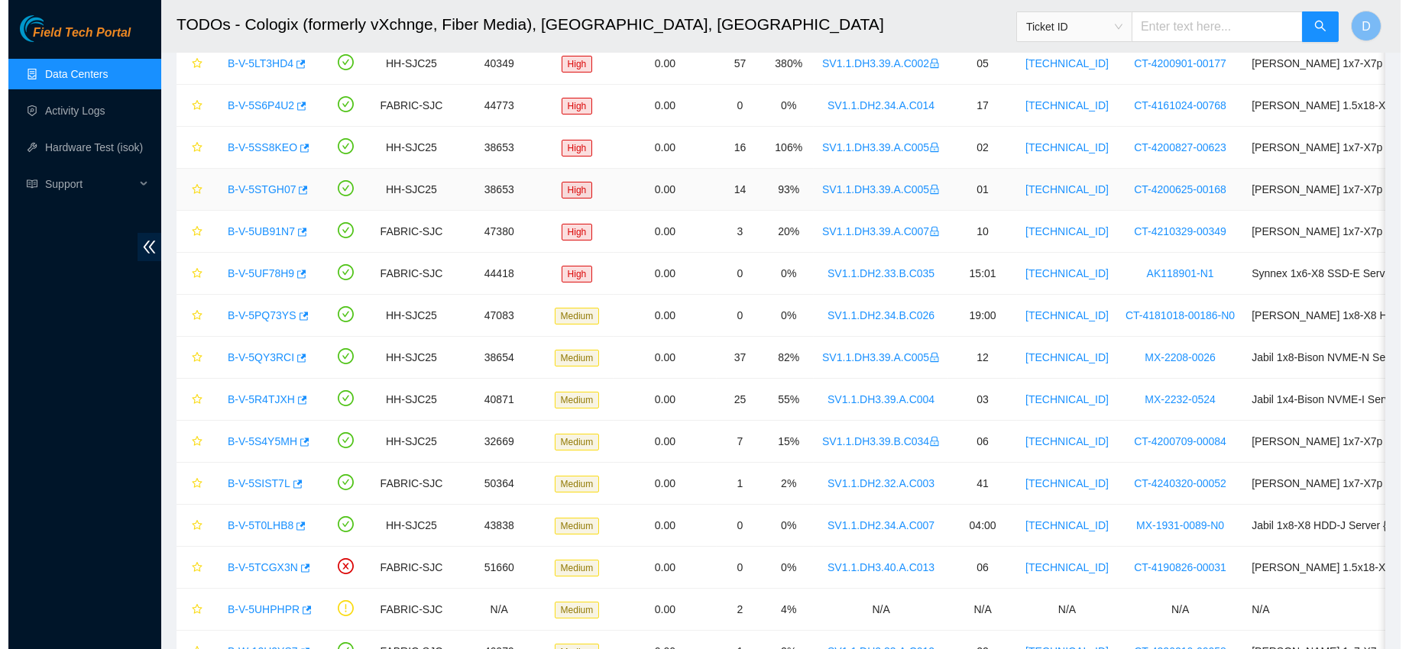
scroll to position [233, 0]
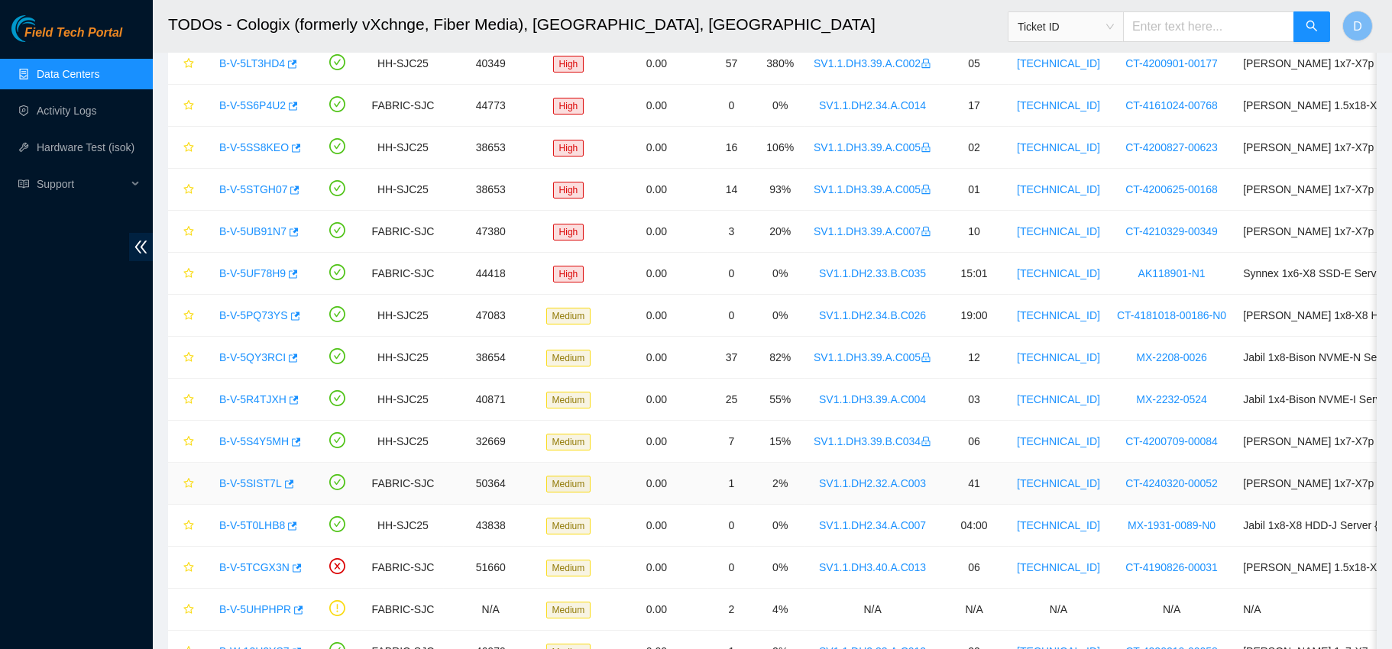
click at [244, 489] on link "B-V-5SIST7L" at bounding box center [250, 484] width 63 height 12
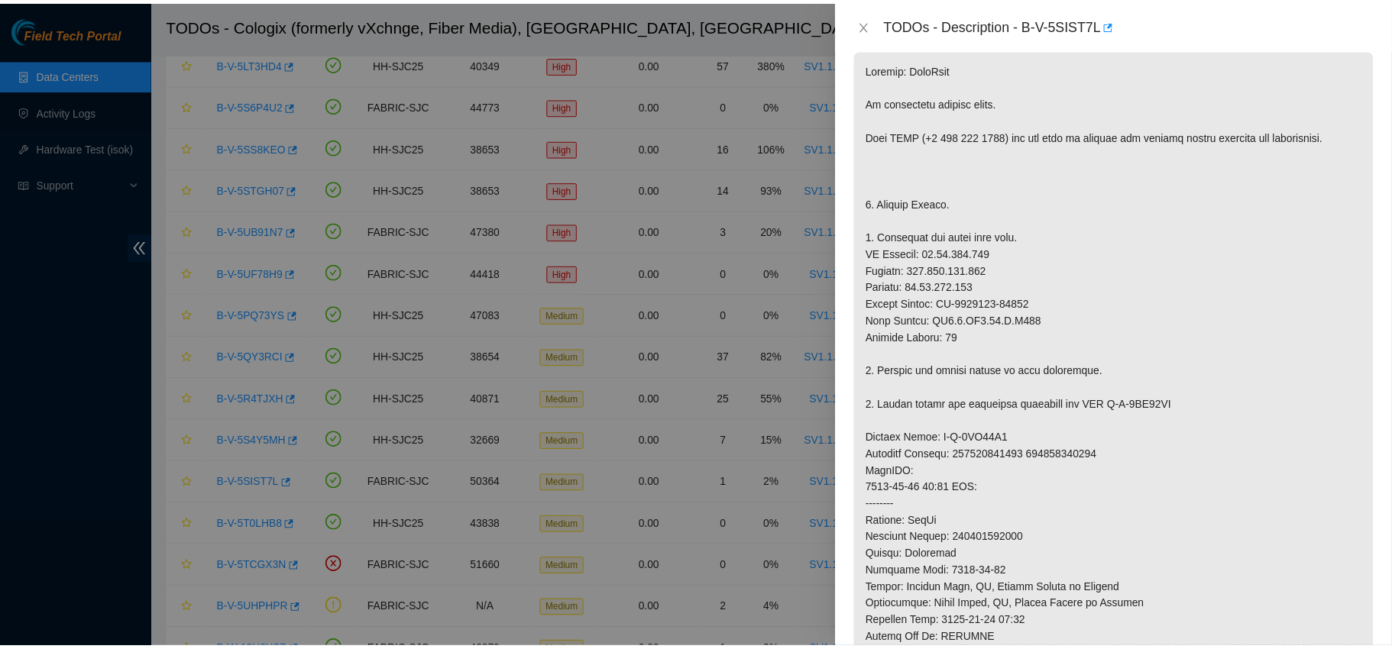
scroll to position [166, 0]
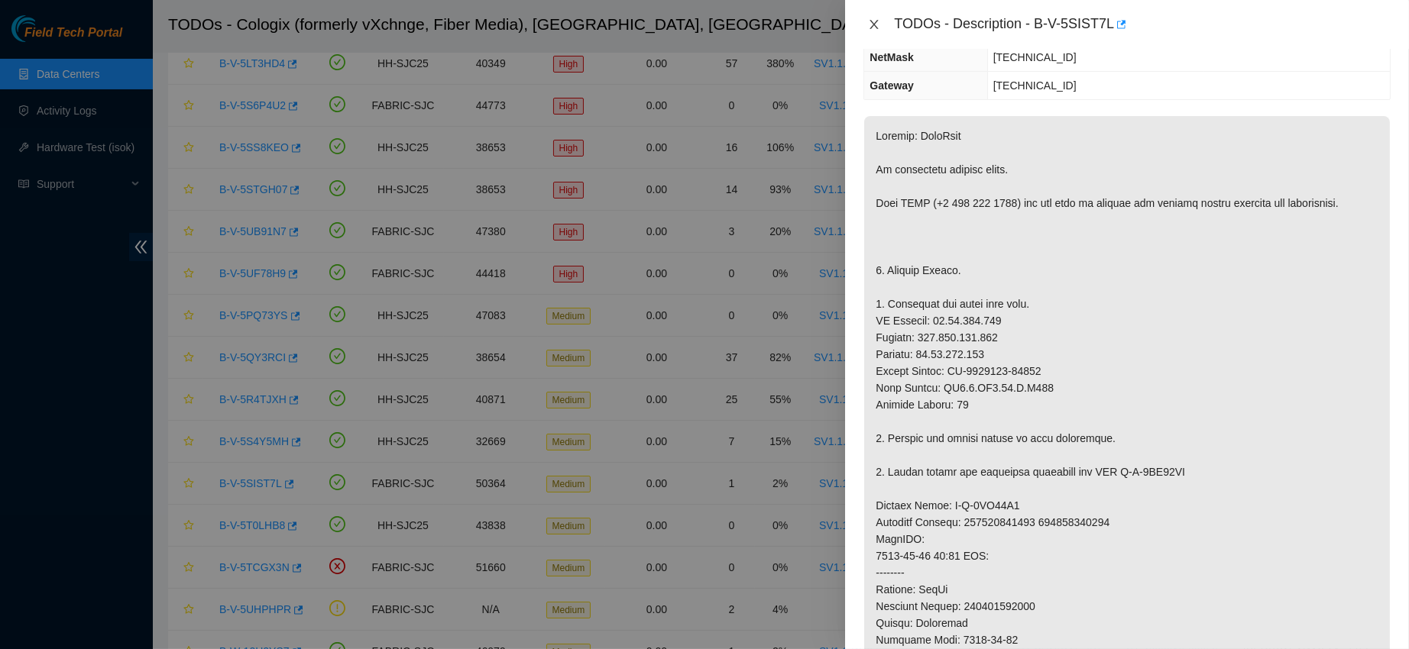
click at [879, 21] on icon "close" at bounding box center [874, 24] width 12 height 12
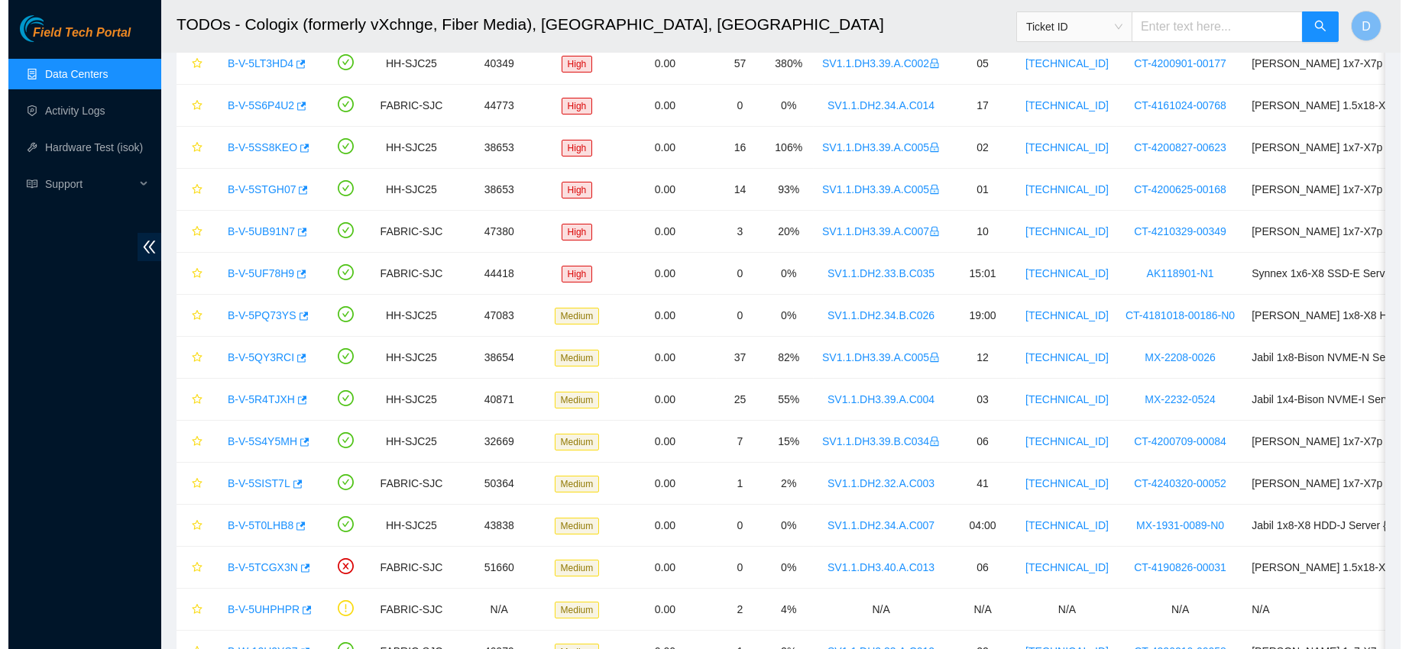
scroll to position [233, 0]
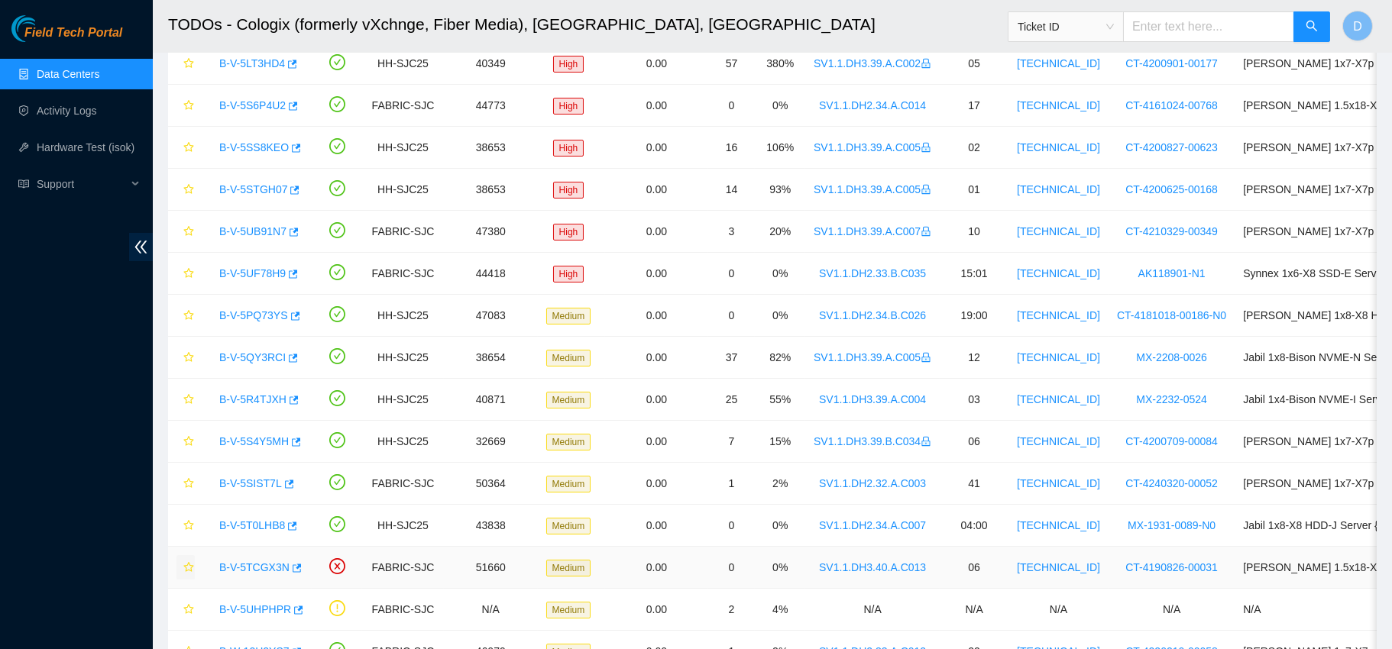
click at [183, 563] on icon "star" at bounding box center [188, 567] width 11 height 11
click at [251, 491] on div "B-V-5SIST7L" at bounding box center [258, 483] width 92 height 24
click at [252, 486] on link "B-V-5SIST7L" at bounding box center [250, 484] width 63 height 12
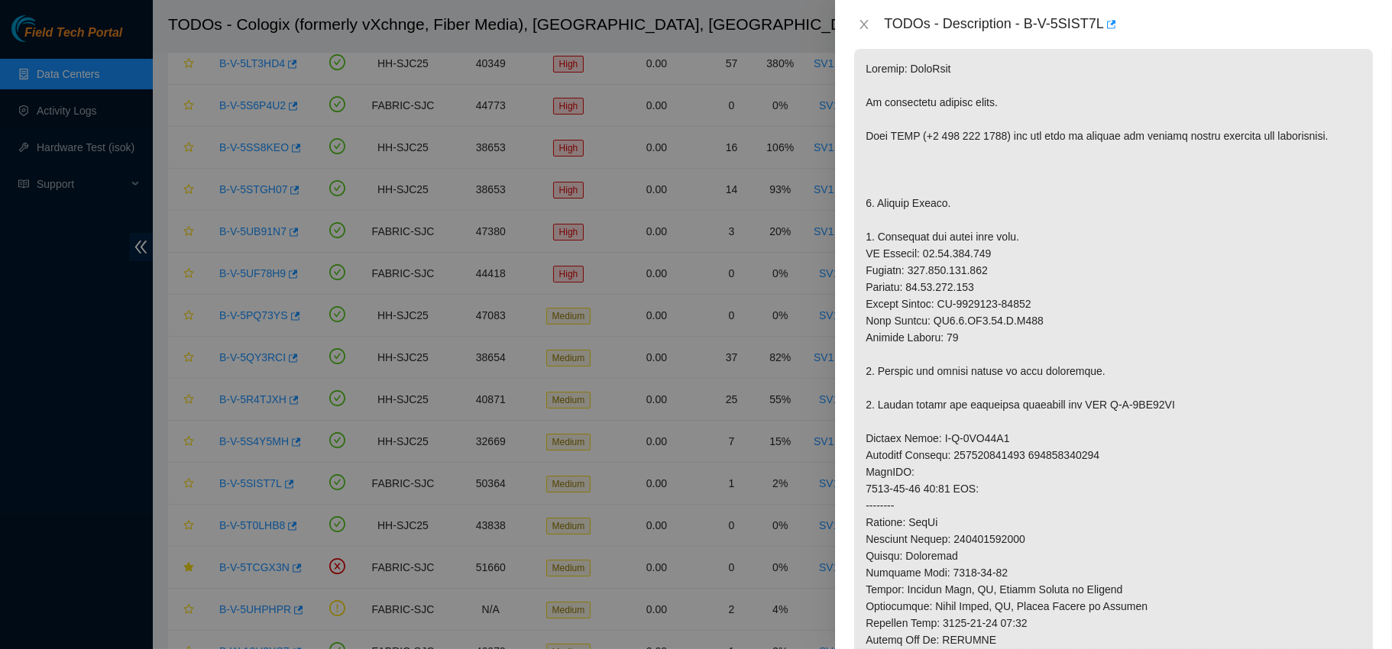
scroll to position [166, 0]
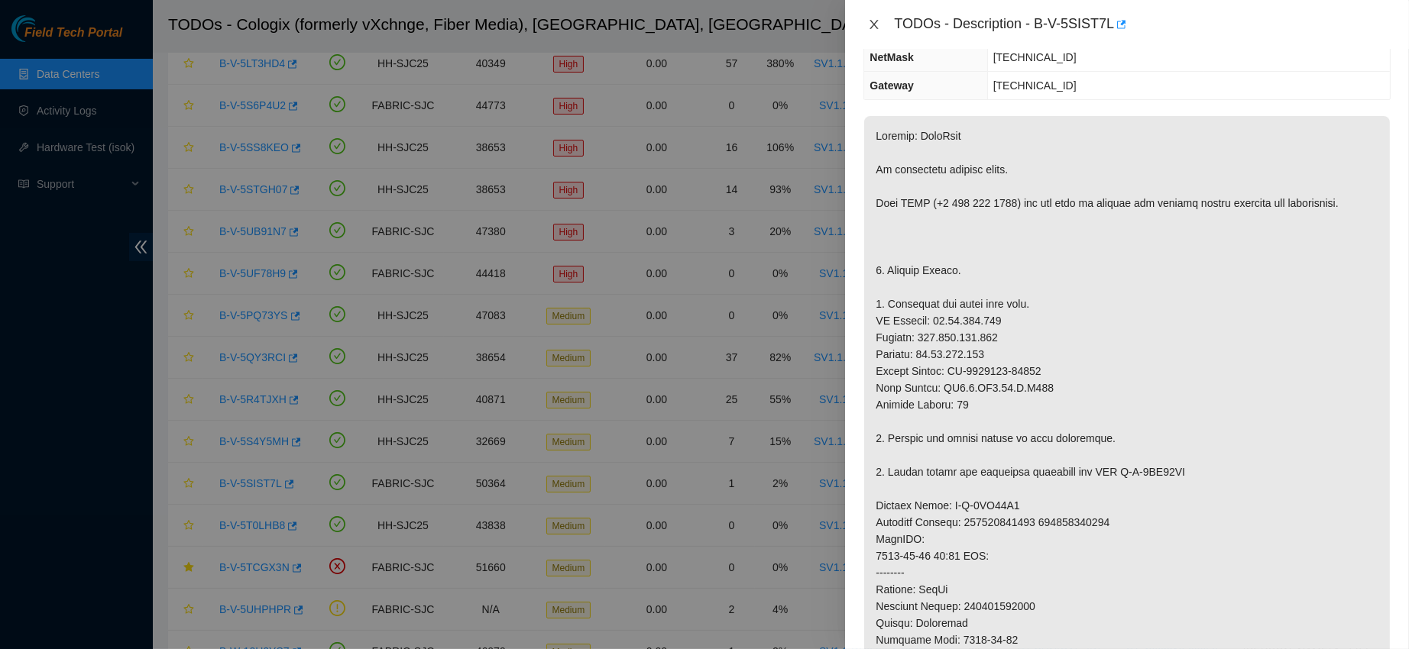
click at [873, 31] on button "Close" at bounding box center [873, 25] width 21 height 15
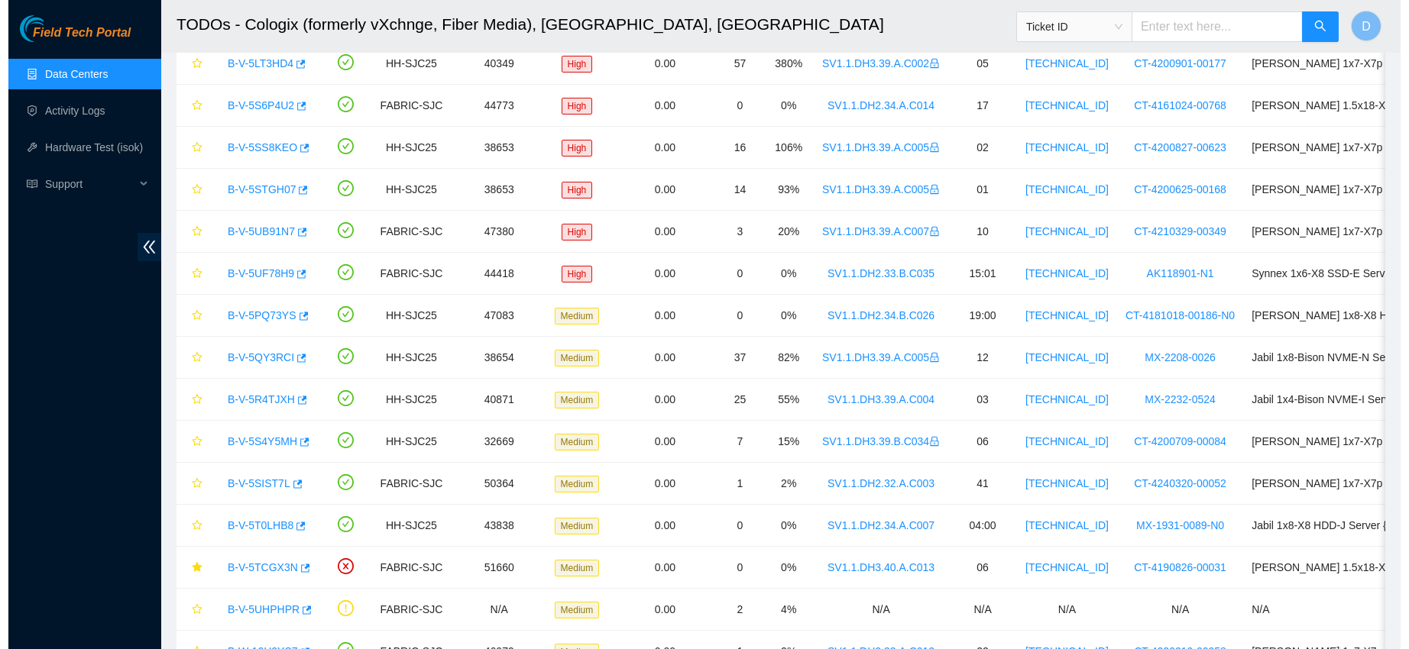
scroll to position [233, 0]
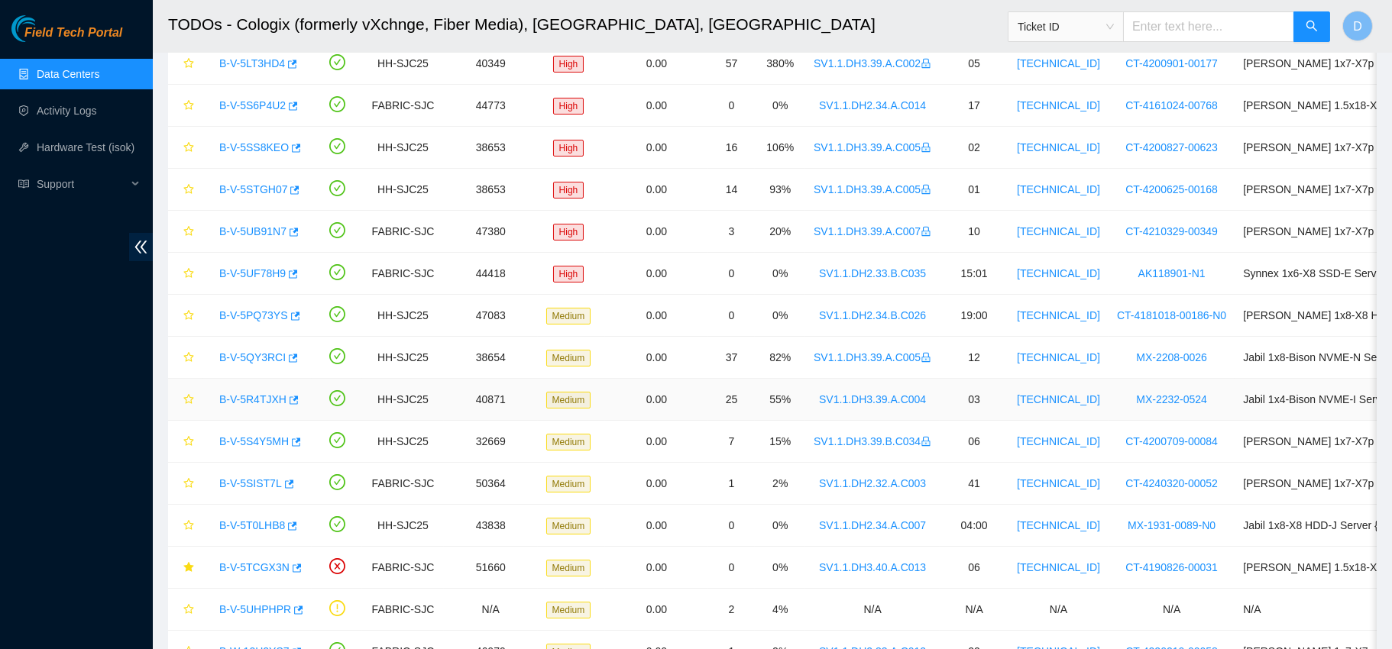
click at [264, 393] on link "B-V-5R4TJXH" at bounding box center [252, 399] width 67 height 12
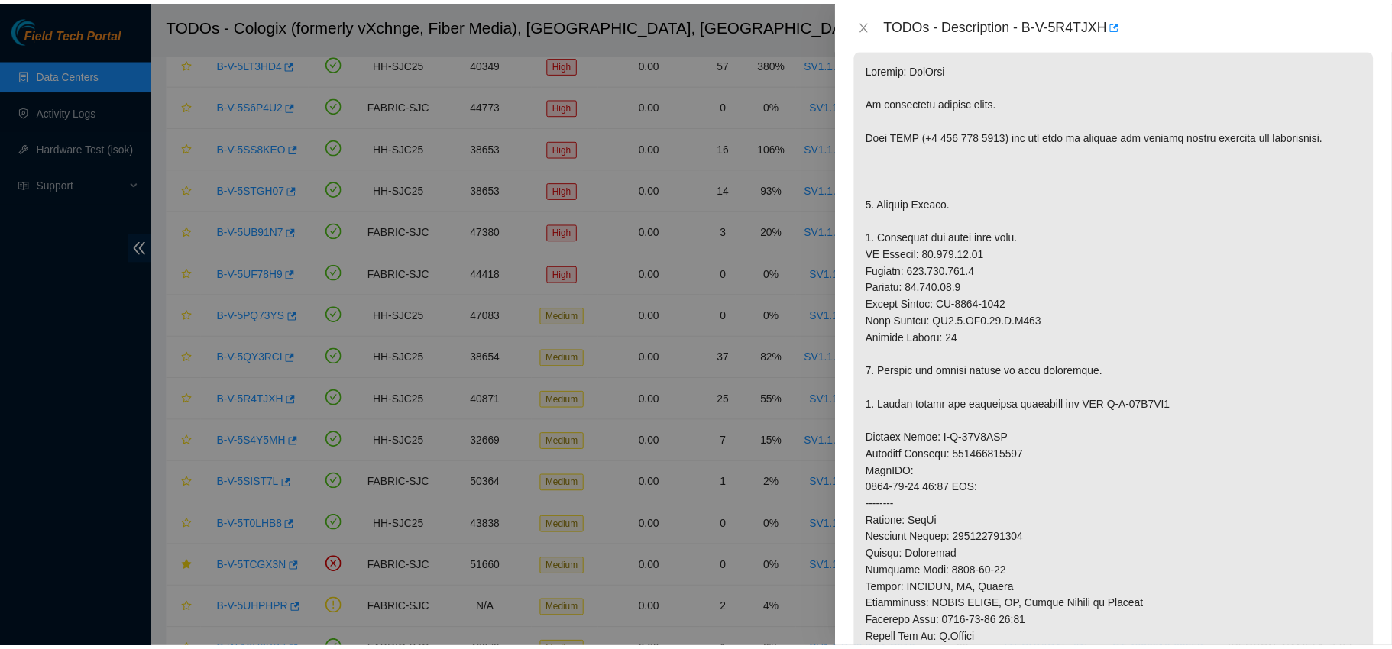
scroll to position [166, 0]
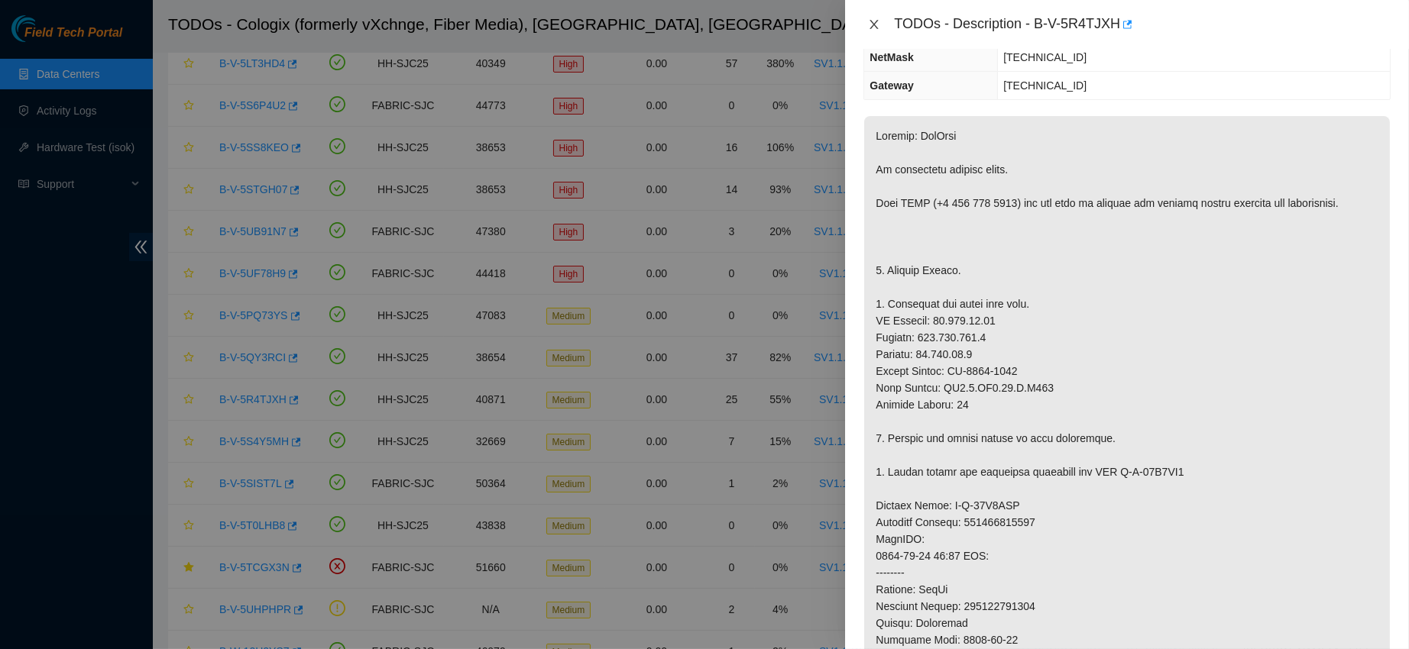
click at [877, 24] on icon "close" at bounding box center [874, 24] width 12 height 12
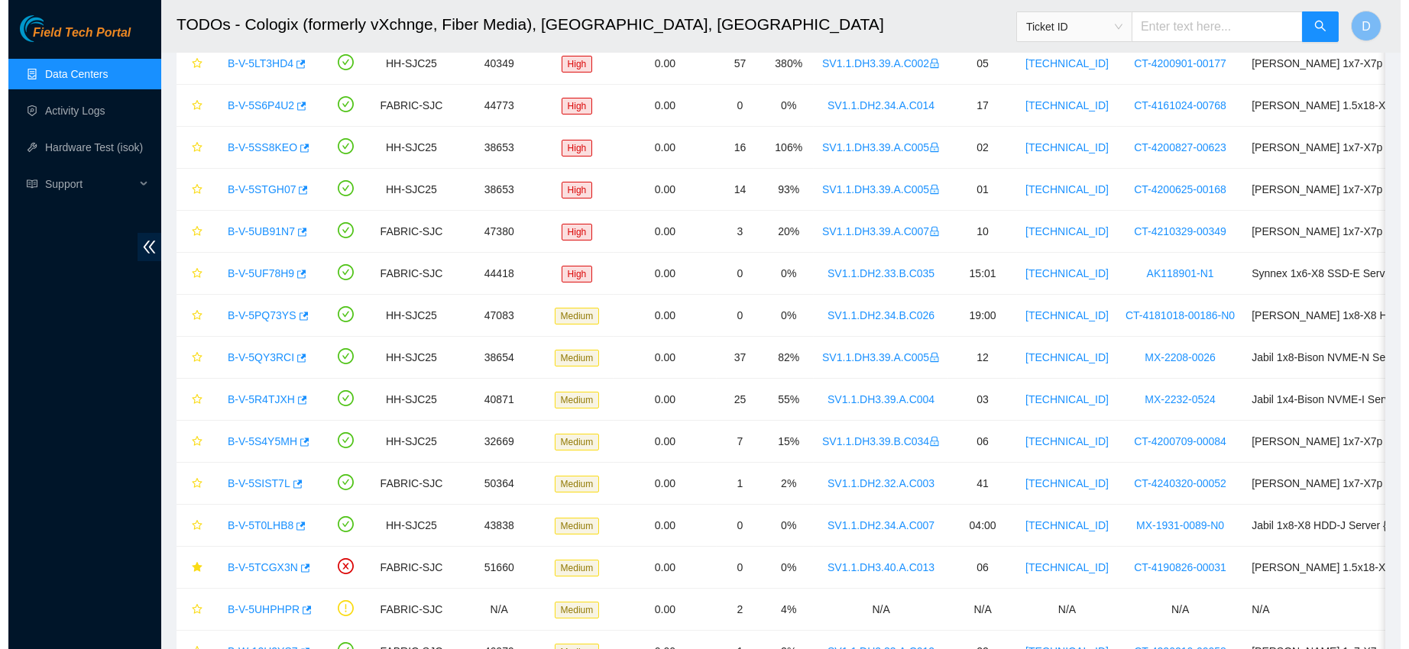
scroll to position [233, 0]
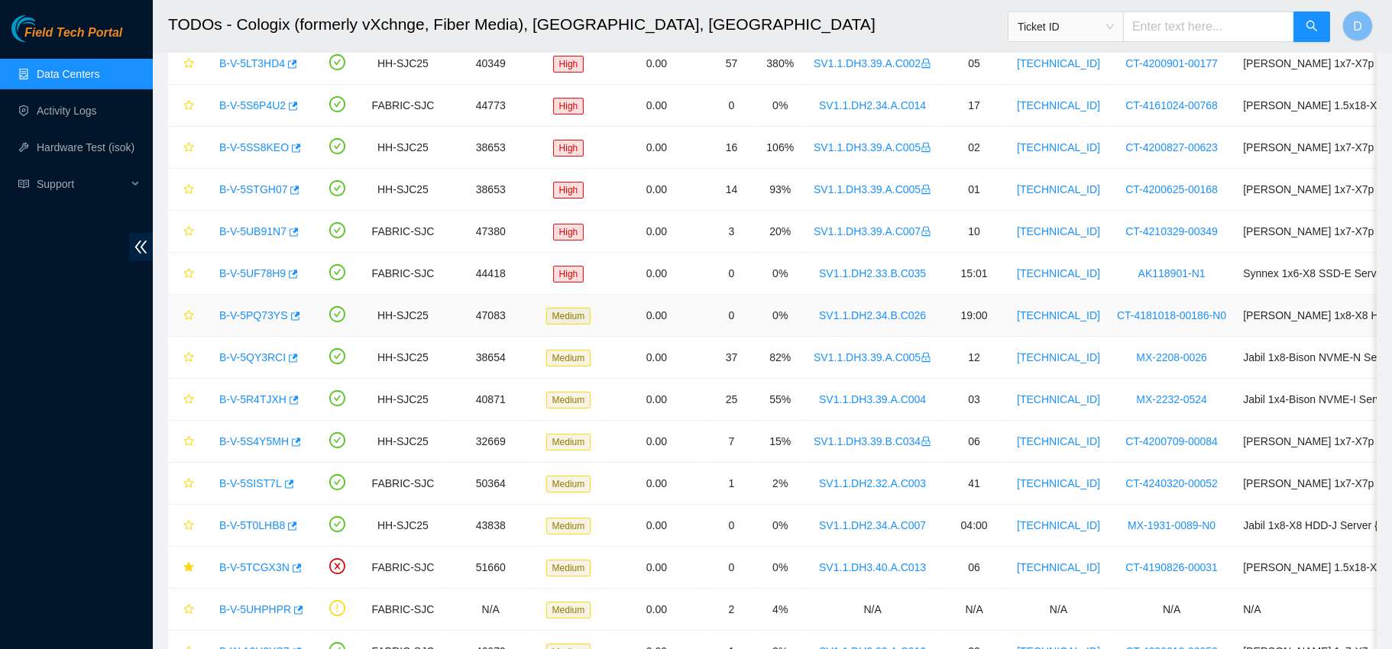
click at [249, 305] on div "B-V-5PQ73YS" at bounding box center [258, 315] width 92 height 24
click at [250, 310] on link "B-V-5PQ73YS" at bounding box center [253, 315] width 69 height 12
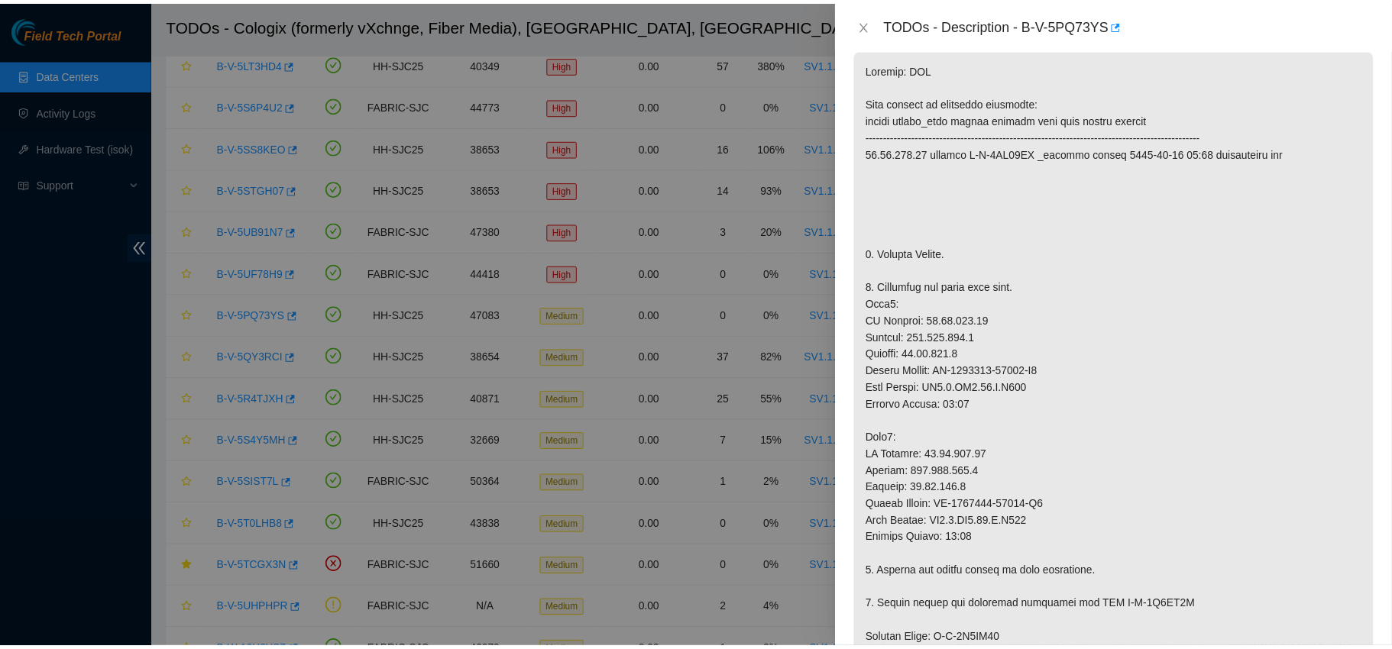
scroll to position [166, 0]
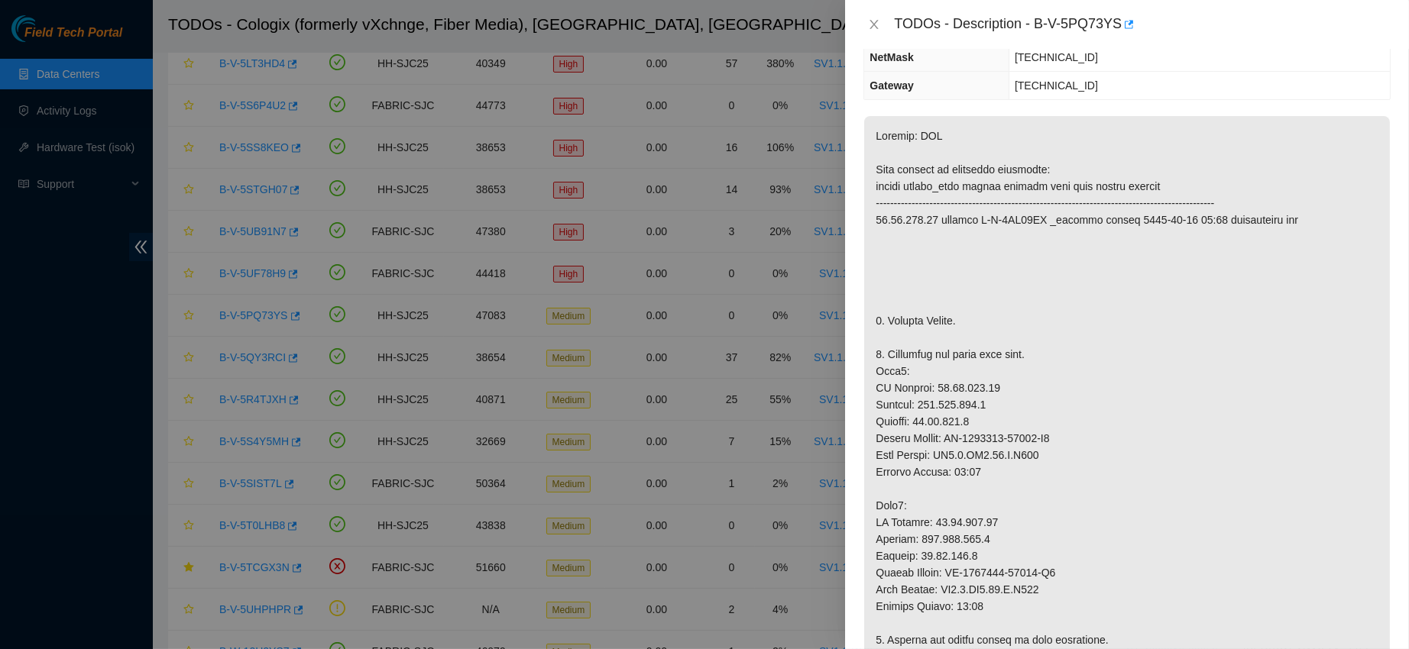
click at [885, 24] on div "TODOs - Description - B-V-5PQ73YS" at bounding box center [1126, 24] width 527 height 24
click at [869, 16] on div "TODOs - Description - B-V-5PQ73YS" at bounding box center [1126, 24] width 527 height 24
click at [871, 24] on icon "close" at bounding box center [874, 24] width 12 height 12
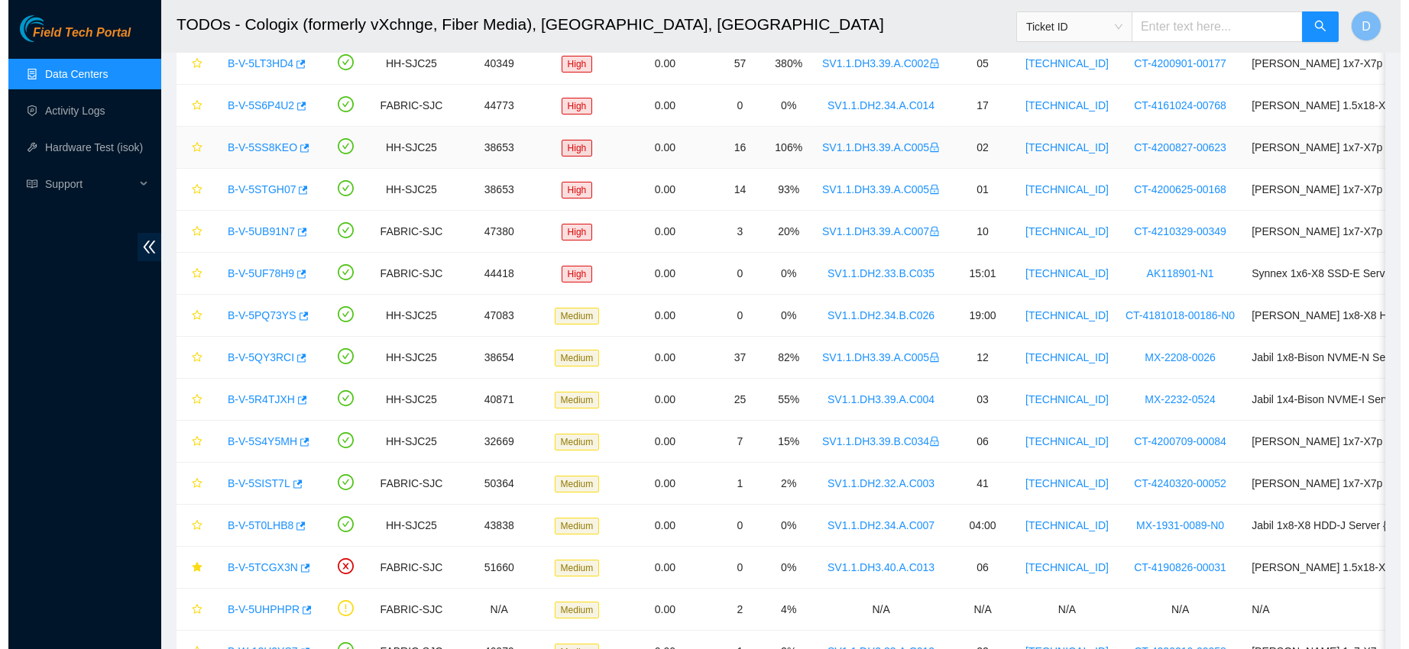
scroll to position [233, 0]
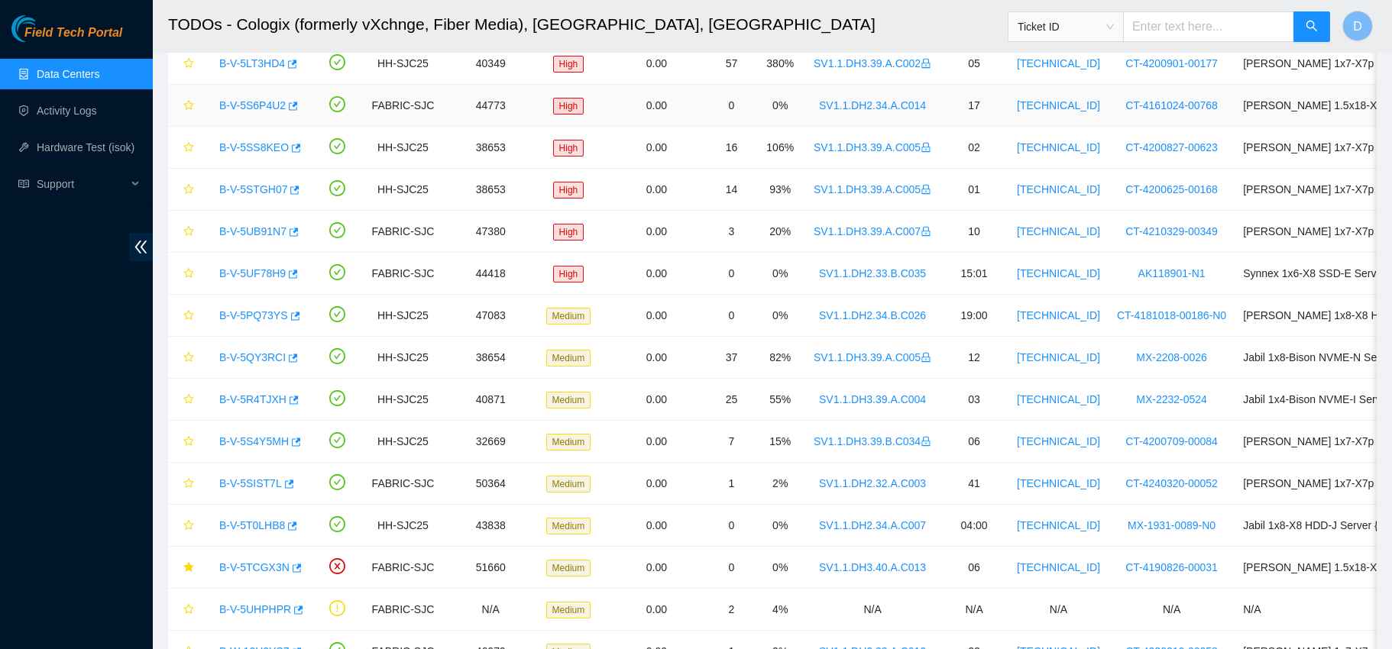
click at [253, 104] on link "B-V-5S6P4U2" at bounding box center [252, 105] width 66 height 12
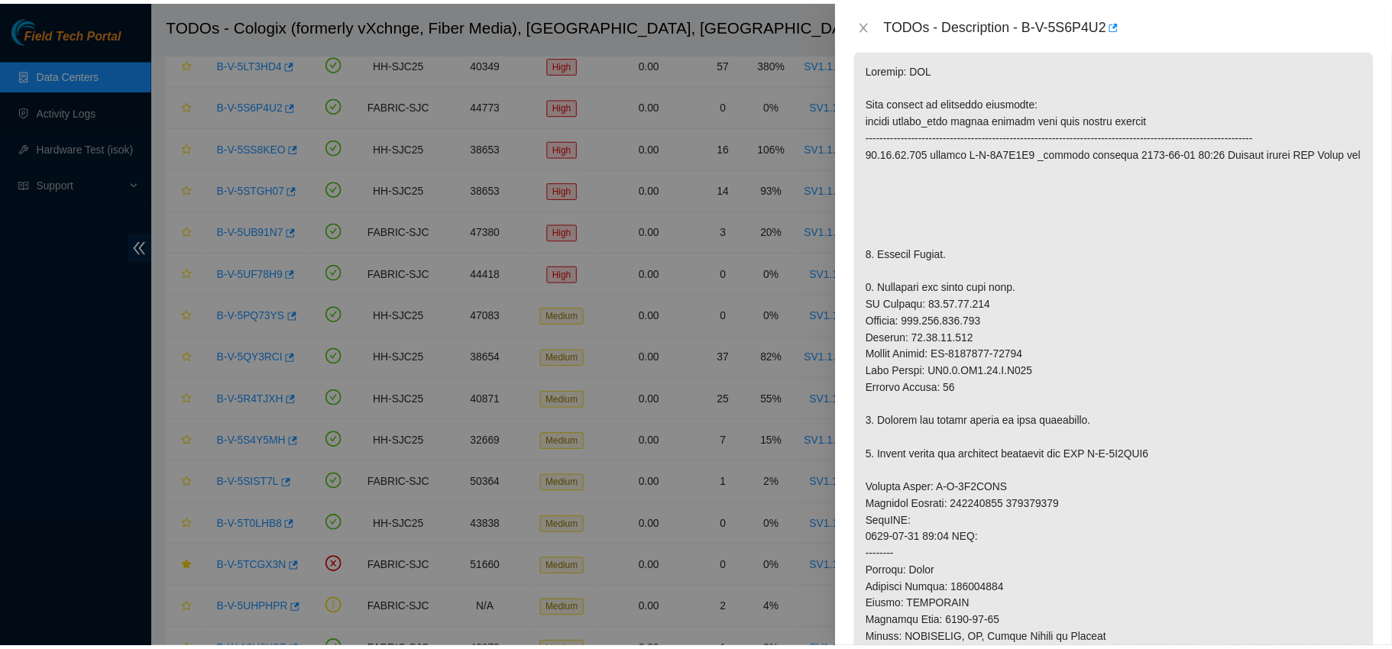
scroll to position [166, 0]
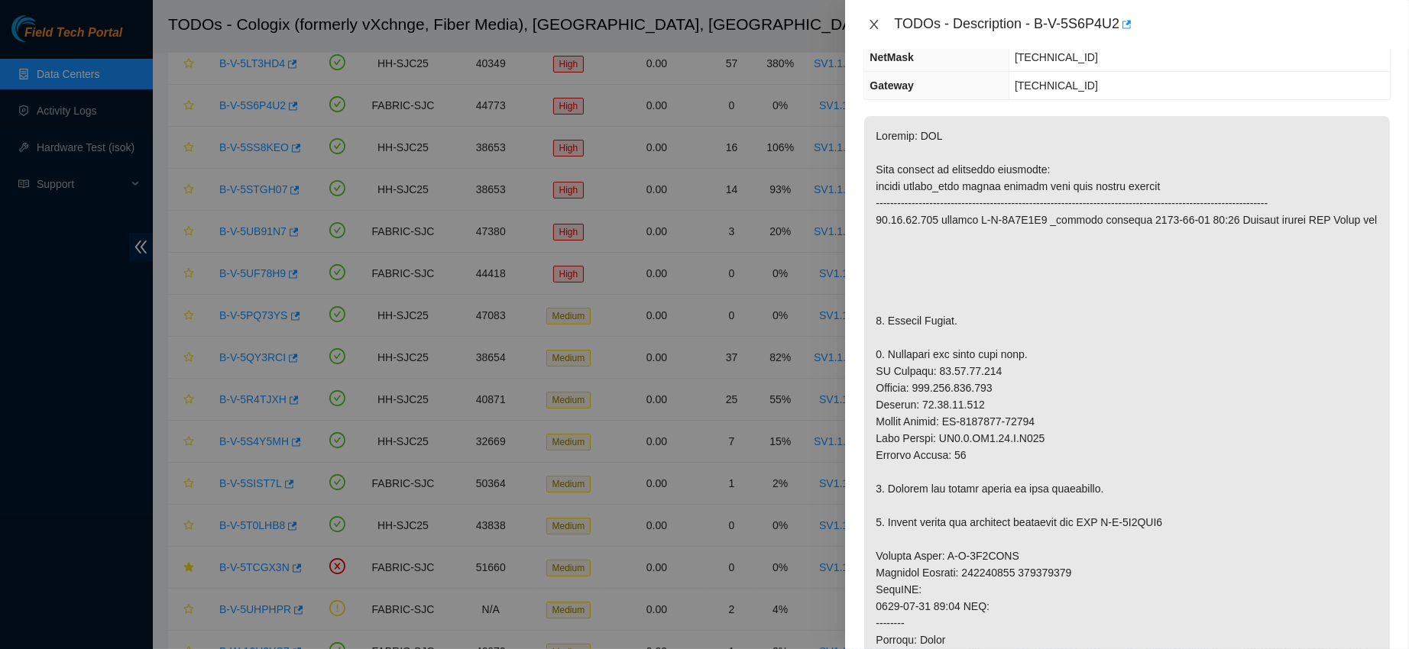
click at [876, 22] on icon "close" at bounding box center [874, 24] width 8 height 9
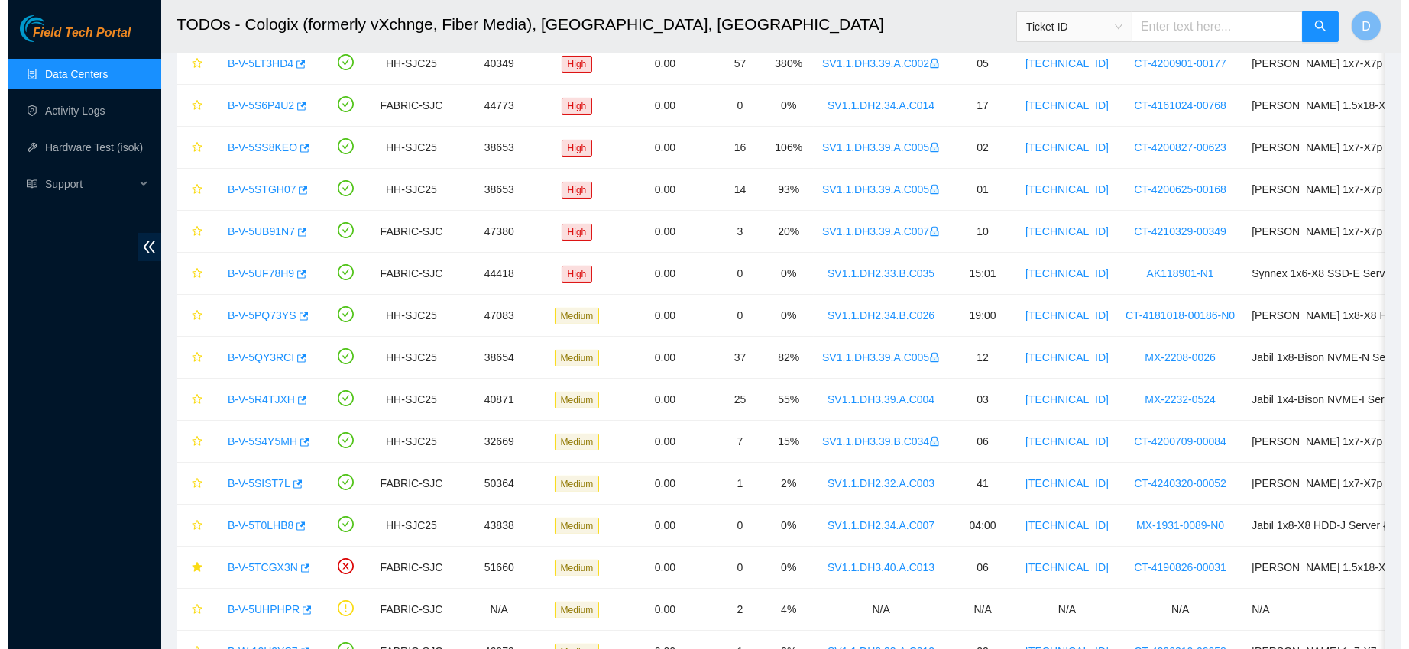
scroll to position [233, 0]
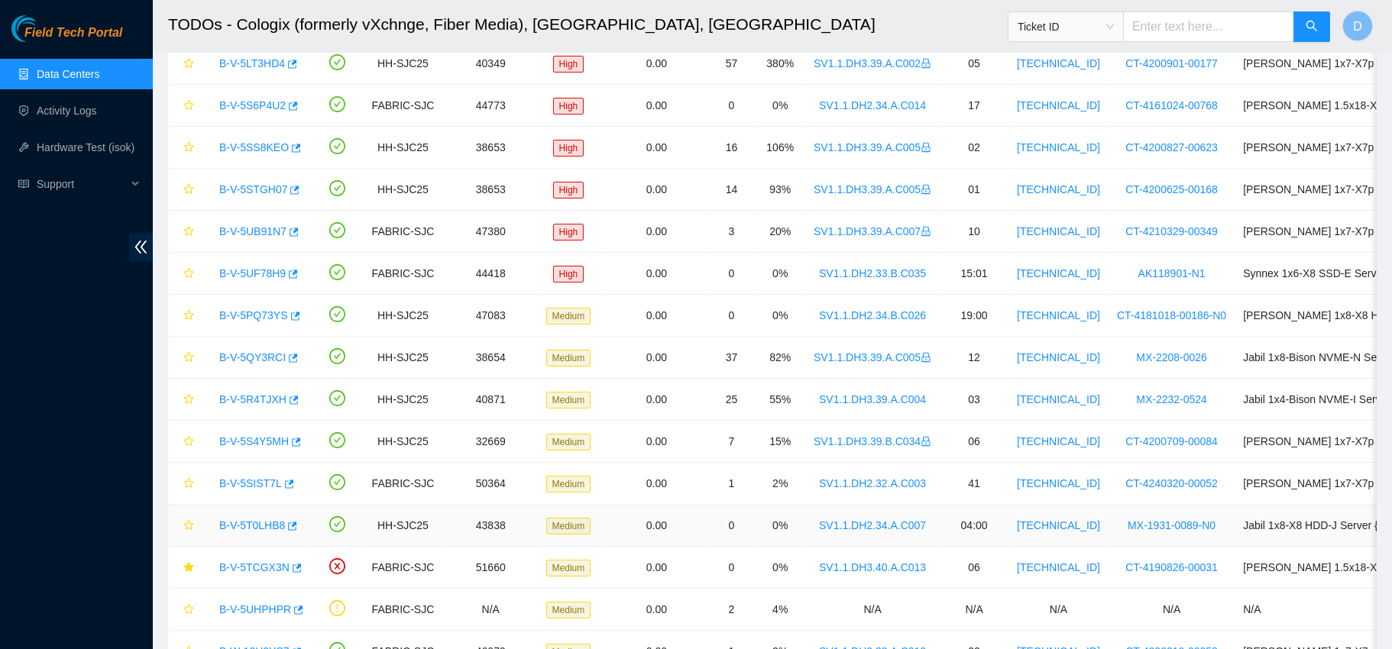
click at [246, 524] on link "B-V-5T0LHB8" at bounding box center [252, 526] width 66 height 12
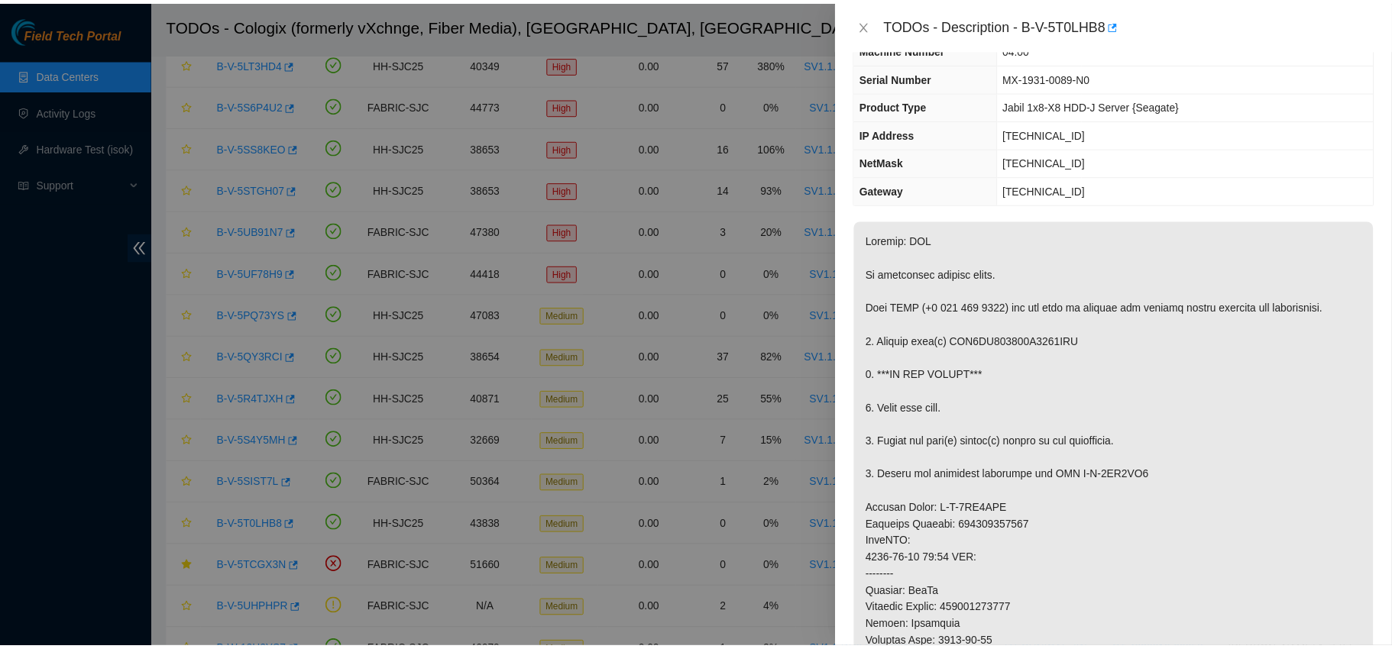
scroll to position [51, 0]
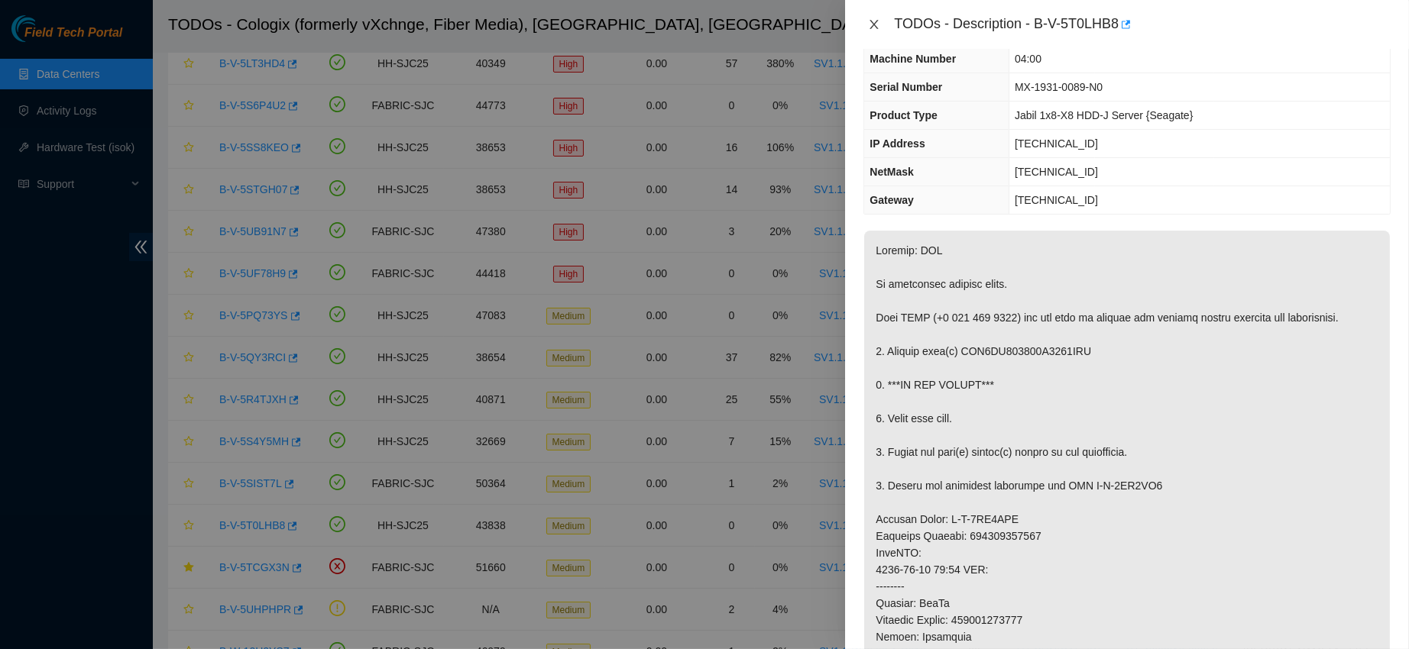
click at [871, 28] on icon "close" at bounding box center [874, 24] width 8 height 9
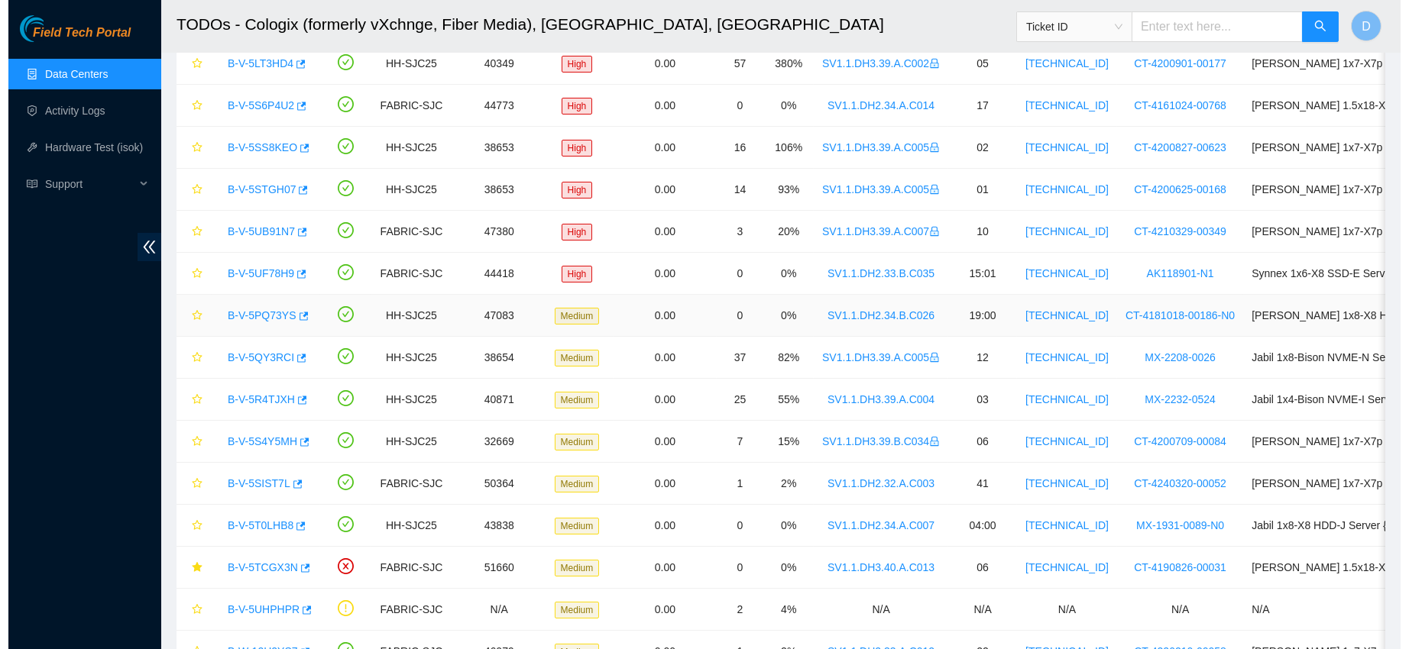
scroll to position [68, 0]
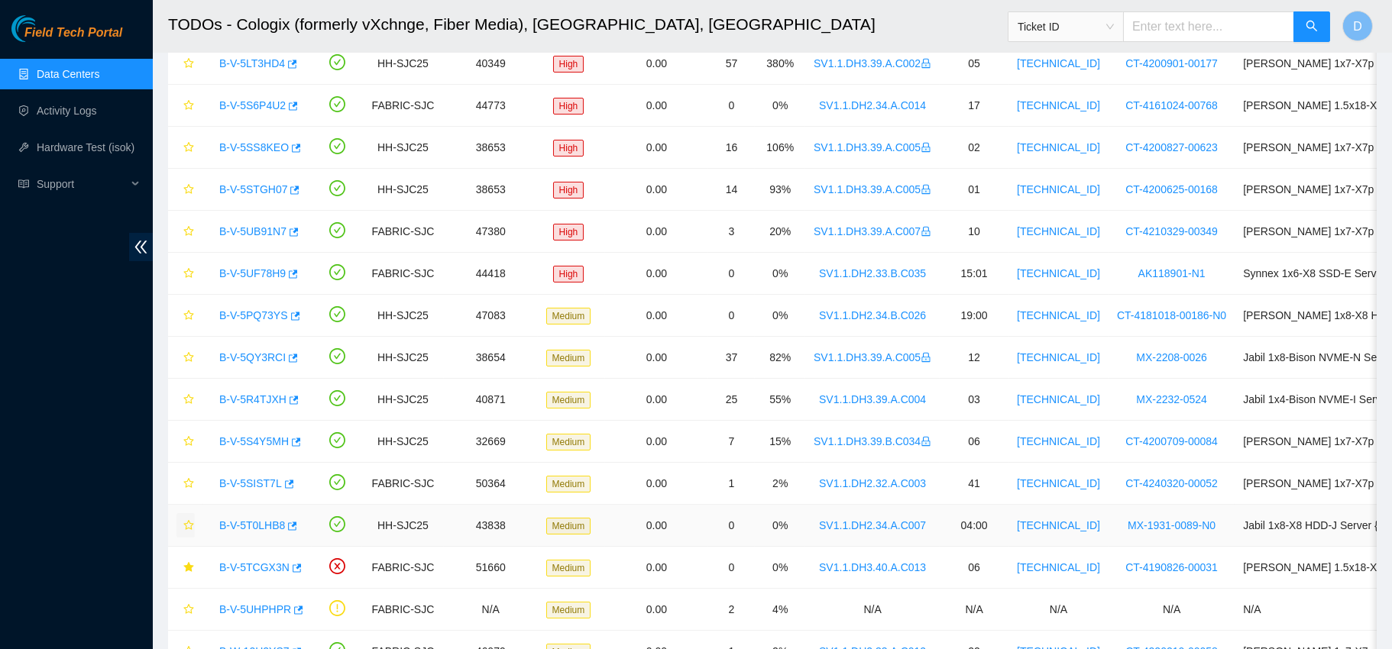
click at [186, 518] on button "button" at bounding box center [185, 525] width 18 height 24
click at [254, 526] on link "B-V-5T0LHB8" at bounding box center [252, 526] width 66 height 12
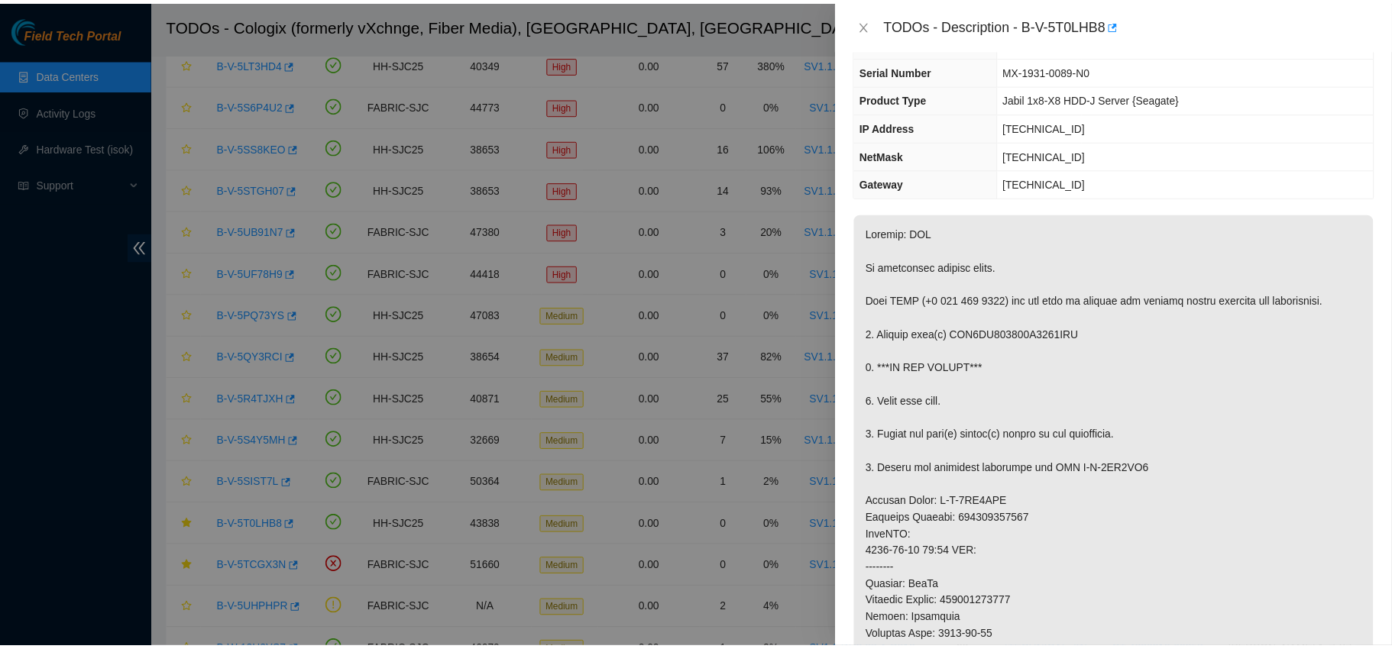
scroll to position [51, 0]
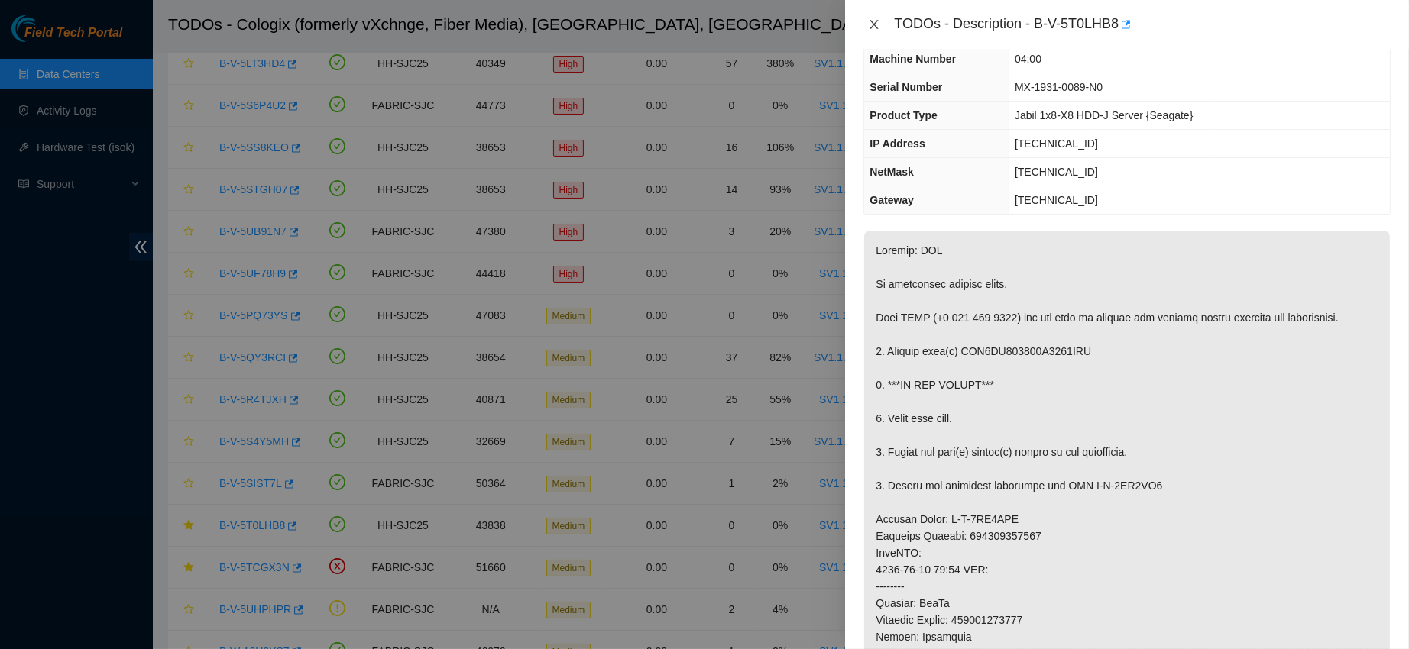
click at [879, 19] on icon "close" at bounding box center [874, 24] width 12 height 12
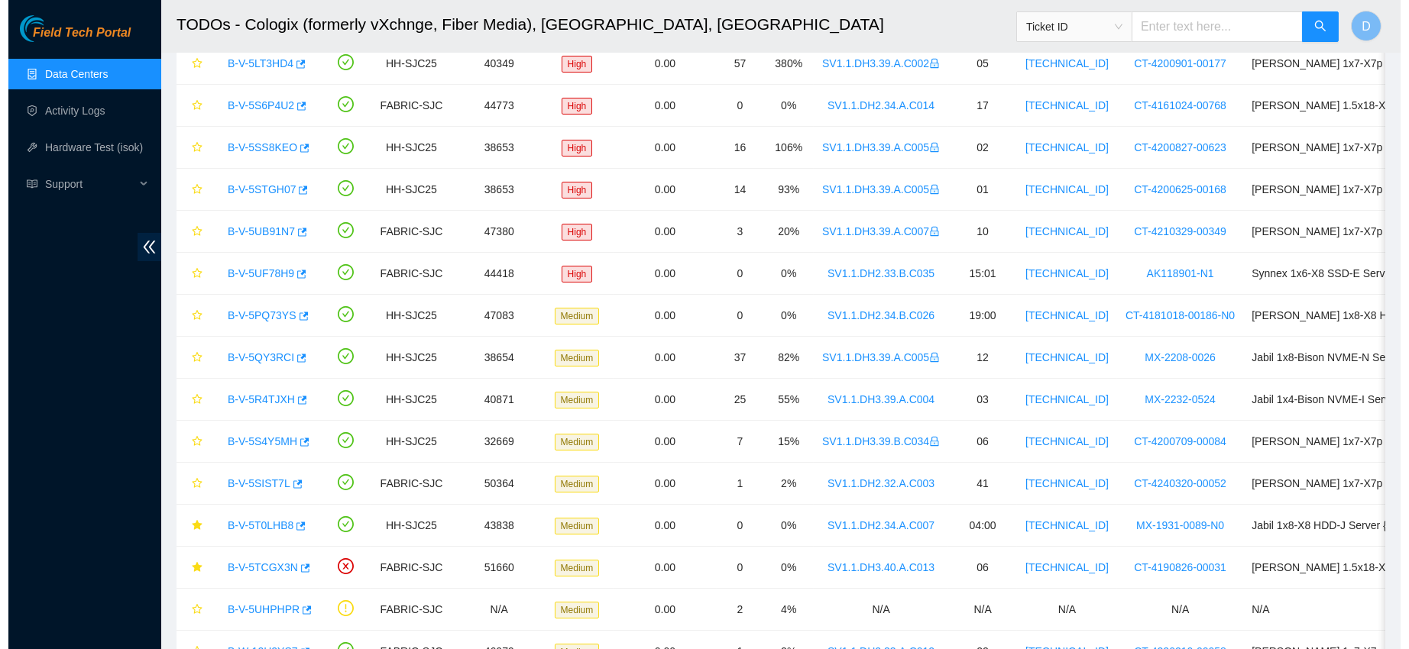
scroll to position [68, 0]
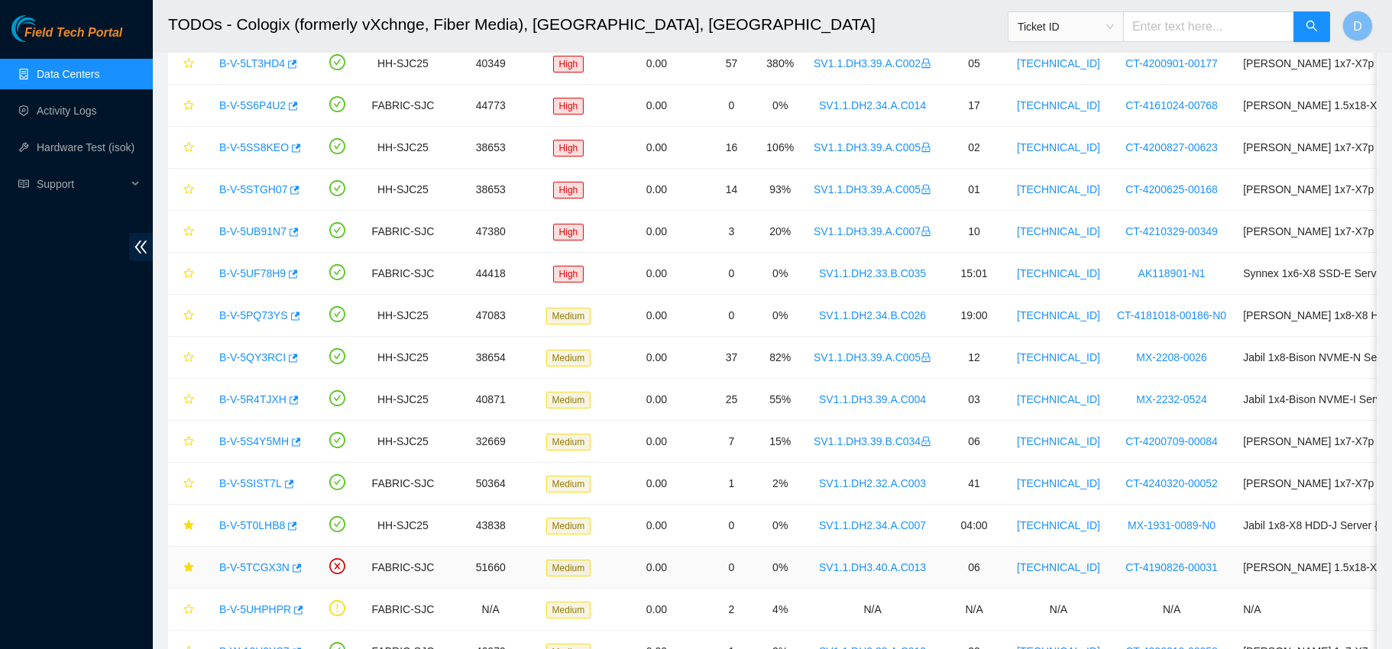
click at [238, 569] on link "B-V-5TCGX3N" at bounding box center [254, 568] width 70 height 12
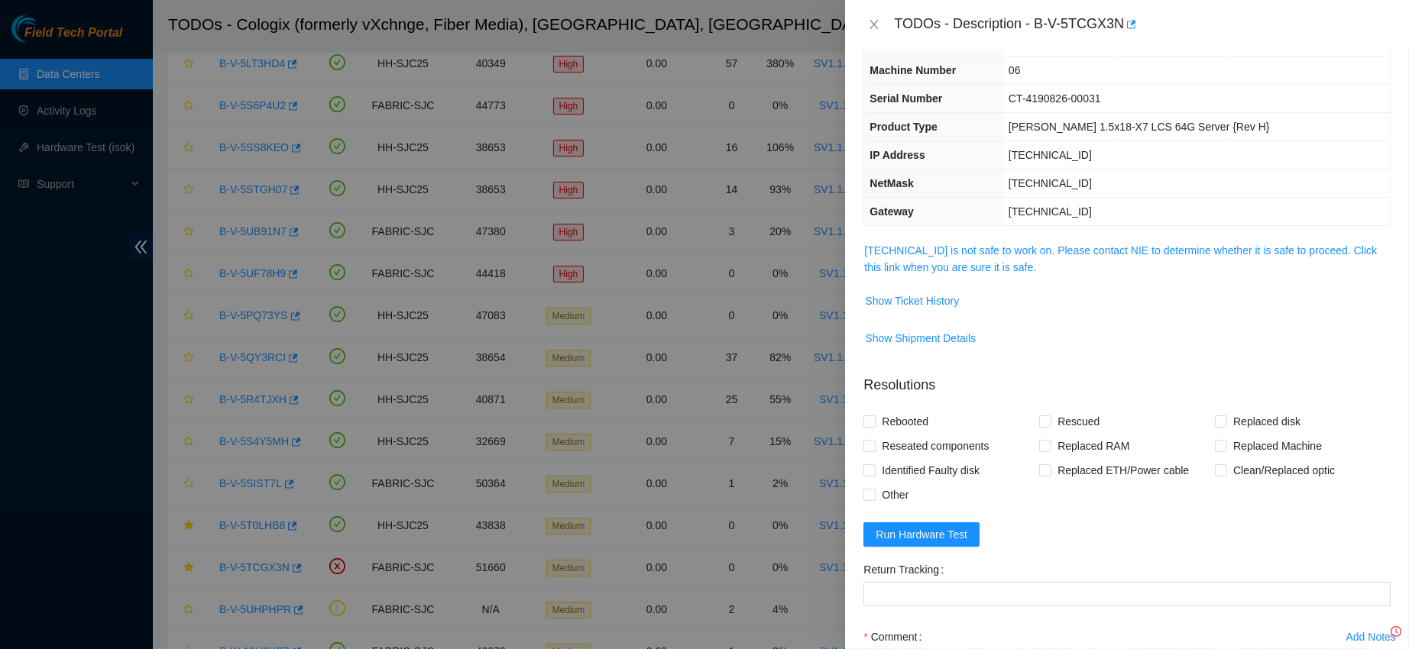
scroll to position [51, 0]
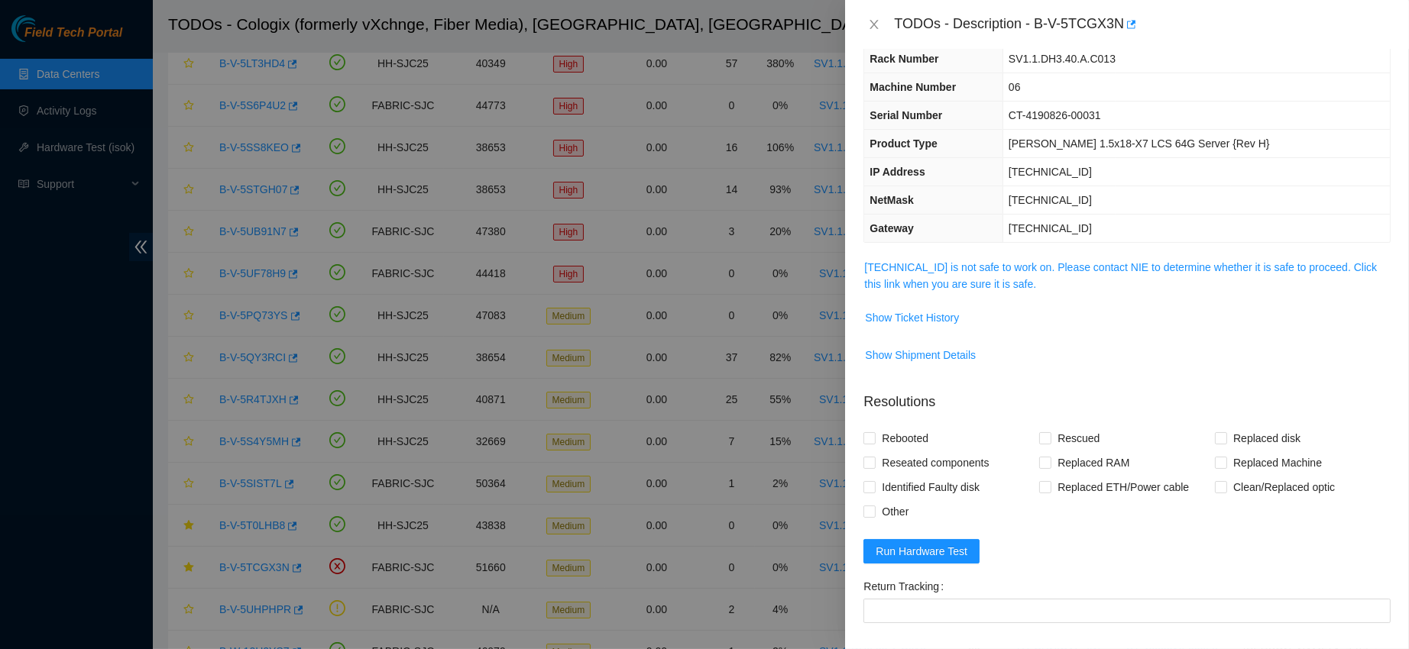
click at [958, 279] on link "[TECHNICAL_ID] is not safe to work on. Please contact NIE to determine whether …" at bounding box center [1120, 275] width 513 height 29
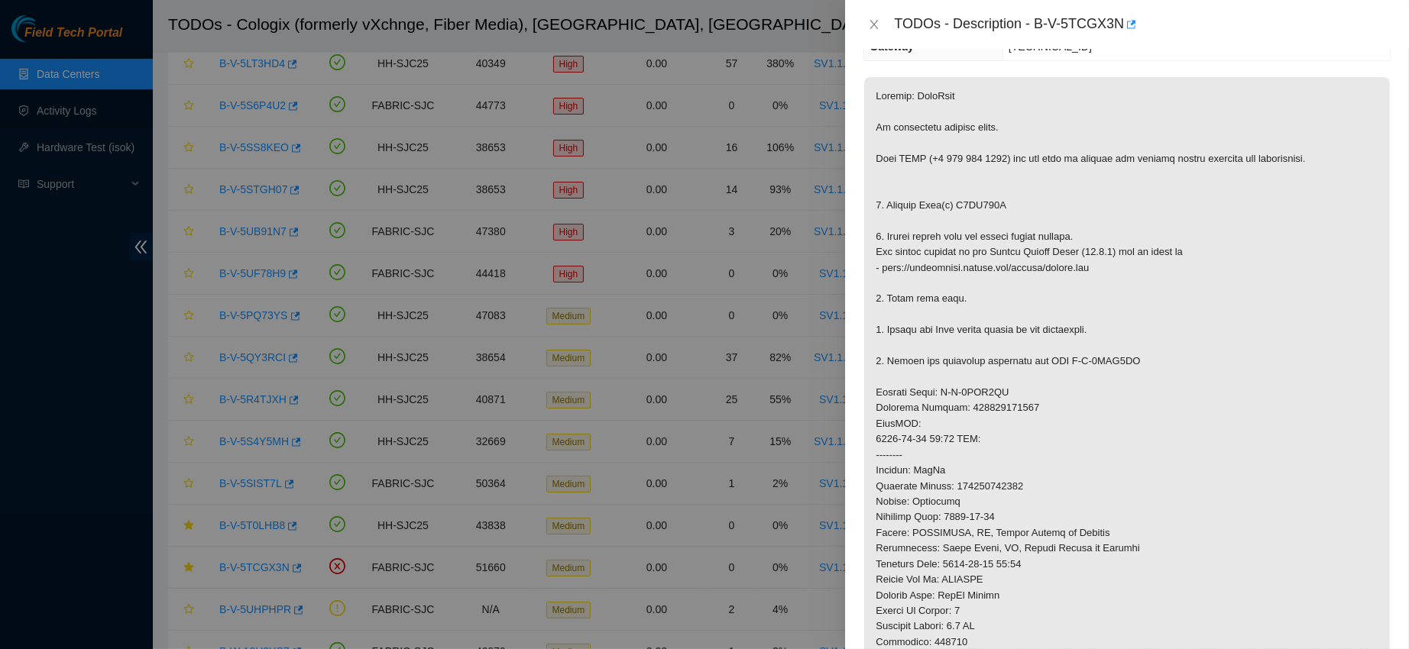
scroll to position [0, 0]
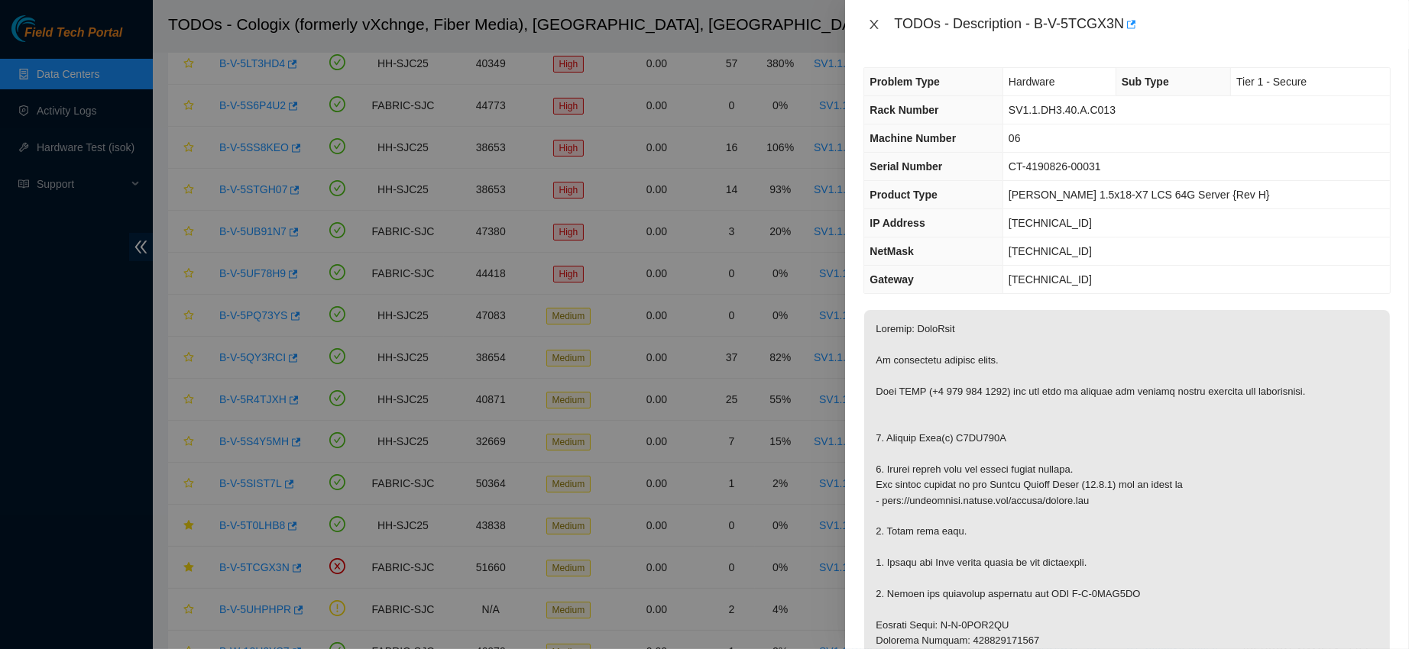
click at [874, 19] on icon "close" at bounding box center [874, 24] width 12 height 12
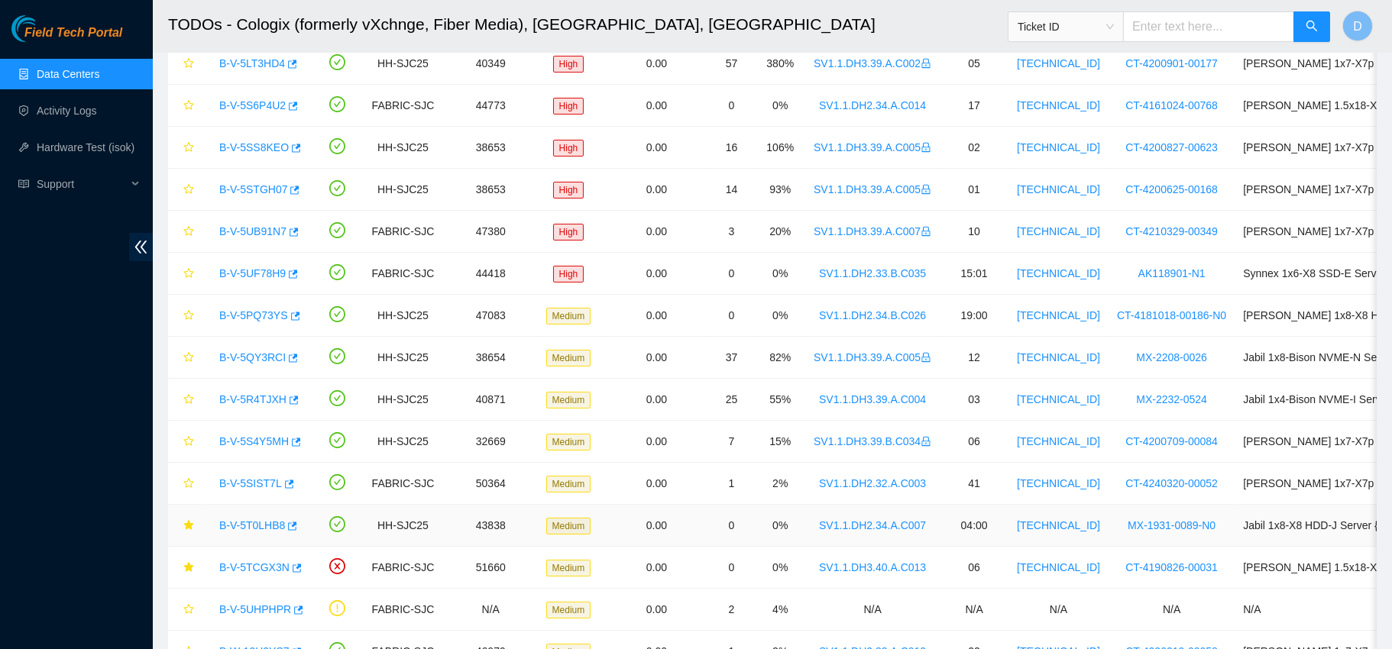
click at [251, 520] on link "B-V-5T0LHB8" at bounding box center [252, 526] width 66 height 12
